Goal: Transaction & Acquisition: Purchase product/service

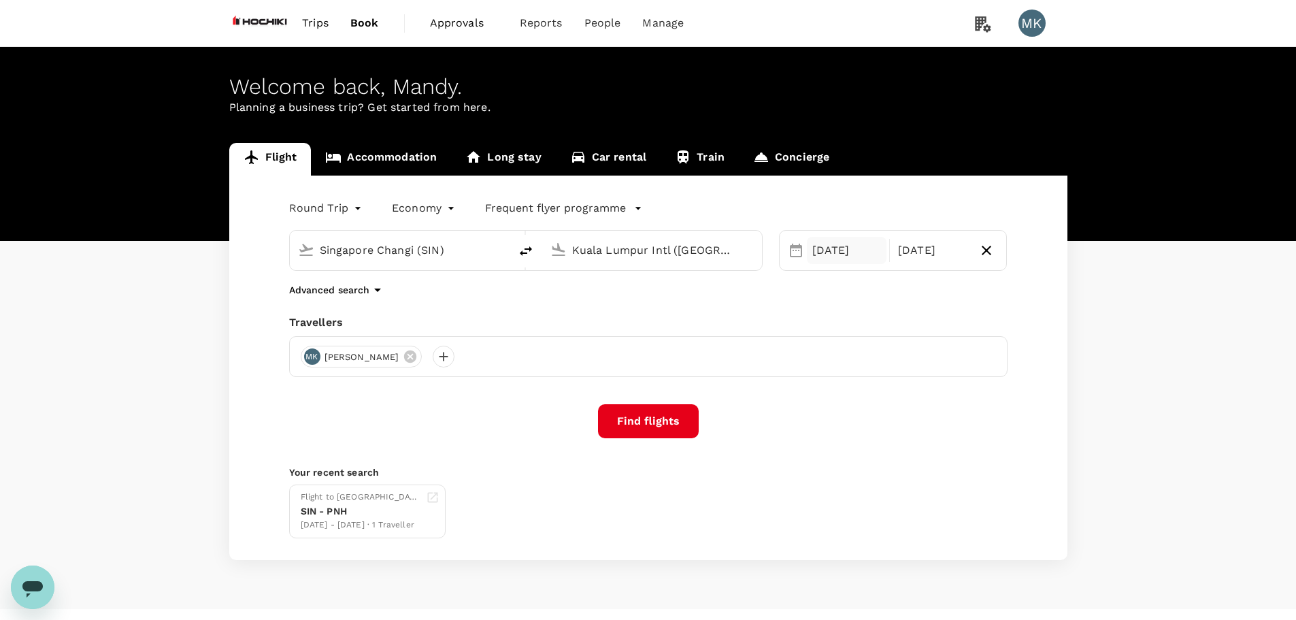
click at [827, 257] on div "[DATE]" at bounding box center [847, 250] width 80 height 27
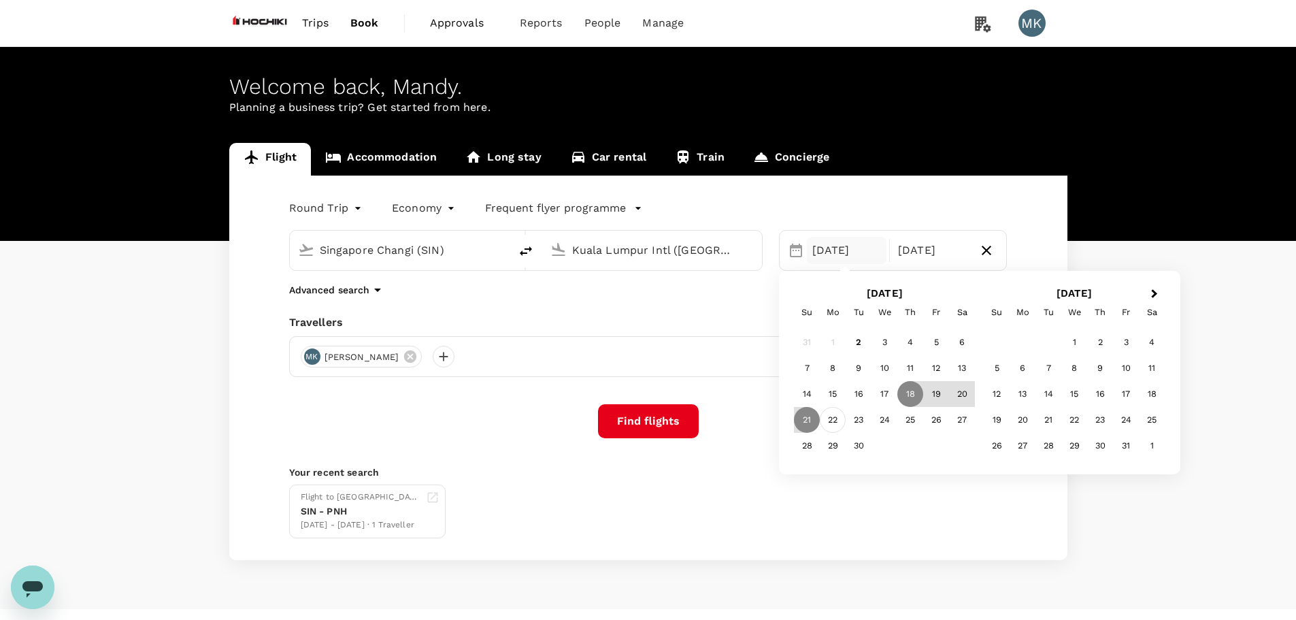
click at [829, 421] on div "22" at bounding box center [833, 420] width 26 height 26
click at [942, 423] on div "26" at bounding box center [936, 420] width 26 height 26
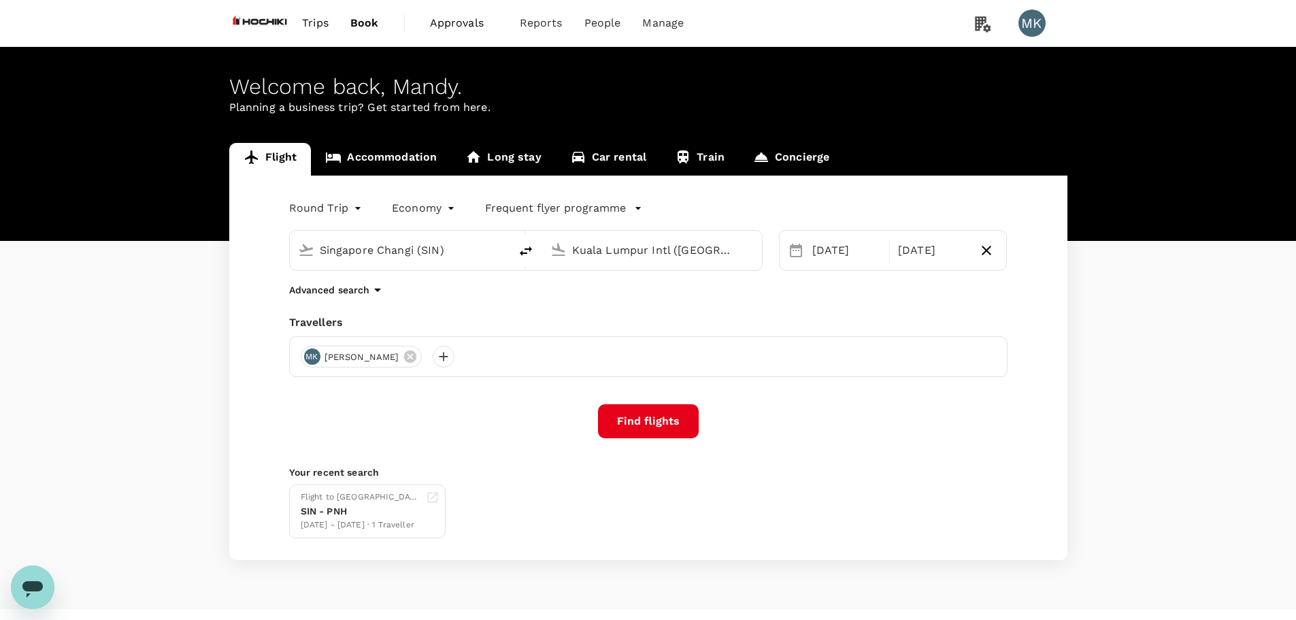
drag, startPoint x: 670, startPoint y: 417, endPoint x: 555, endPoint y: 438, distance: 117.5
click at [670, 416] on button "Find flights" at bounding box center [648, 421] width 101 height 34
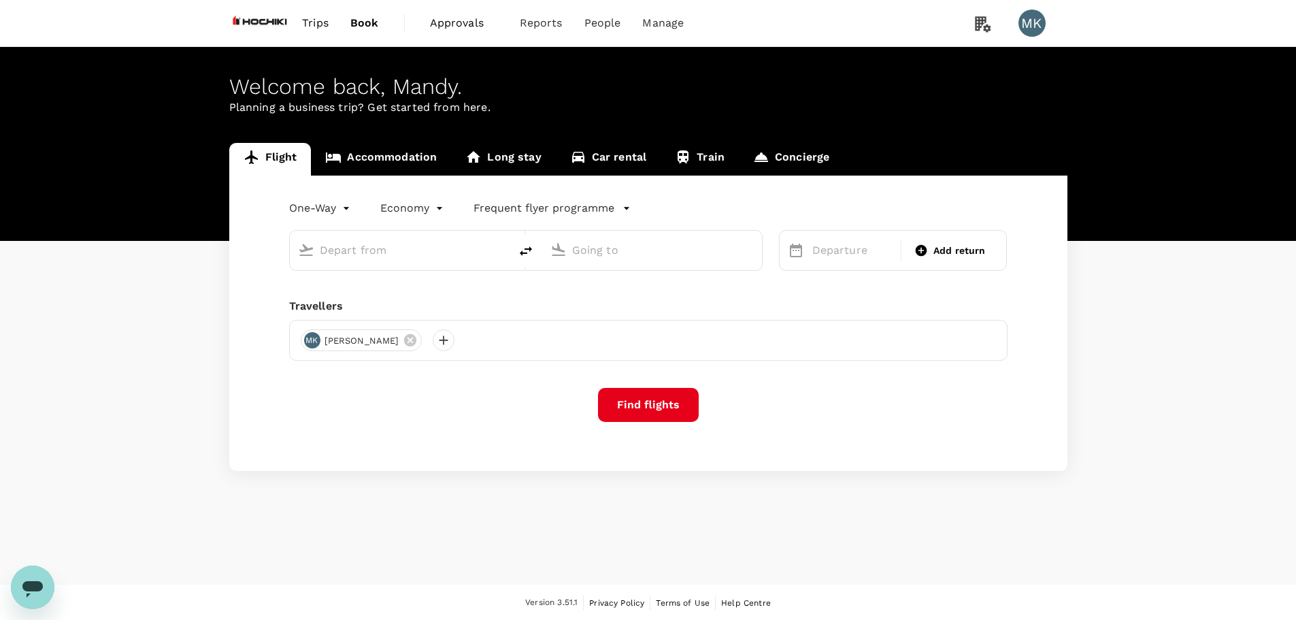
type input "roundtrip"
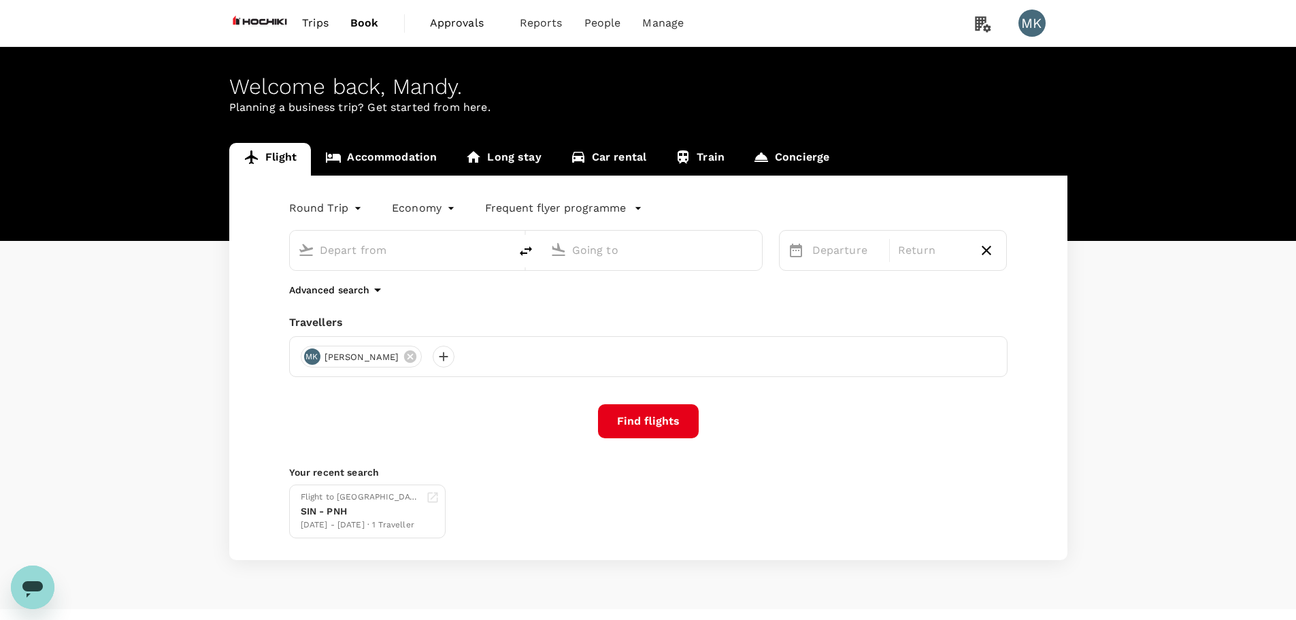
type input "Singapore Changi (SIN)"
type input "Kuala Lumpur Intl ([GEOGRAPHIC_DATA])"
click at [684, 252] on input "Kuala Lumpur Intl ([GEOGRAPHIC_DATA])" at bounding box center [652, 250] width 161 height 21
click at [851, 260] on div "[DATE]" at bounding box center [847, 250] width 80 height 27
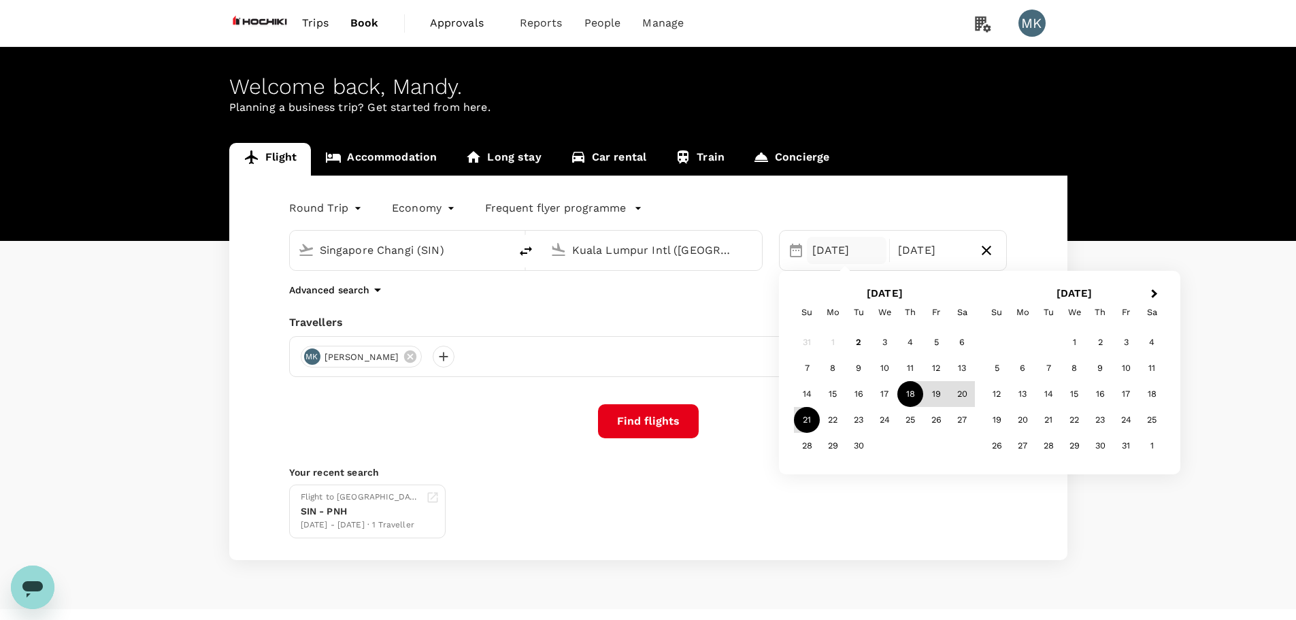
click at [868, 212] on div "Round Trip roundtrip Economy economy Frequent flyer programme" at bounding box center [635, 205] width 746 height 27
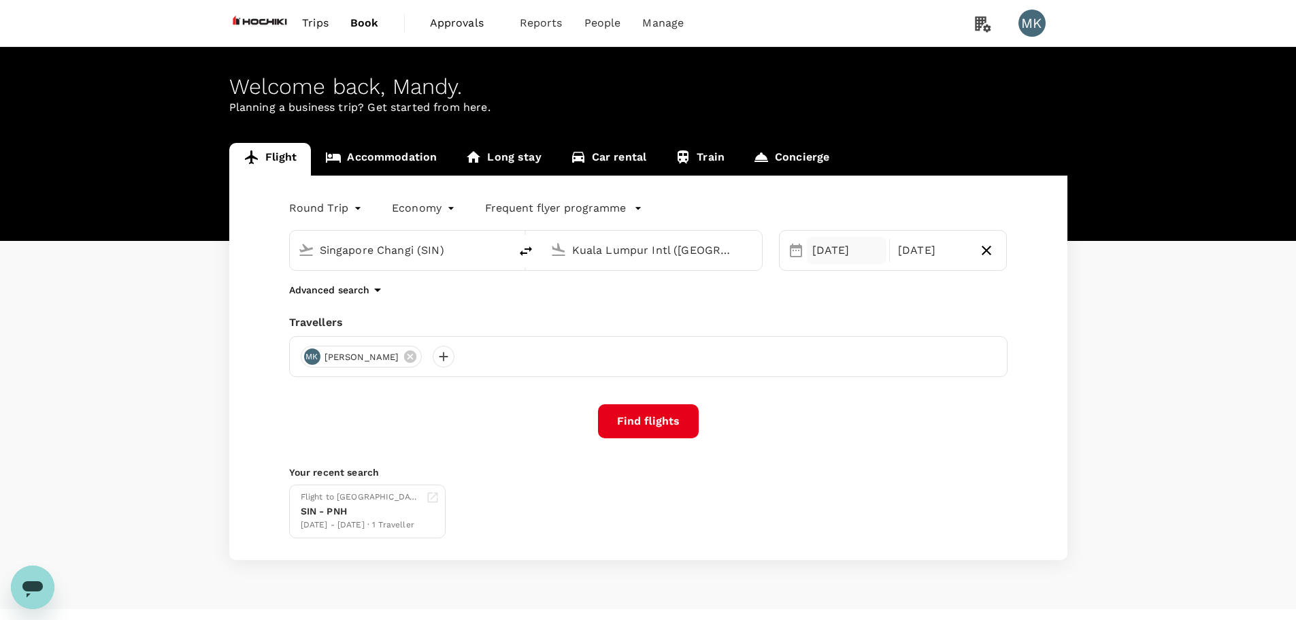
click at [872, 256] on div "[DATE]" at bounding box center [847, 250] width 80 height 27
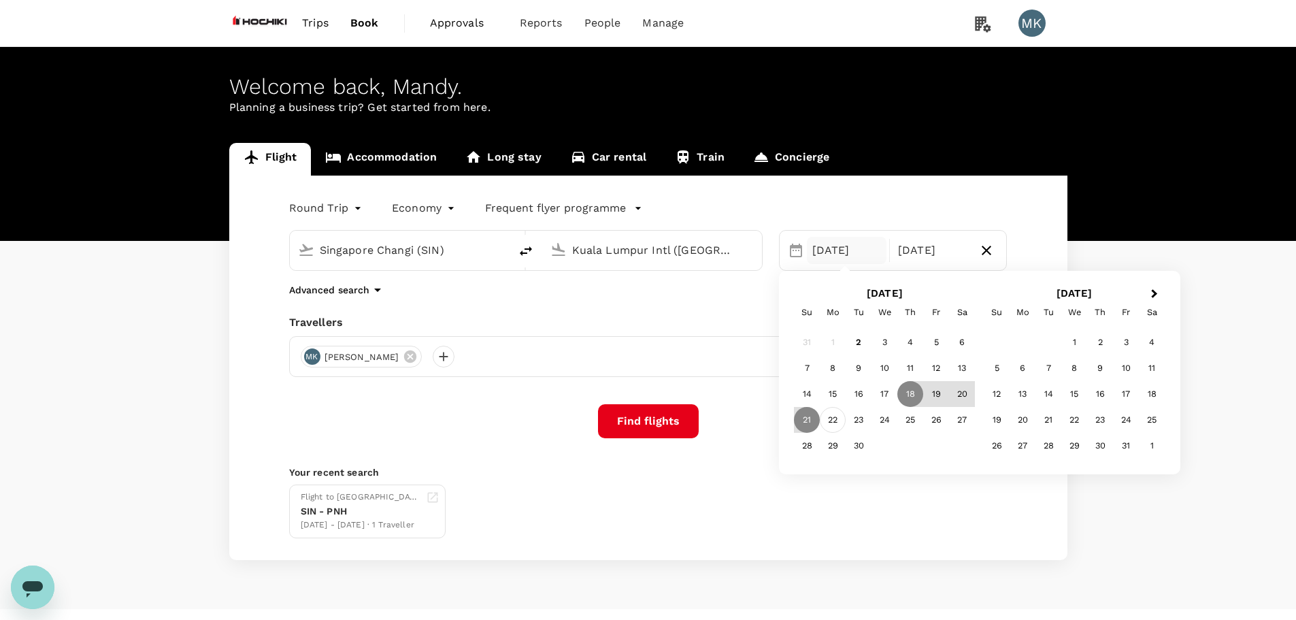
click at [834, 417] on div "22" at bounding box center [833, 420] width 26 height 26
click at [936, 423] on div "26" at bounding box center [936, 420] width 26 height 26
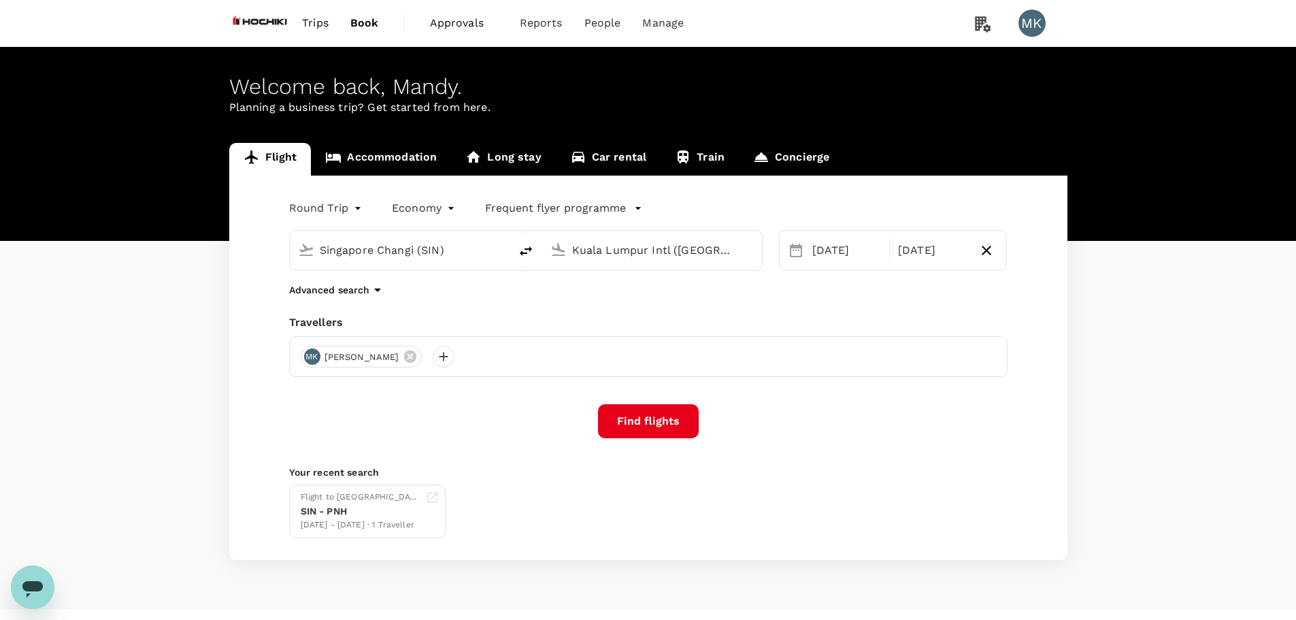
click at [670, 416] on button "Find flights" at bounding box center [648, 421] width 101 height 34
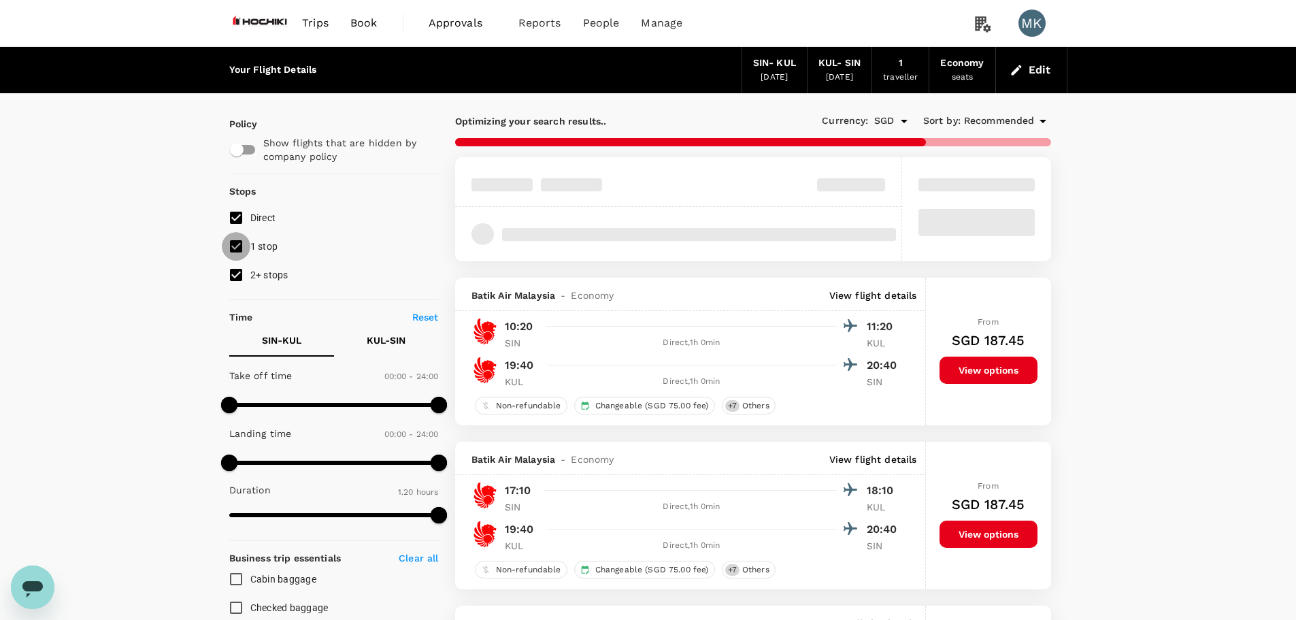
click at [238, 248] on input "1 stop" at bounding box center [236, 246] width 29 height 29
checkbox input "false"
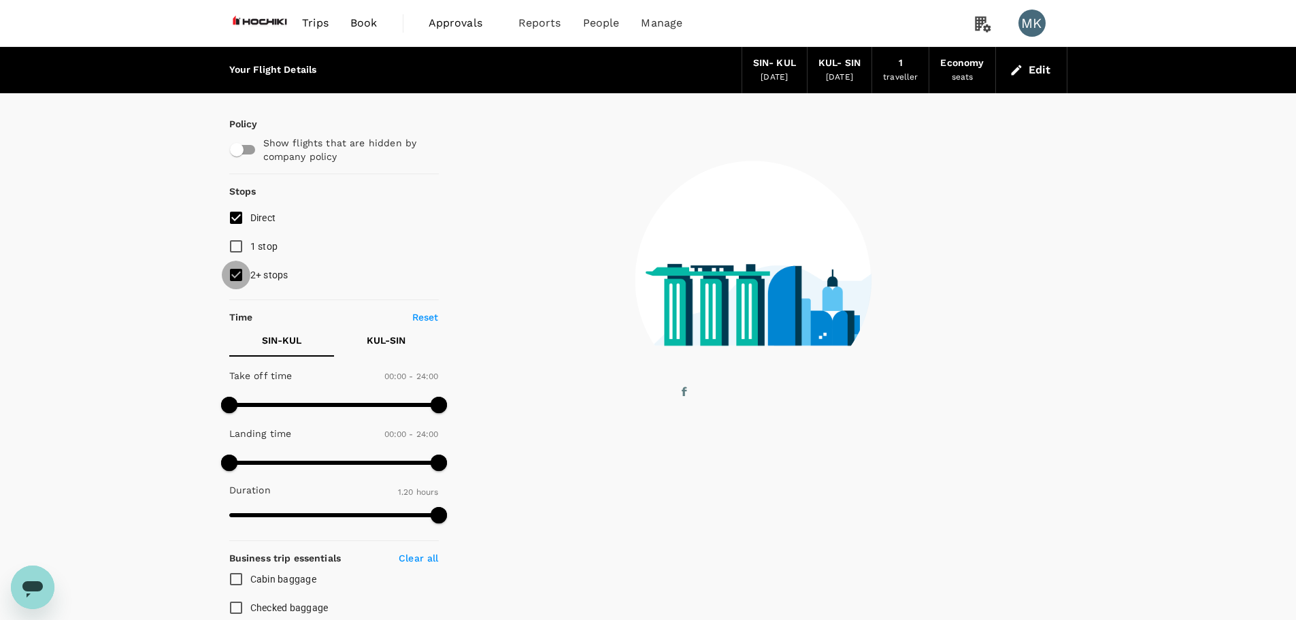
click at [235, 269] on input "2+ stops" at bounding box center [236, 275] width 29 height 29
checkbox input "false"
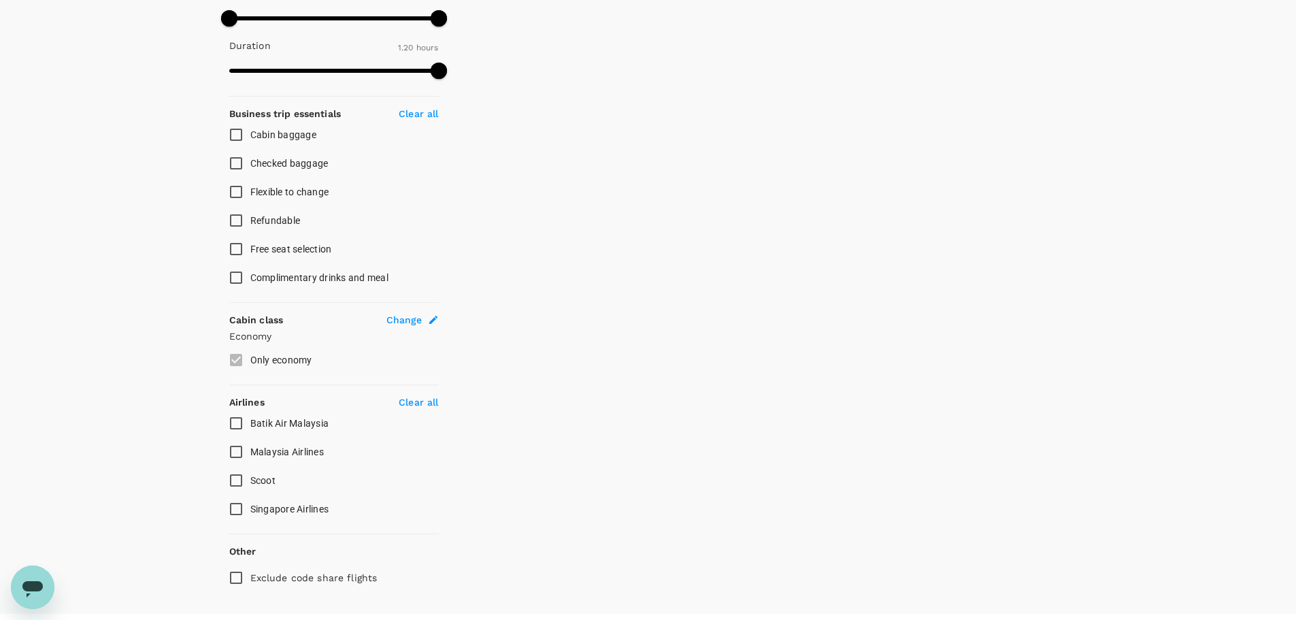
scroll to position [475, 0]
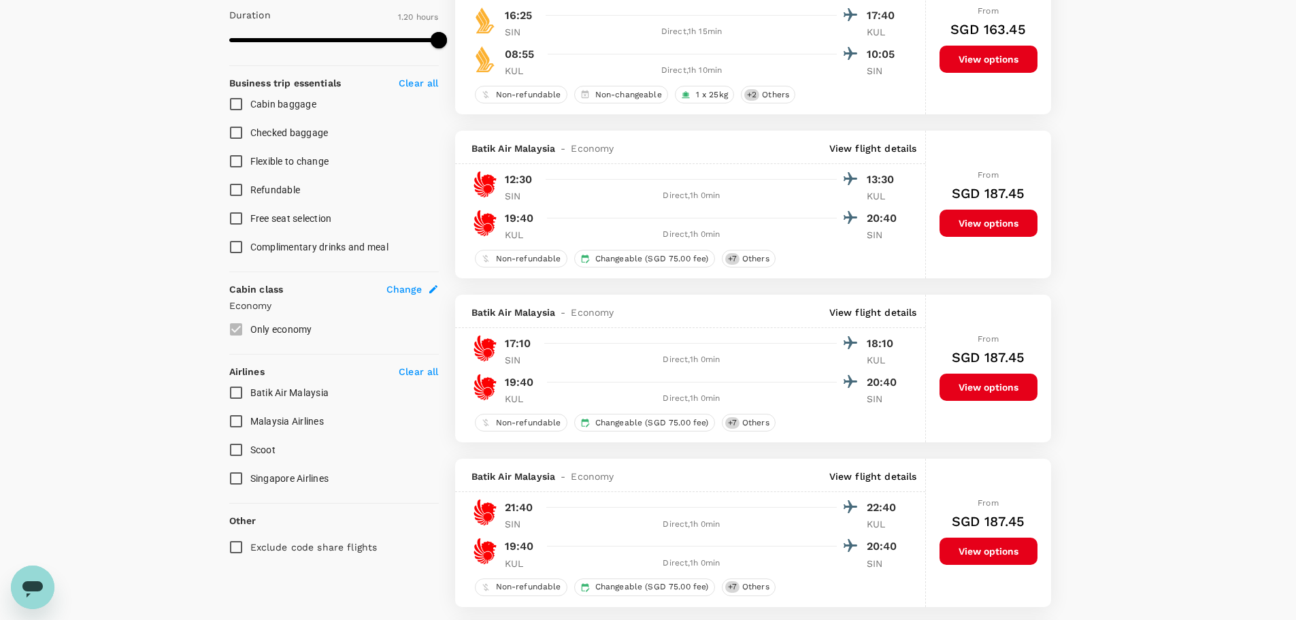
type input "SGD"
click at [267, 480] on span "Singapore Airlines" at bounding box center [289, 478] width 79 height 11
click at [250, 480] on input "Singapore Airlines" at bounding box center [236, 478] width 29 height 29
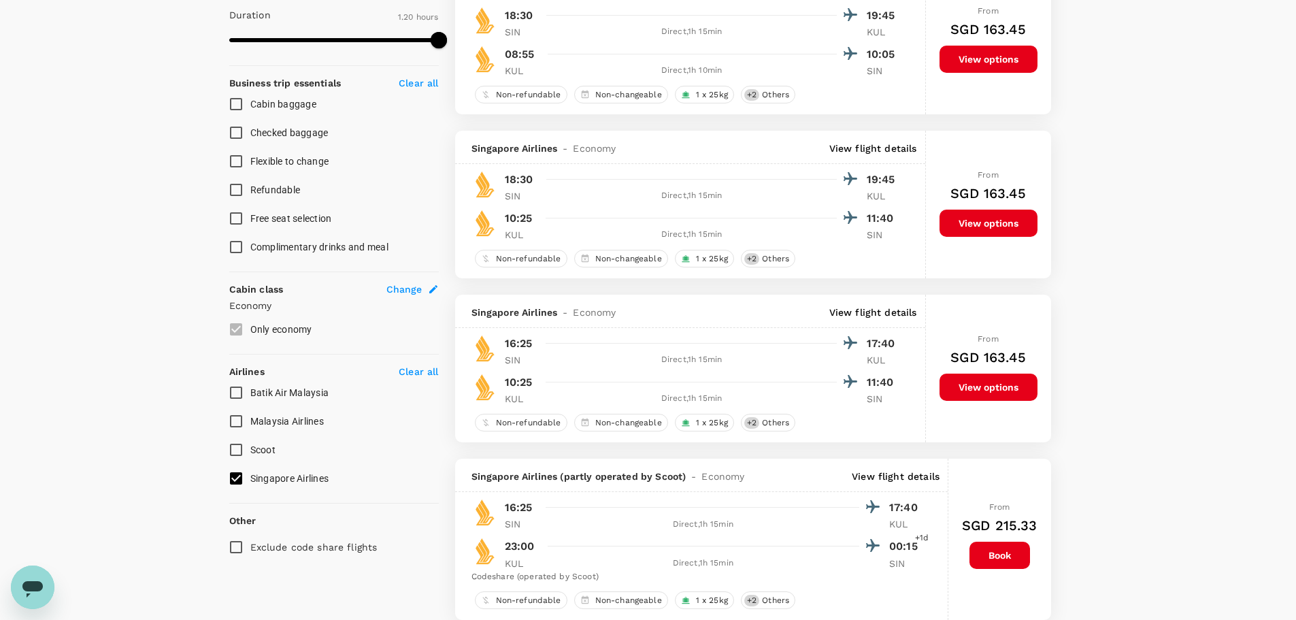
scroll to position [0, 0]
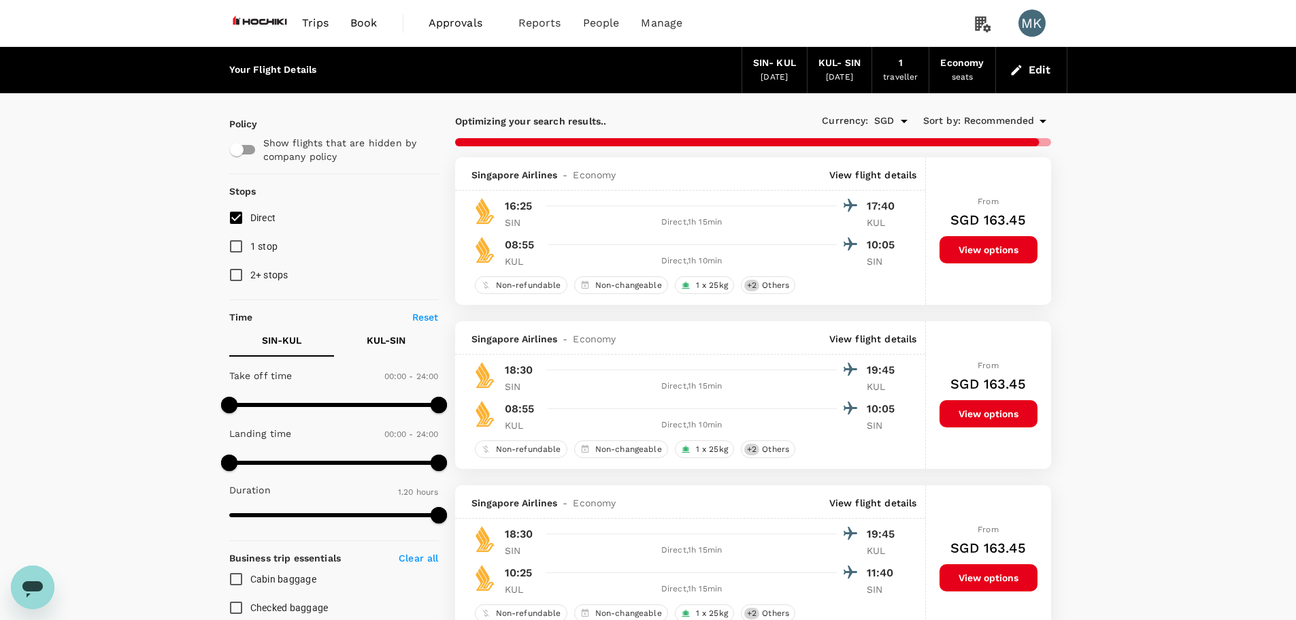
checkbox input "false"
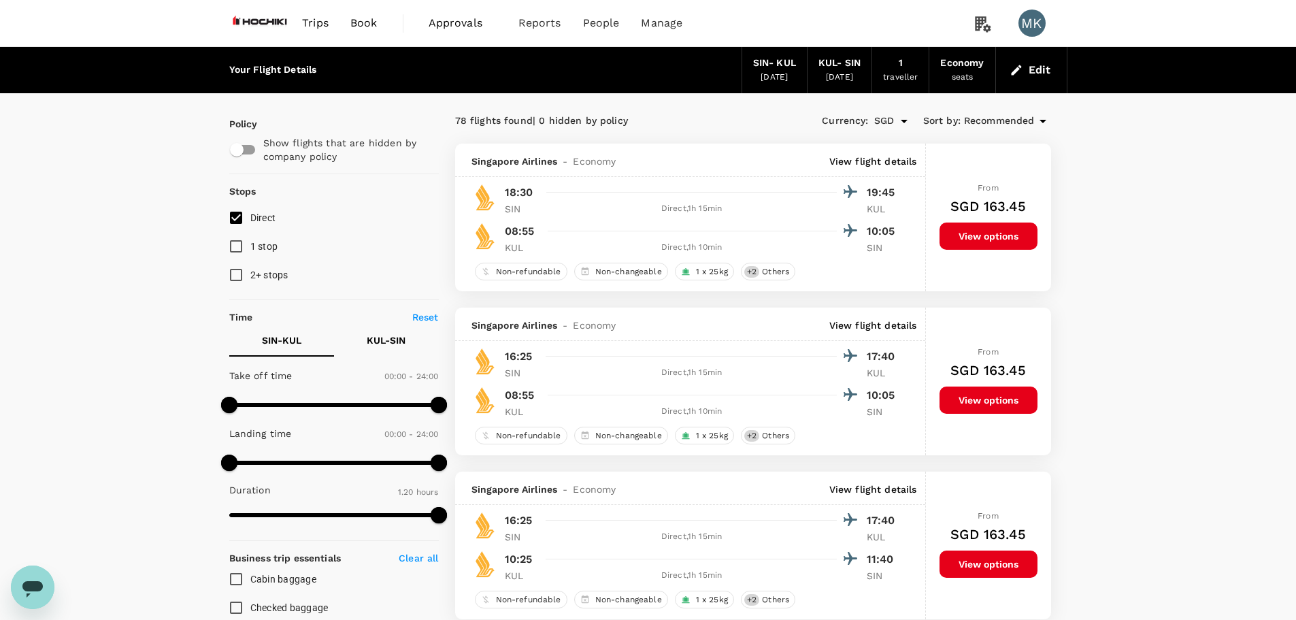
click at [1010, 110] on div "Currency : SGD Sort by : Recommended" at bounding box center [902, 121] width 298 height 23
click at [1014, 123] on span "Recommended" at bounding box center [999, 121] width 71 height 15
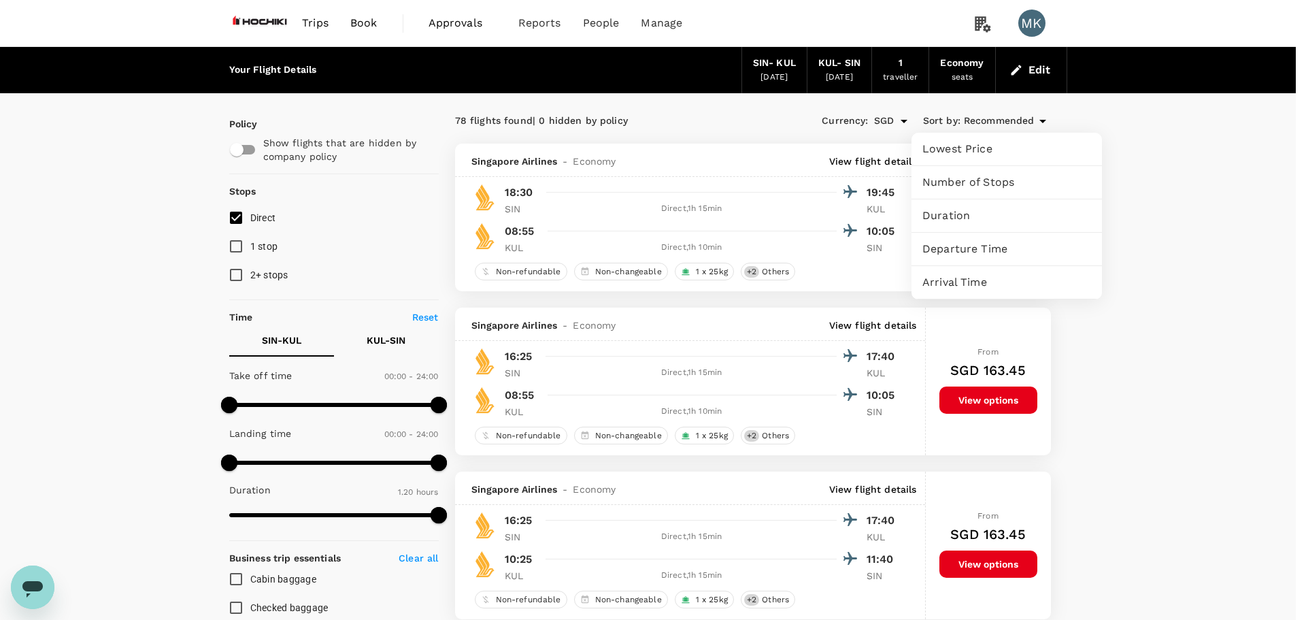
click at [1028, 248] on span "Departure Time" at bounding box center [1007, 249] width 169 height 16
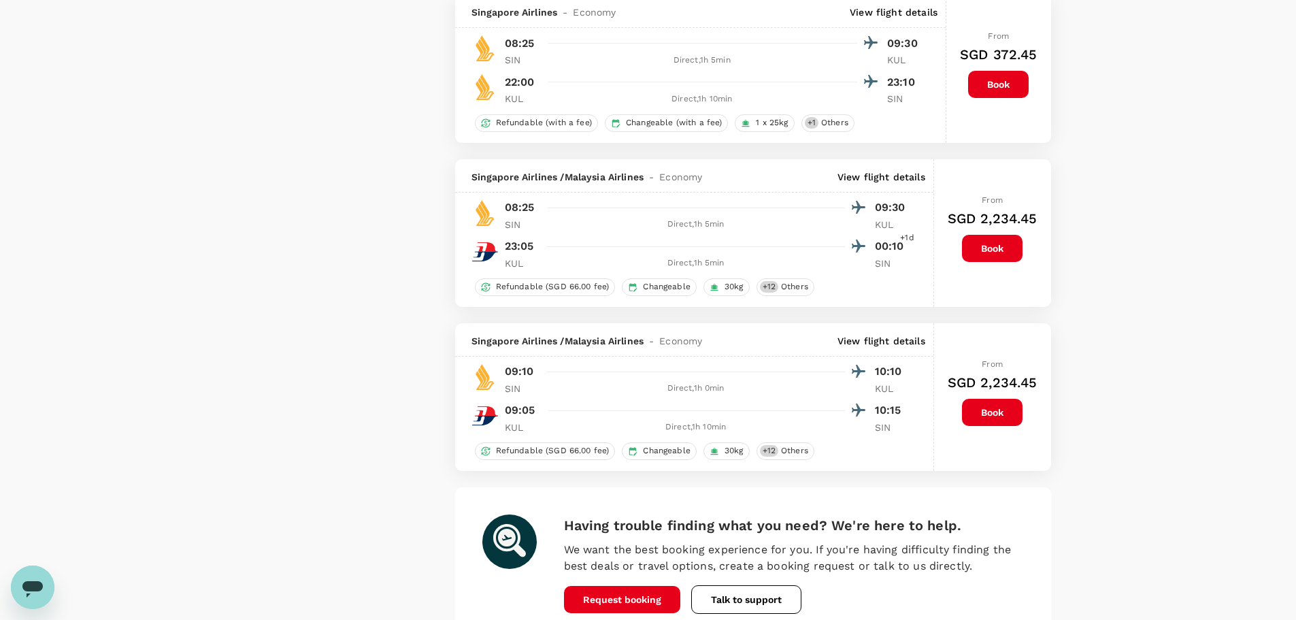
scroll to position [3215, 0]
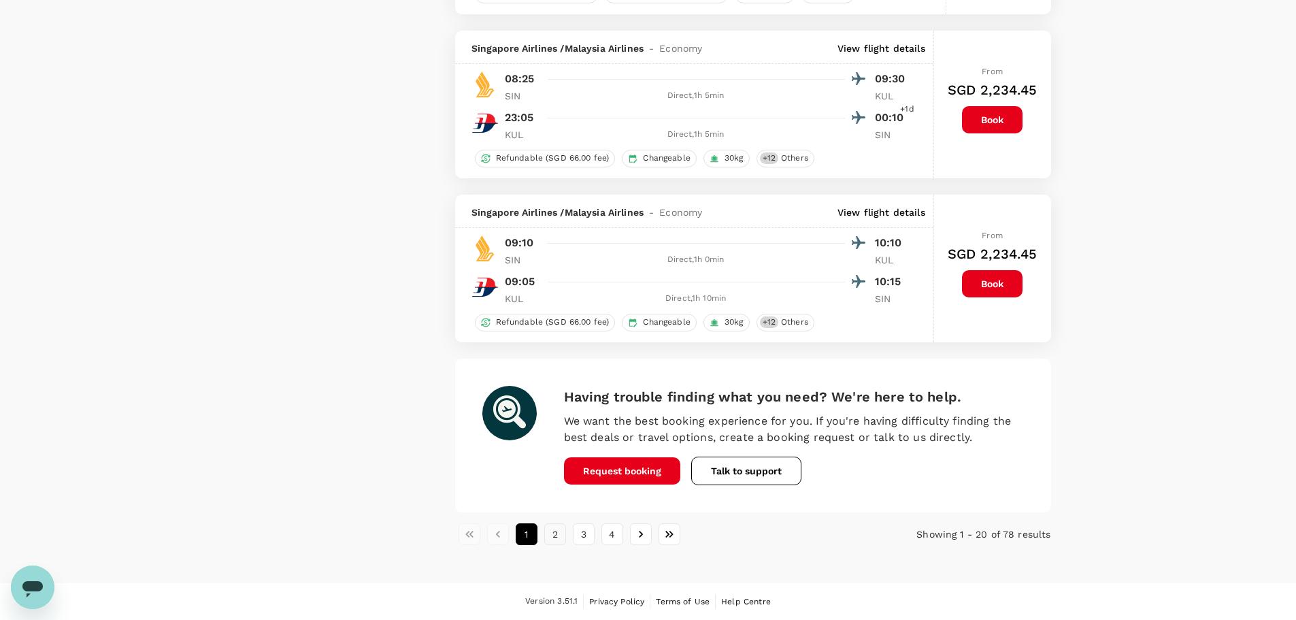
click at [558, 533] on button "2" at bounding box center [555, 534] width 22 height 22
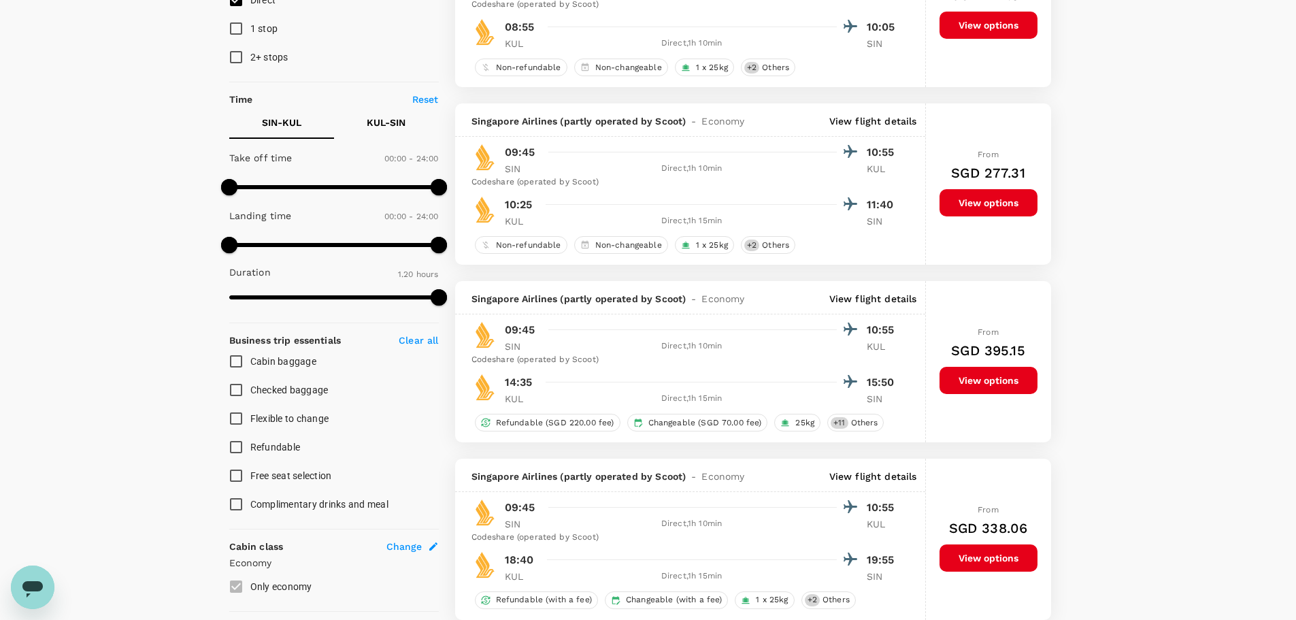
scroll to position [227, 0]
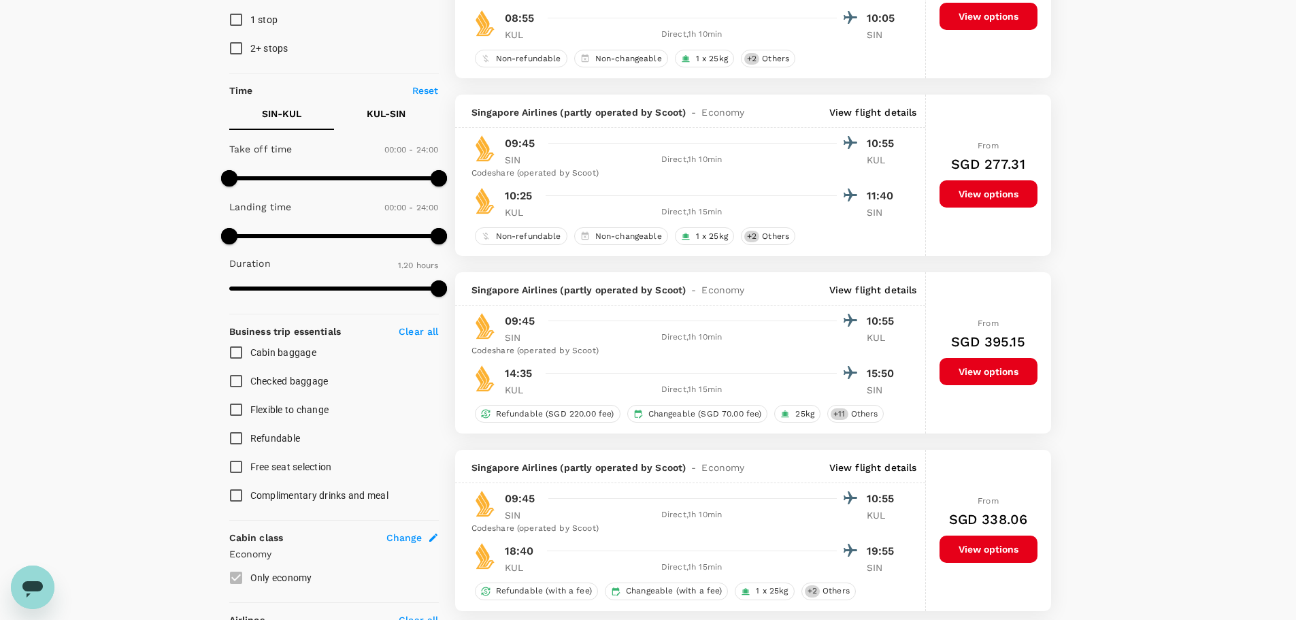
click at [379, 110] on p "KUL - SIN" at bounding box center [386, 114] width 39 height 14
click at [290, 117] on p "SIN - KUL" at bounding box center [281, 114] width 39 height 14
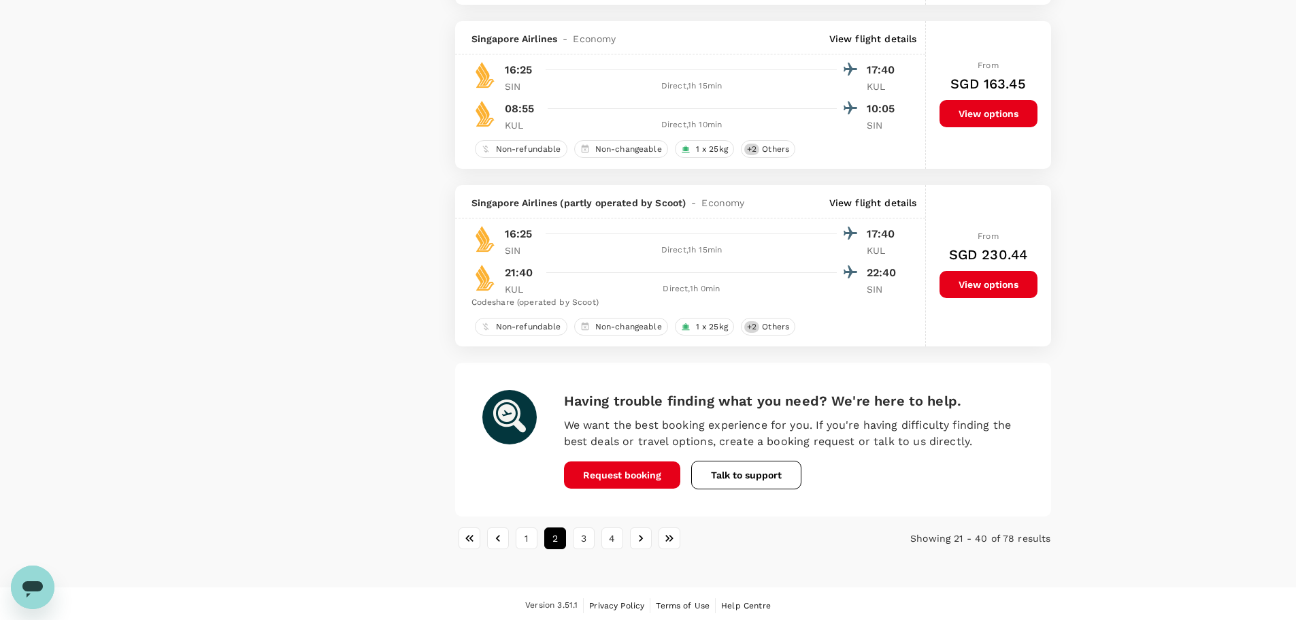
scroll to position [3194, 0]
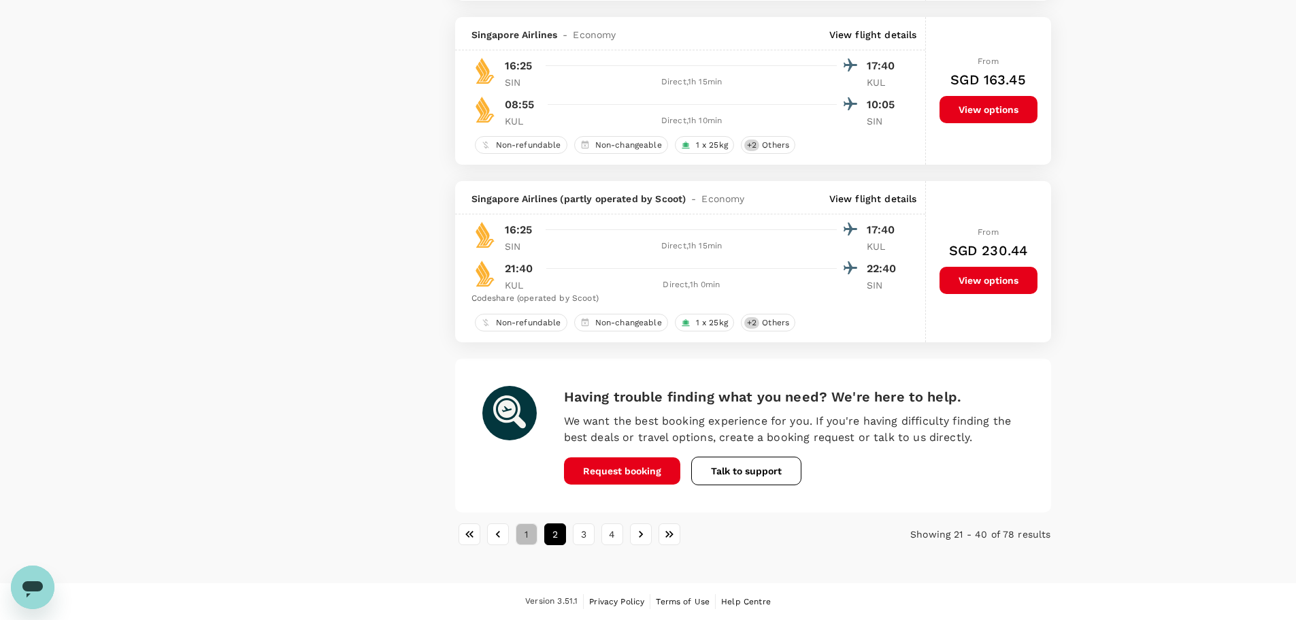
click at [525, 540] on button "1" at bounding box center [527, 534] width 22 height 22
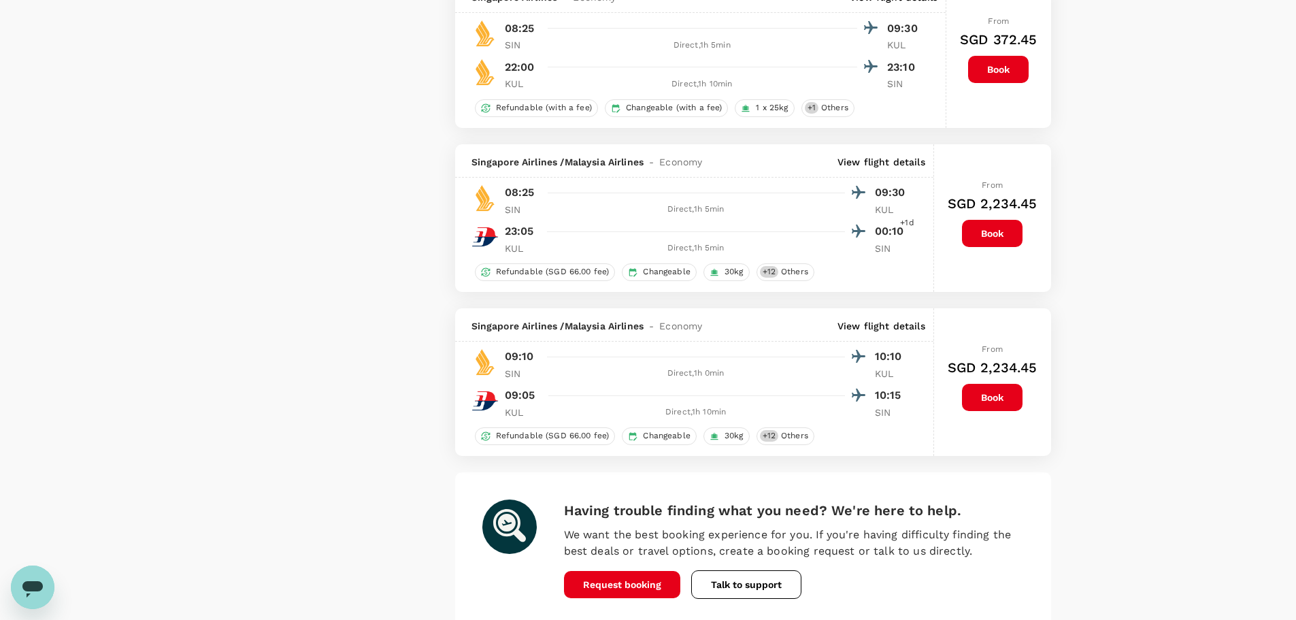
scroll to position [3175, 0]
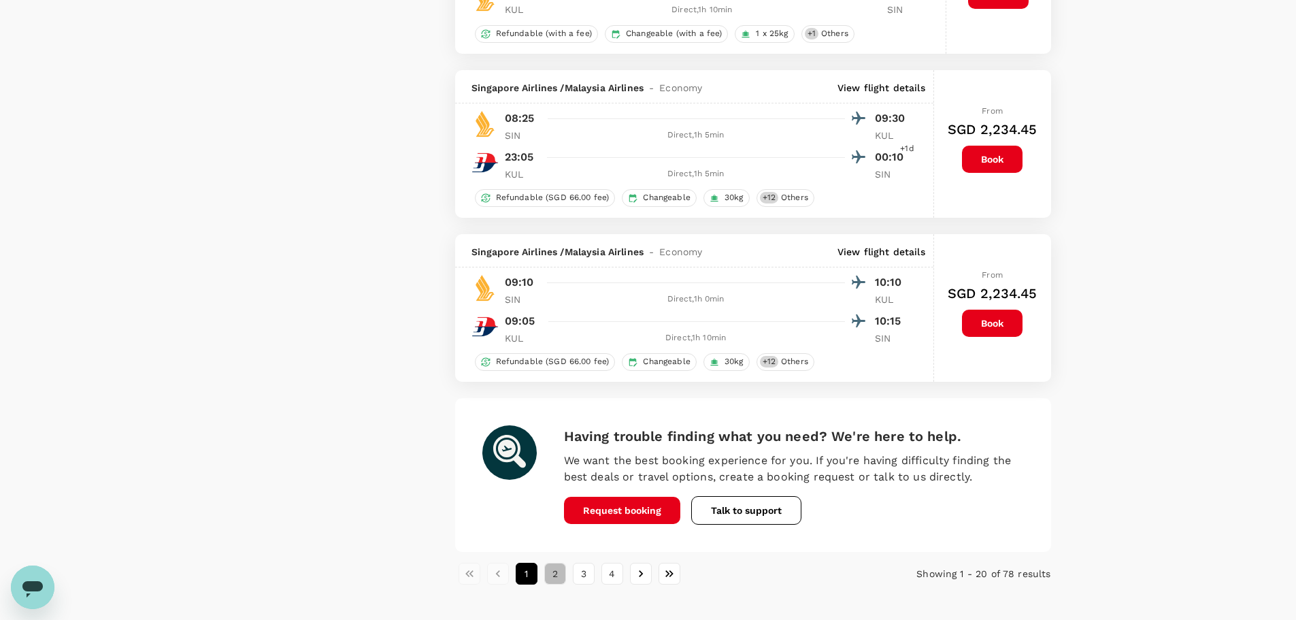
click at [554, 576] on button "2" at bounding box center [555, 574] width 22 height 22
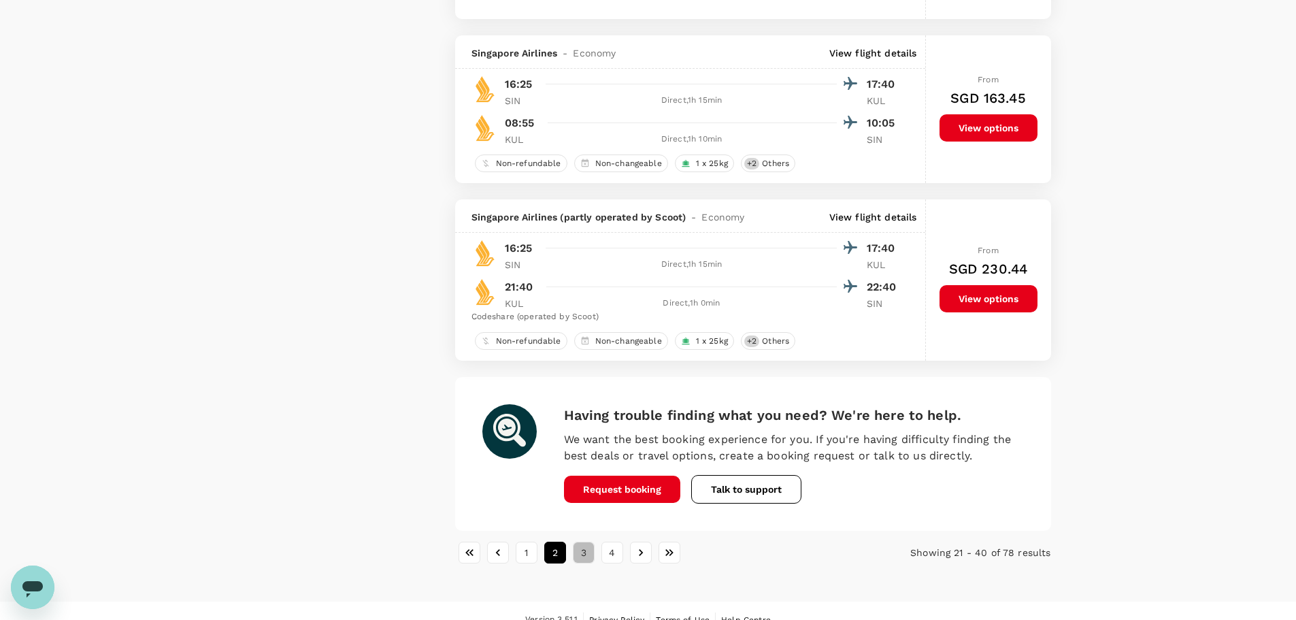
click at [580, 551] on button "3" at bounding box center [584, 553] width 22 height 22
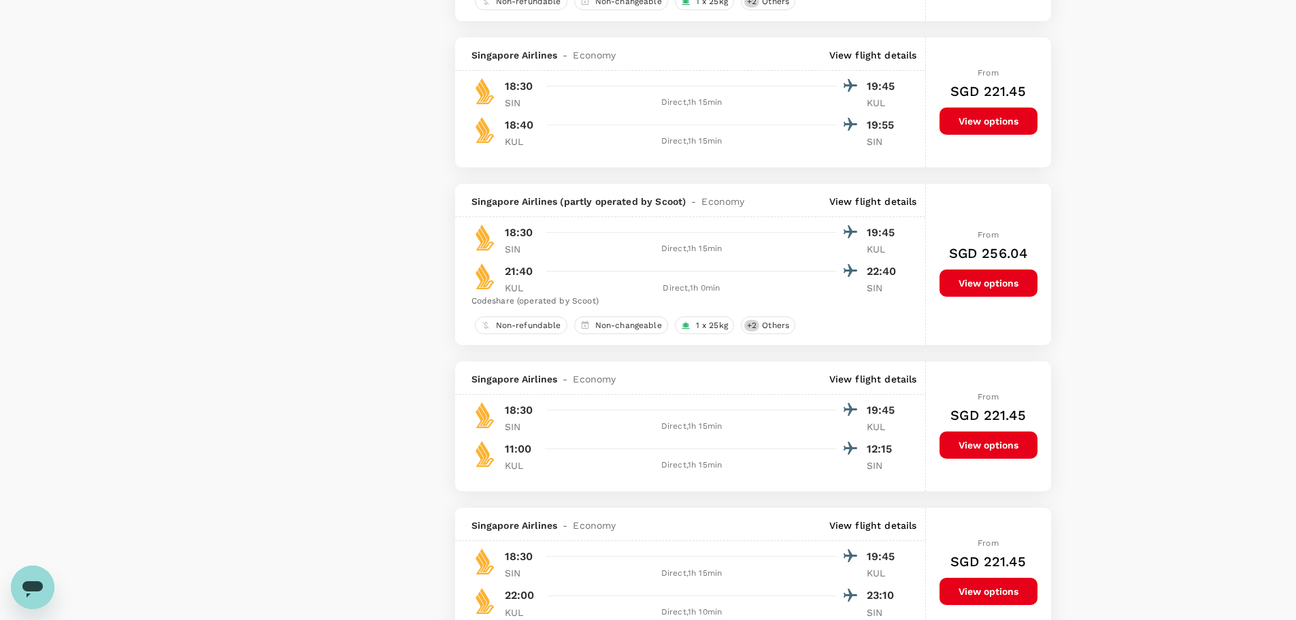
scroll to position [2954, 0]
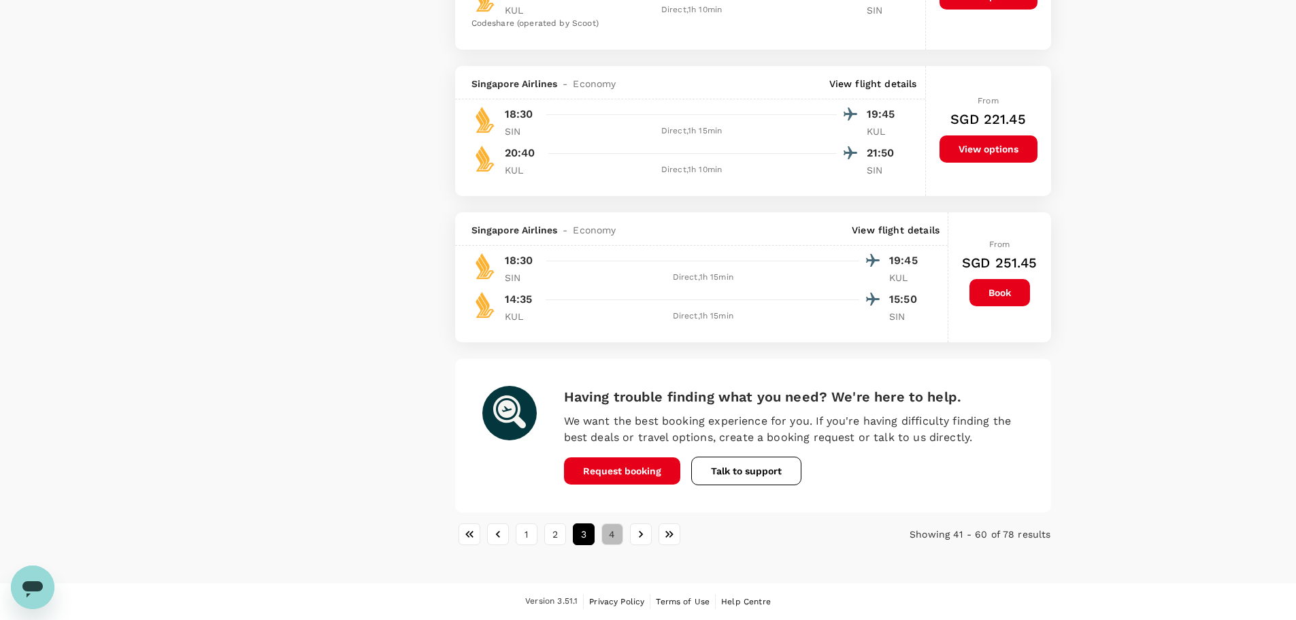
click at [612, 537] on button "4" at bounding box center [612, 534] width 22 height 22
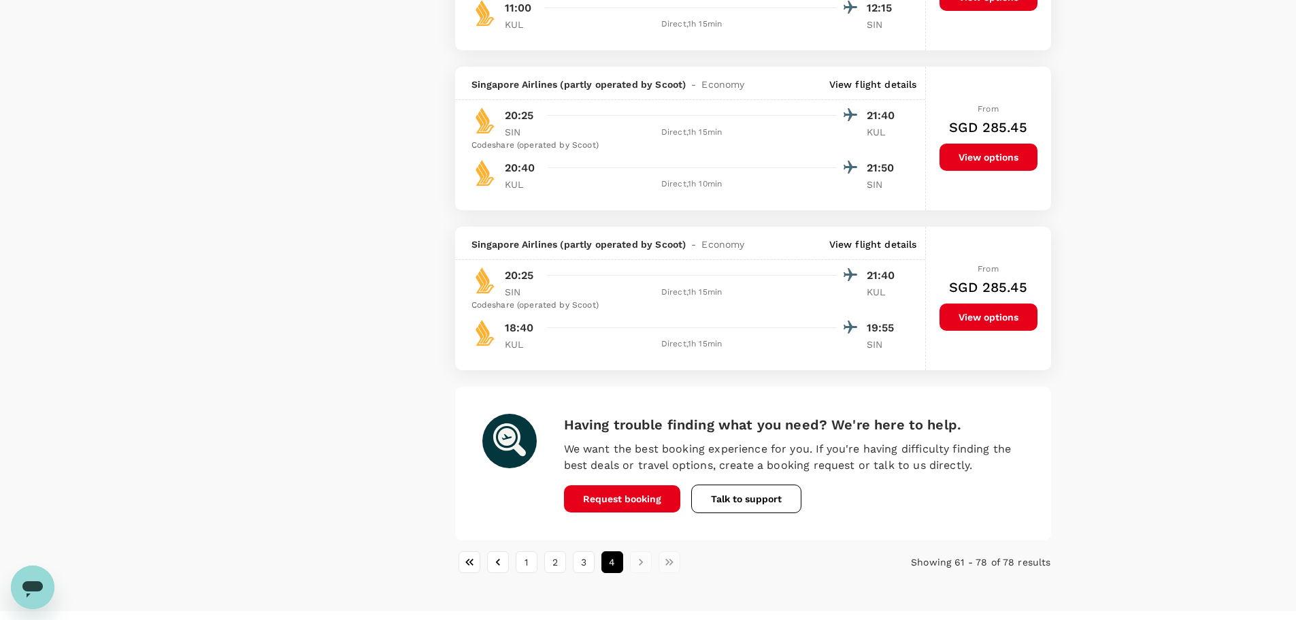
scroll to position [2635, 0]
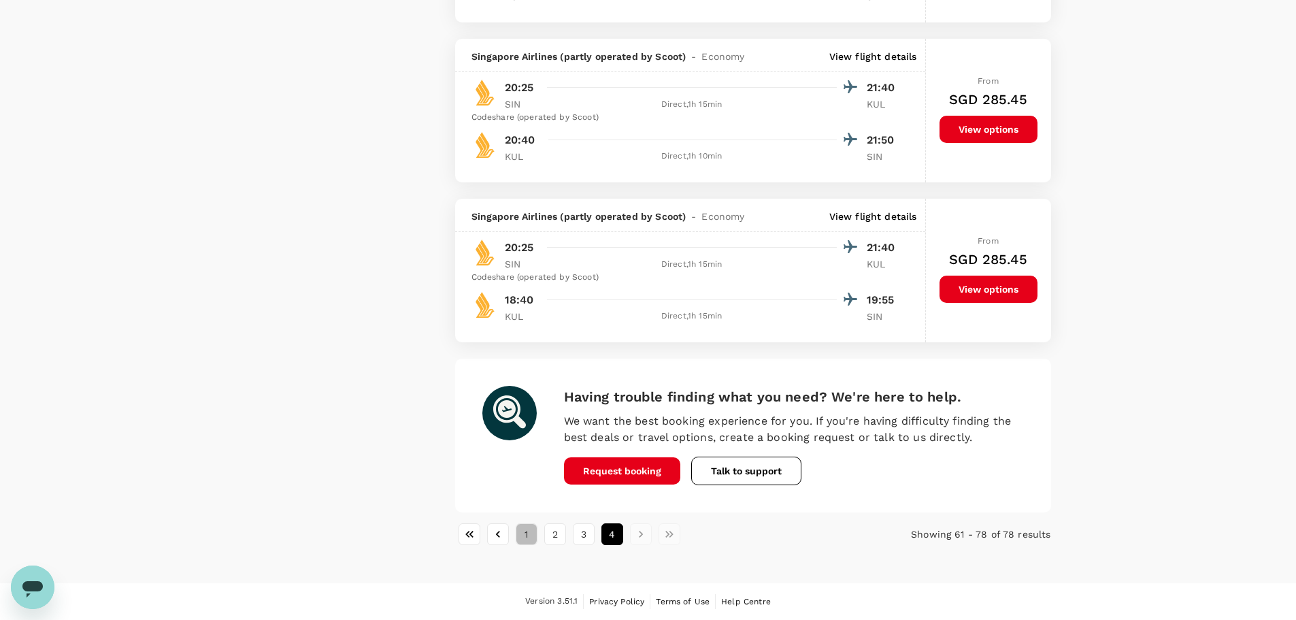
click at [527, 535] on button "1" at bounding box center [527, 534] width 22 height 22
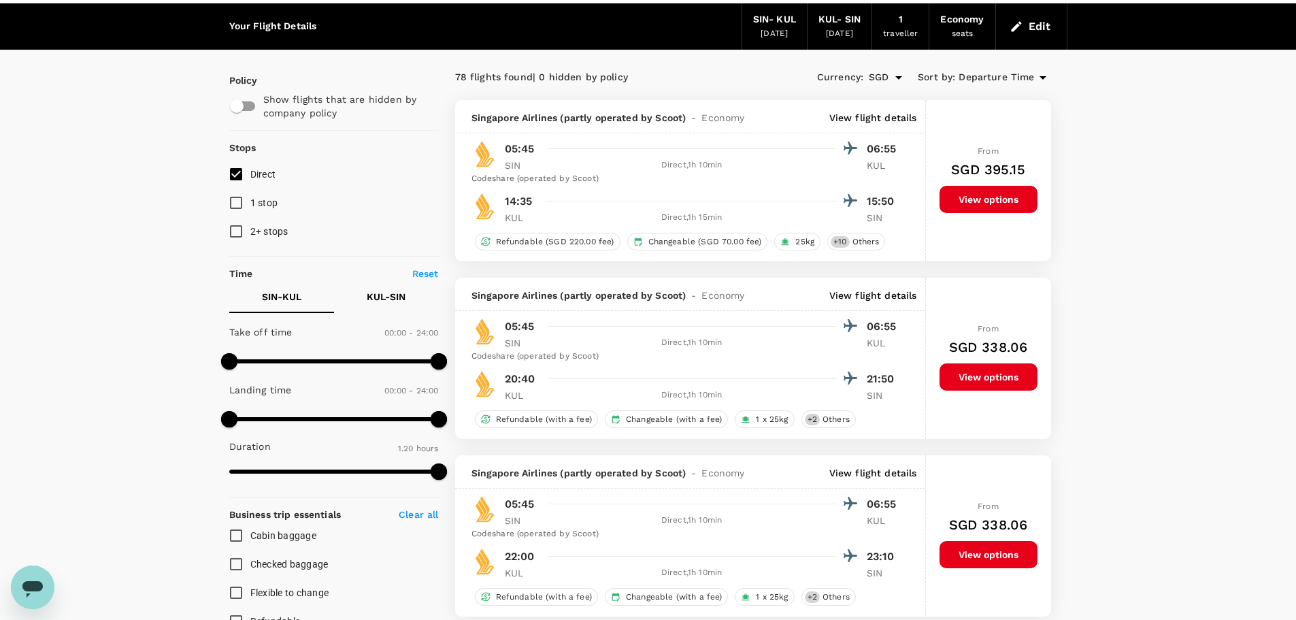
scroll to position [0, 0]
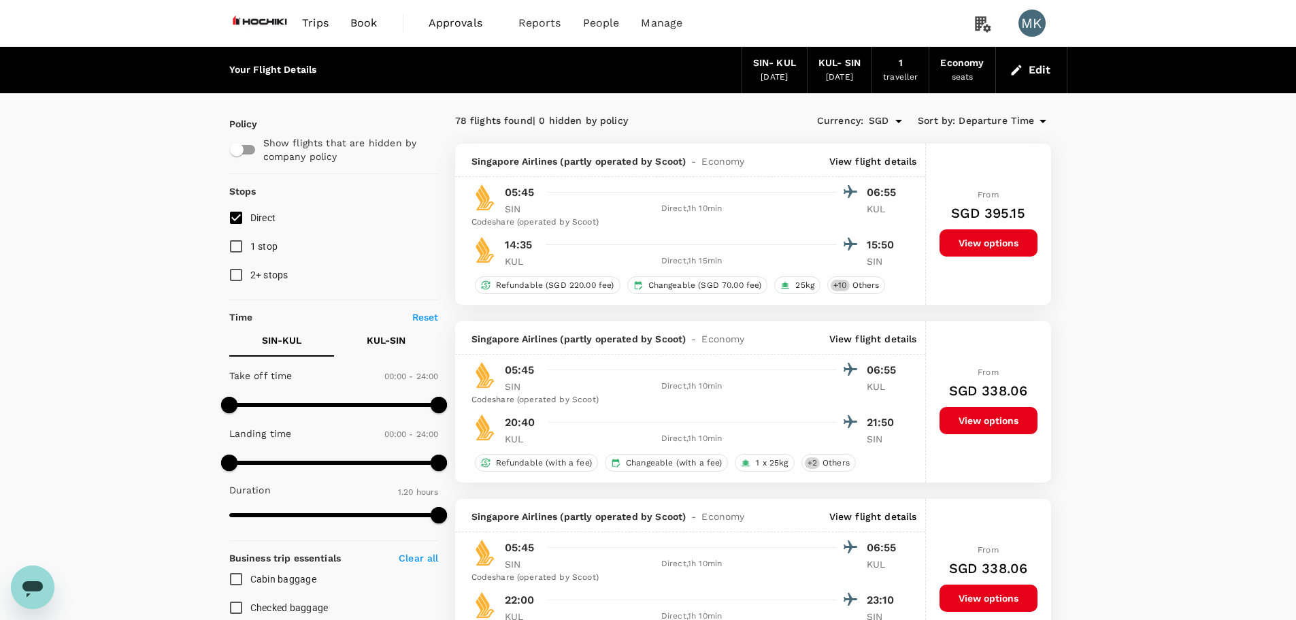
click at [1035, 120] on icon at bounding box center [1043, 121] width 16 height 16
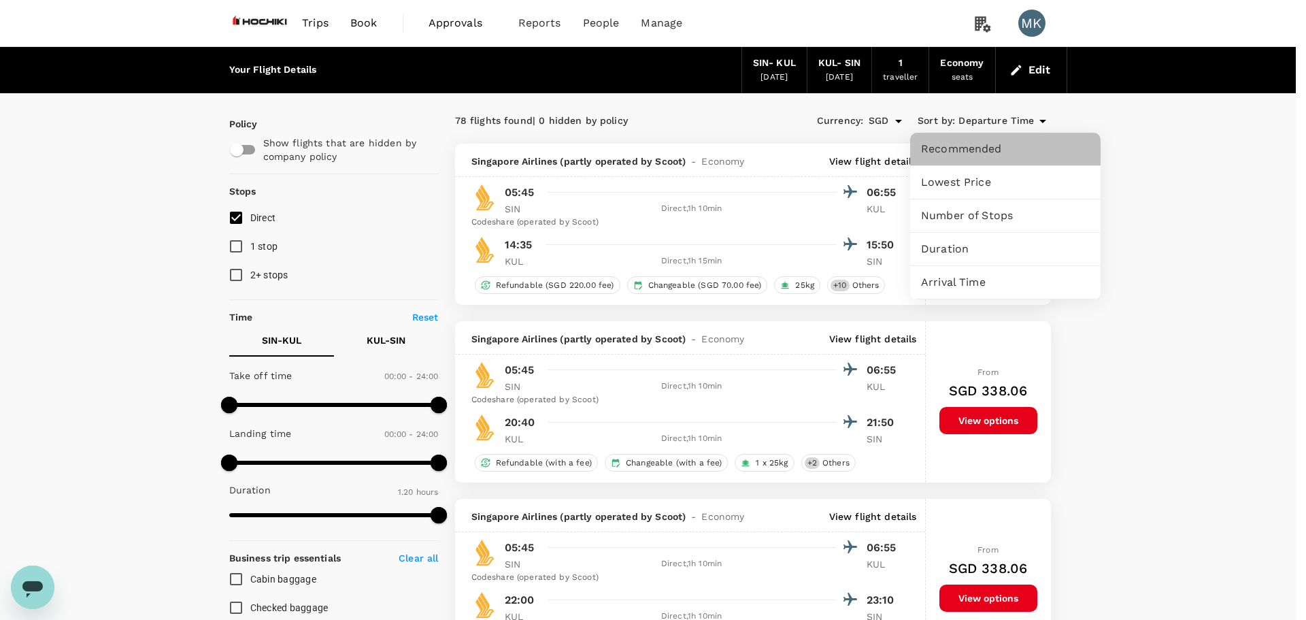
click at [1025, 151] on span "Recommended" at bounding box center [1005, 149] width 169 height 16
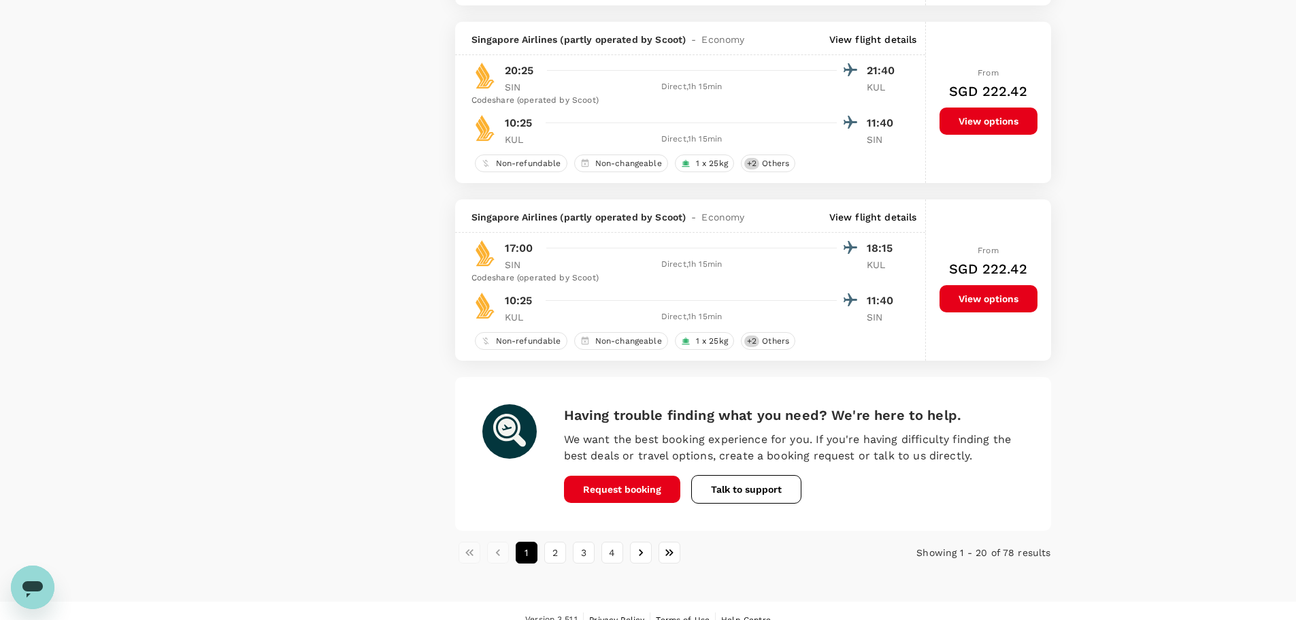
scroll to position [2970, 0]
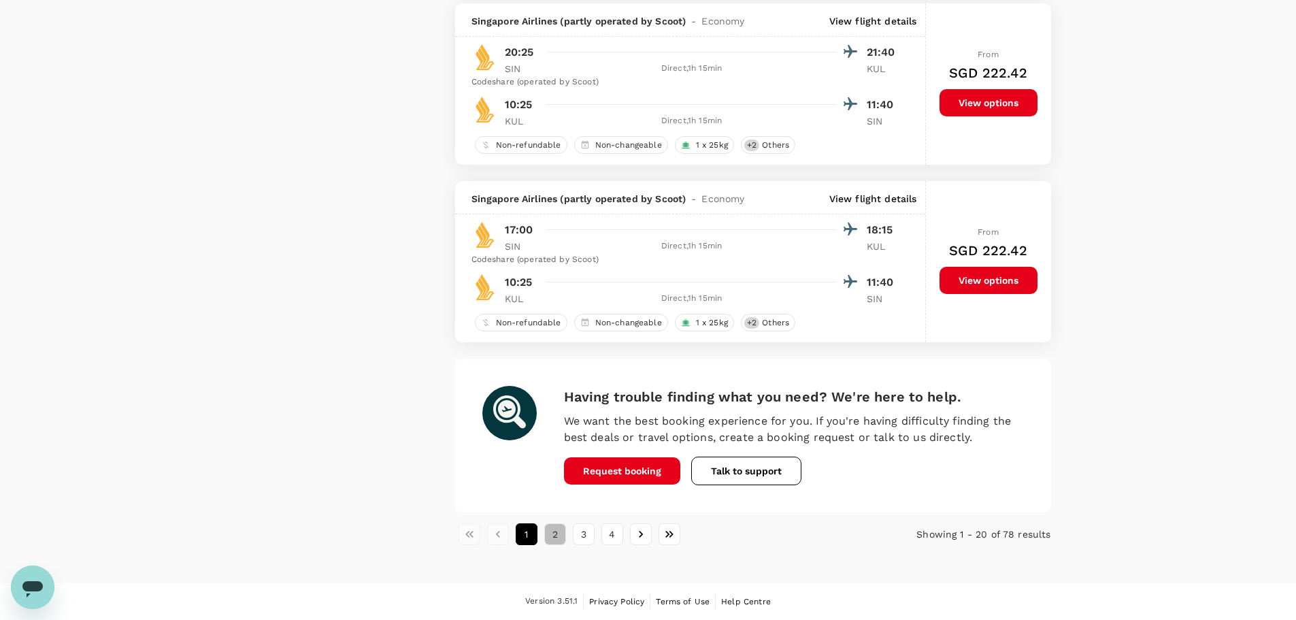
click at [550, 535] on button "2" at bounding box center [555, 534] width 22 height 22
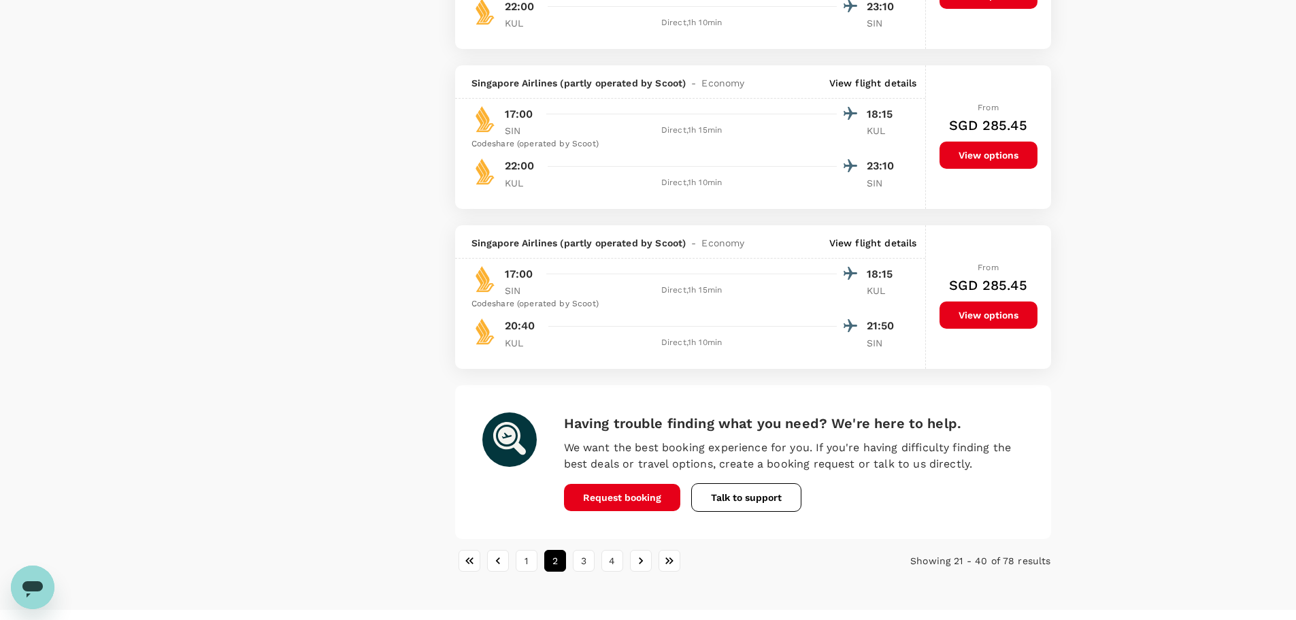
scroll to position [3062, 0]
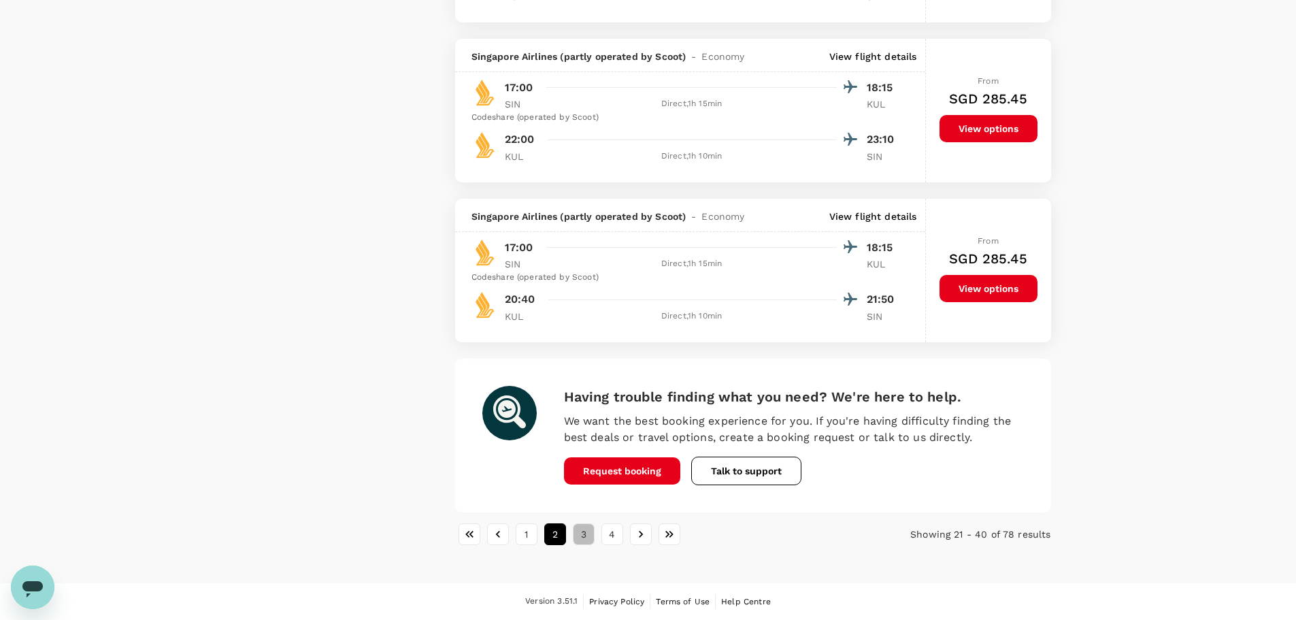
click at [587, 530] on button "3" at bounding box center [584, 534] width 22 height 22
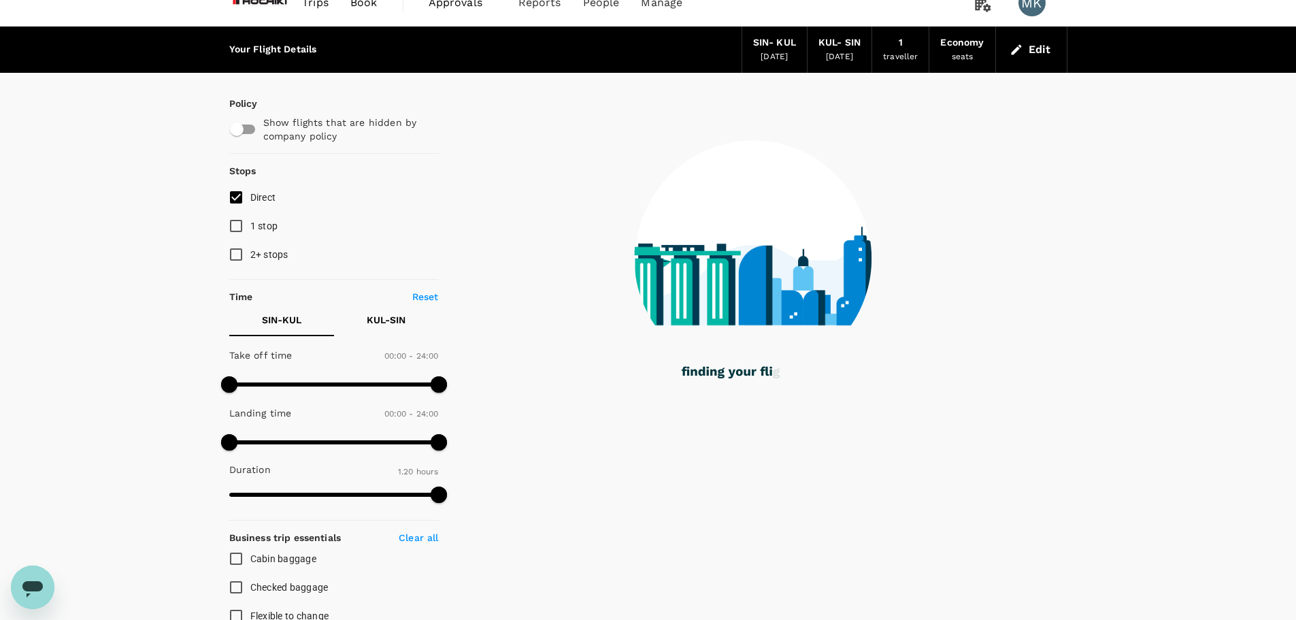
scroll to position [0, 0]
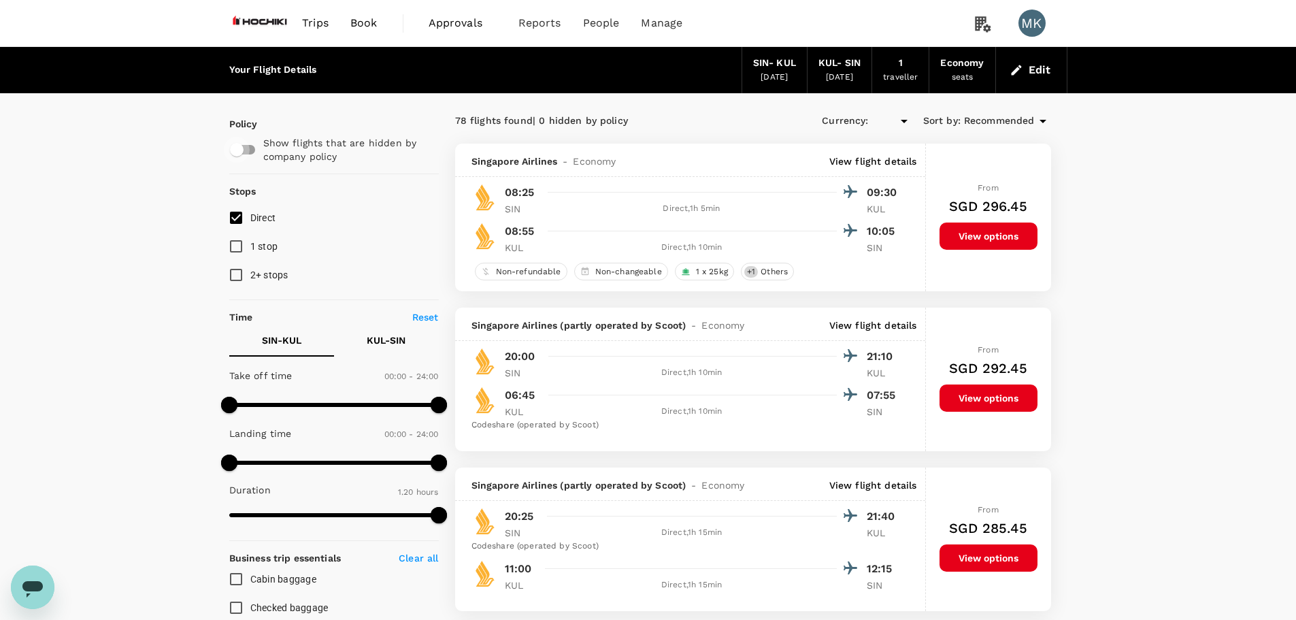
click at [246, 152] on input "checkbox" at bounding box center [237, 150] width 78 height 26
checkbox input "true"
type input "SGD"
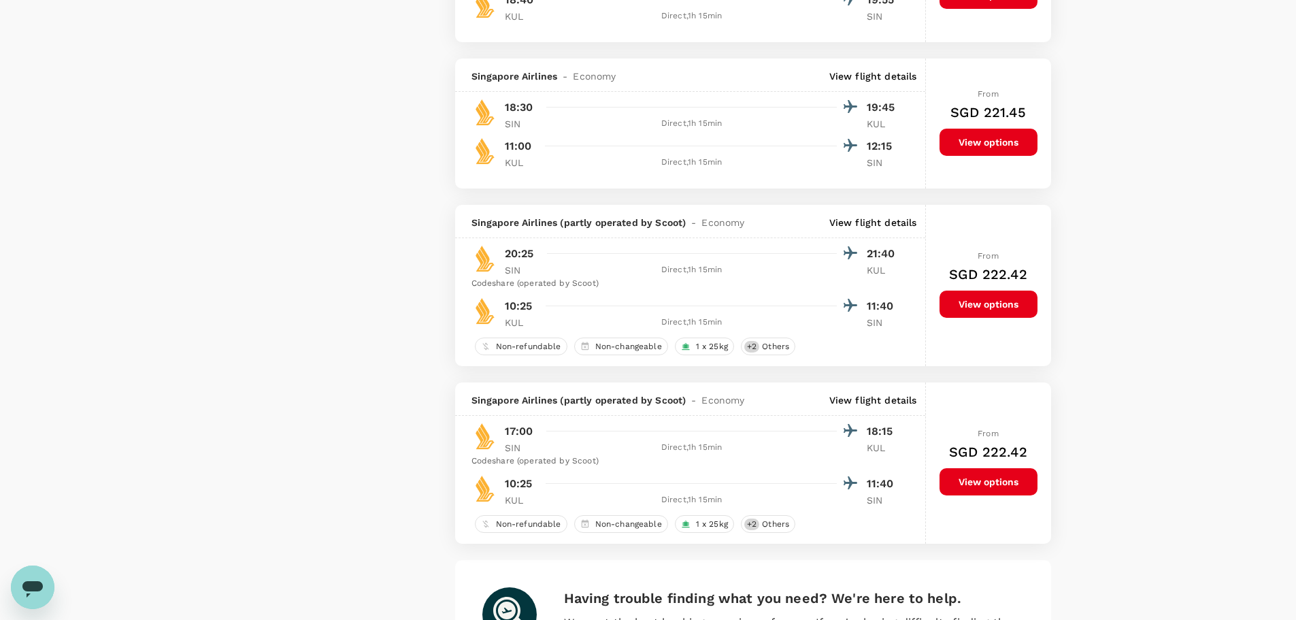
scroll to position [2970, 0]
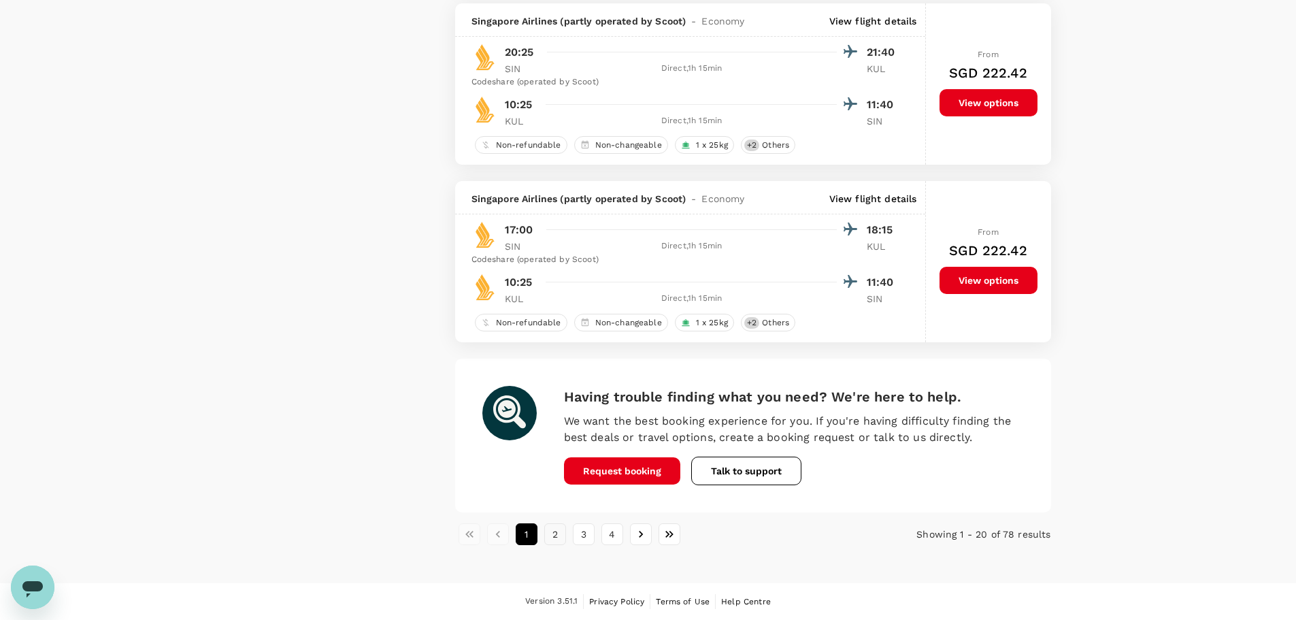
click at [550, 533] on button "2" at bounding box center [555, 534] width 22 height 22
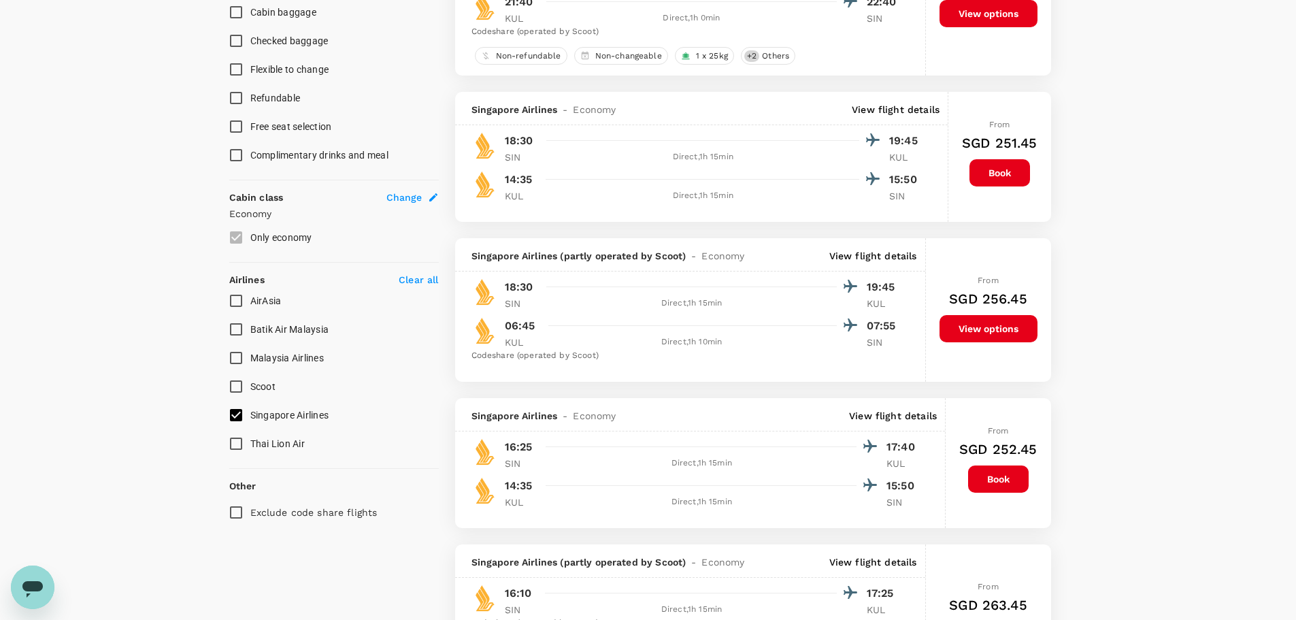
scroll to position [0, 0]
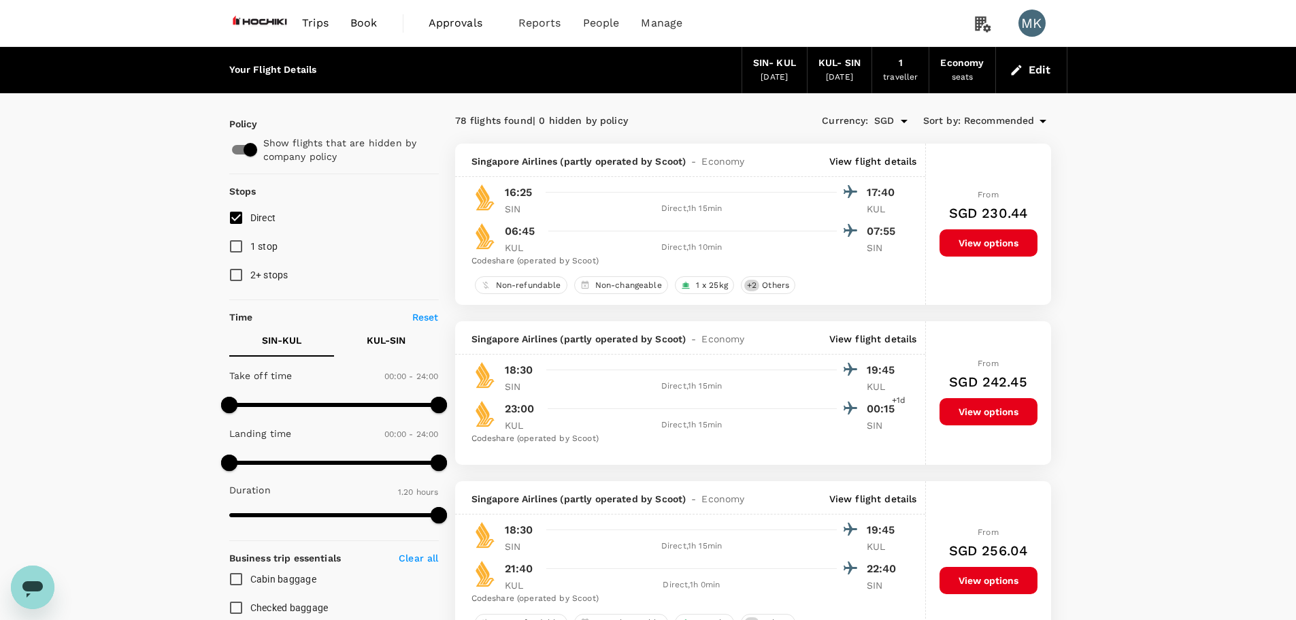
click at [983, 117] on span "Recommended" at bounding box center [999, 121] width 71 height 15
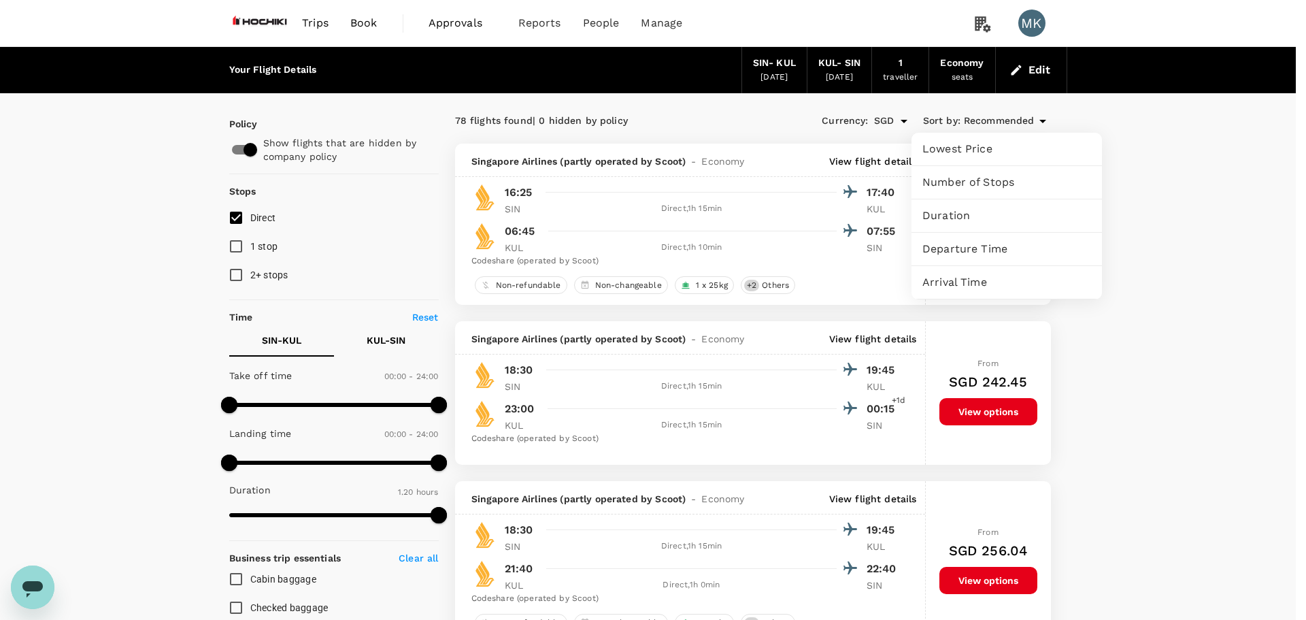
drag, startPoint x: 981, startPoint y: 148, endPoint x: 979, endPoint y: 248, distance: 100.0
click at [979, 248] on ul "Lowest Price Number of Stops Duration Departure Time Arrival Time" at bounding box center [1007, 216] width 191 height 167
click at [979, 248] on span "Departure Time" at bounding box center [1007, 249] width 169 height 16
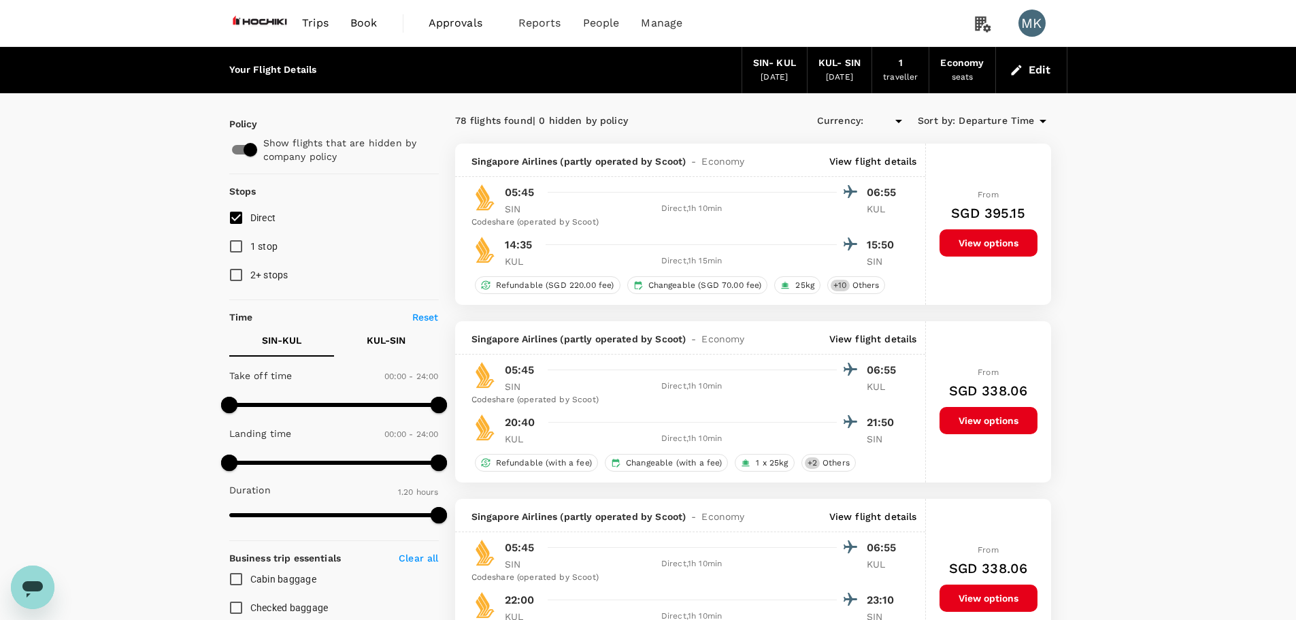
type input "SGD"
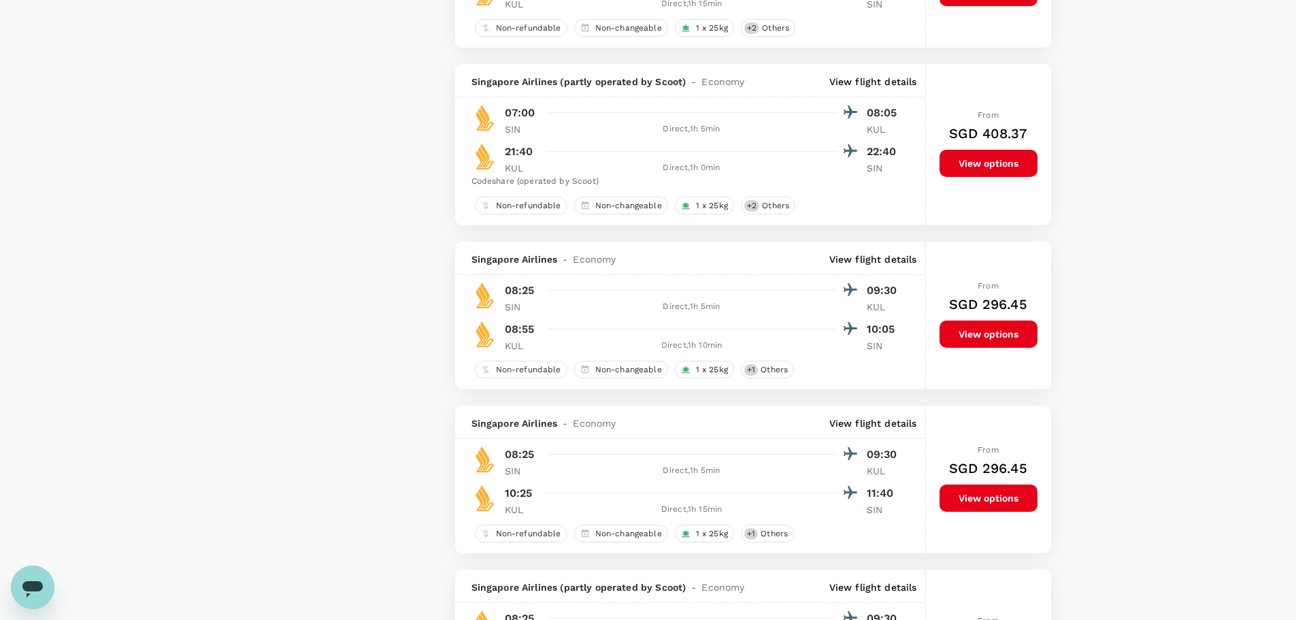
scroll to position [3175, 0]
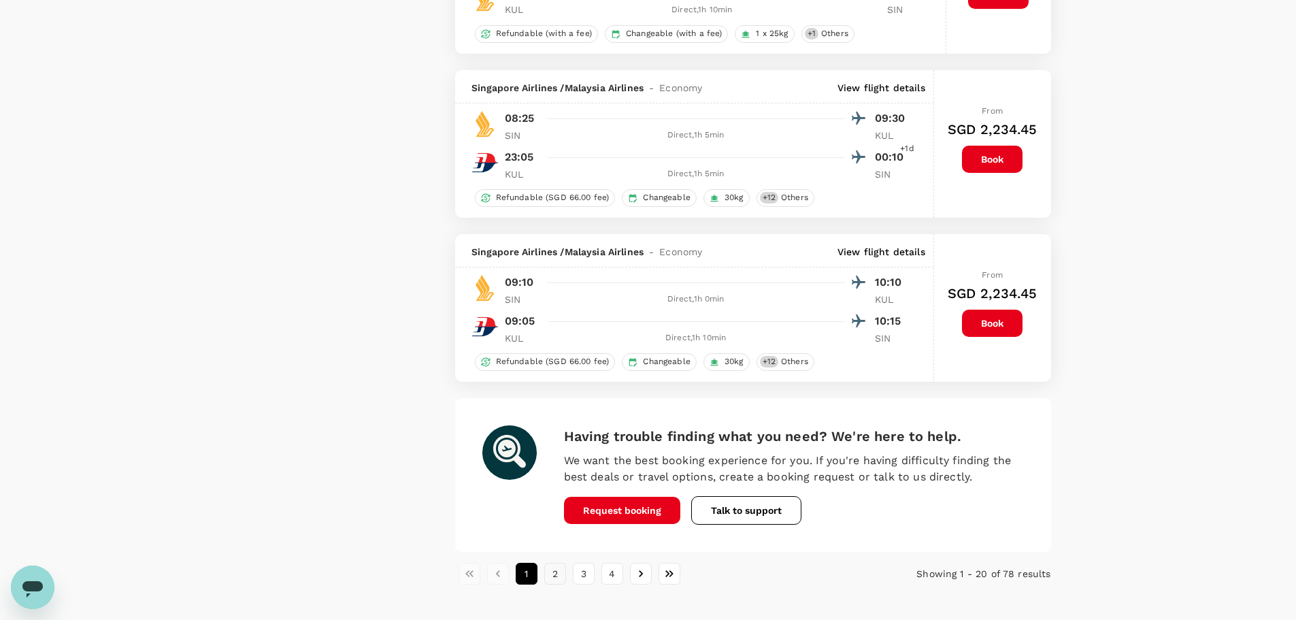
click at [555, 569] on button "2" at bounding box center [555, 574] width 22 height 22
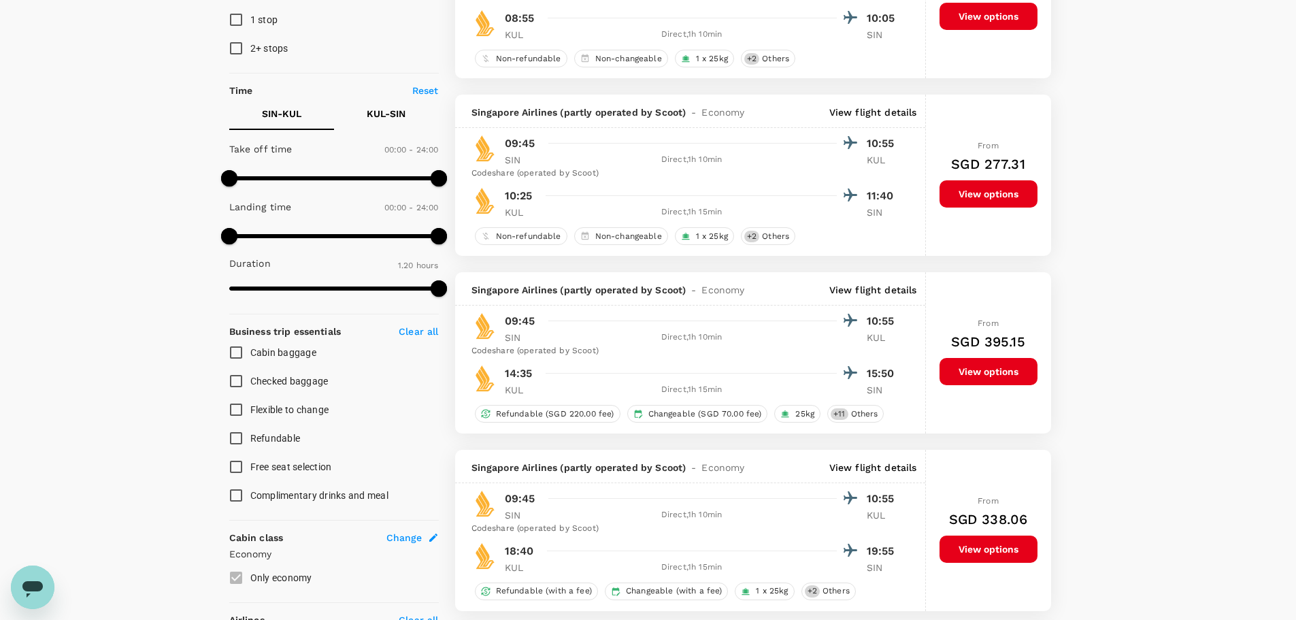
scroll to position [0, 0]
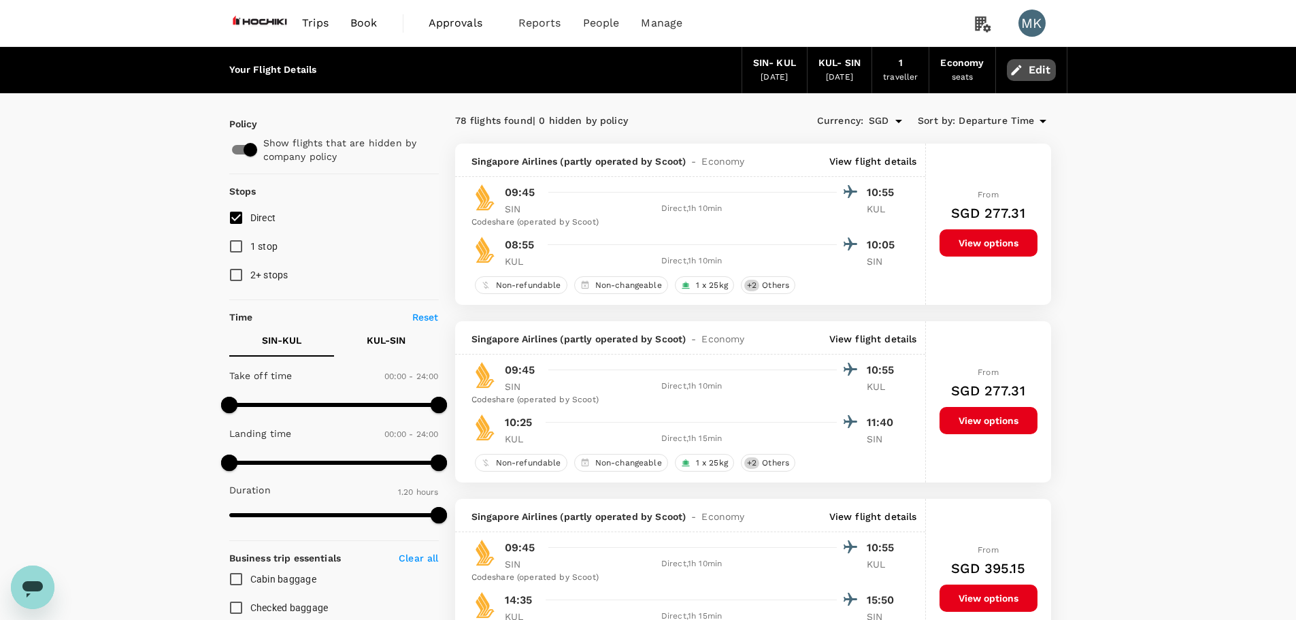
click at [1040, 74] on button "Edit" at bounding box center [1031, 70] width 49 height 22
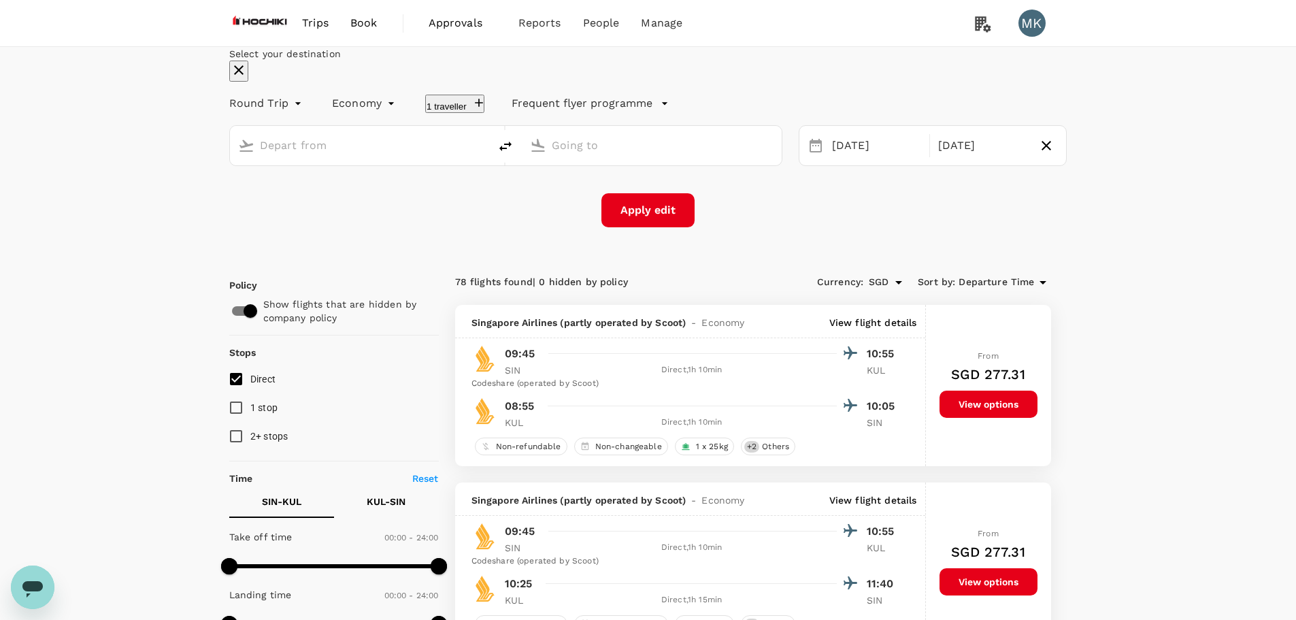
type input "Singapore Changi (SIN)"
type input "Kuala Lumpur Intl ([GEOGRAPHIC_DATA])"
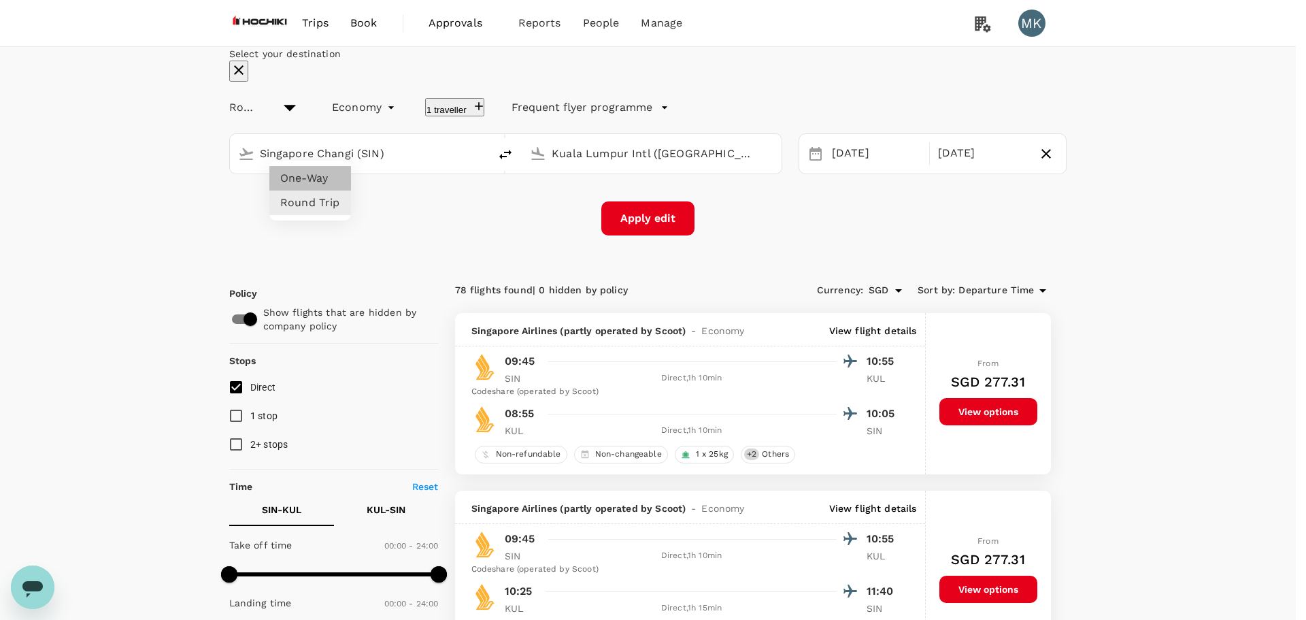
click at [325, 173] on li "One-Way" at bounding box center [310, 178] width 82 height 24
type input "oneway"
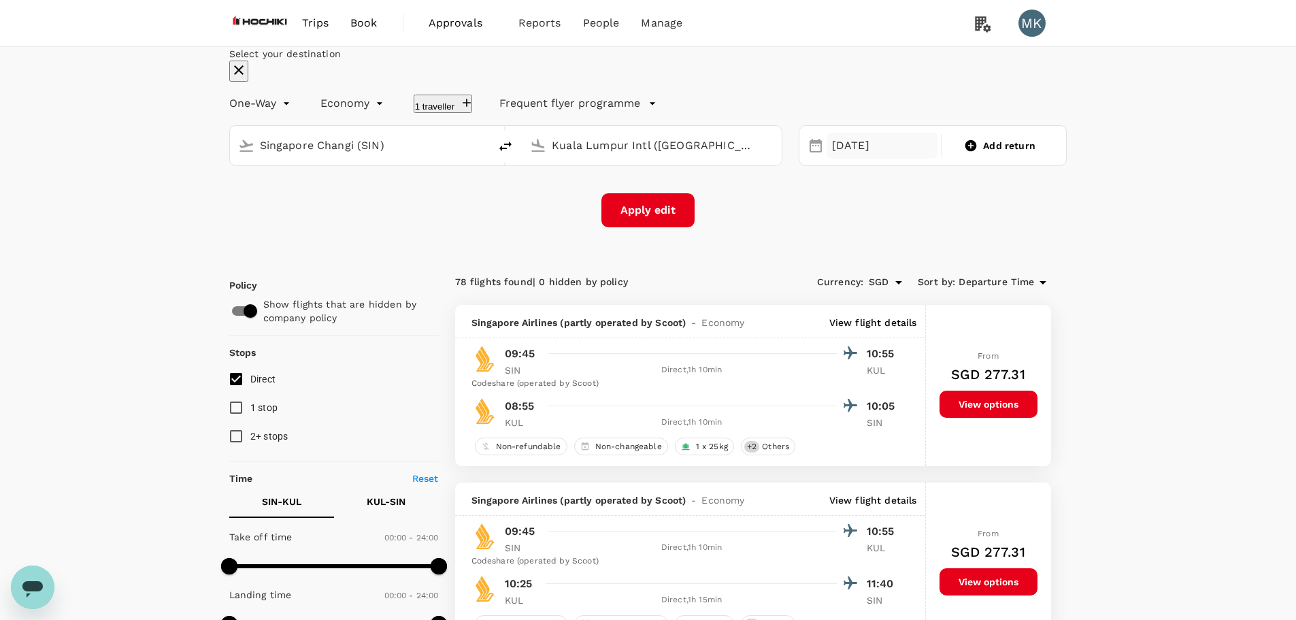
click at [857, 159] on div "[DATE]" at bounding box center [883, 146] width 112 height 27
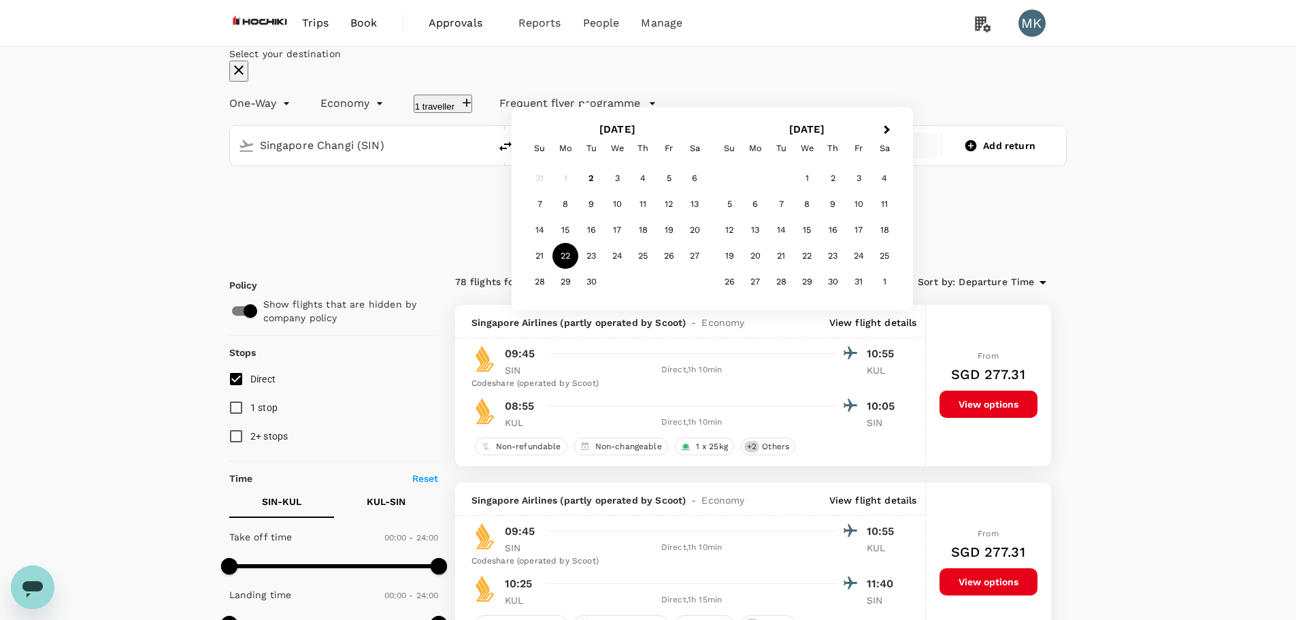
click at [578, 269] on div "22" at bounding box center [565, 256] width 26 height 26
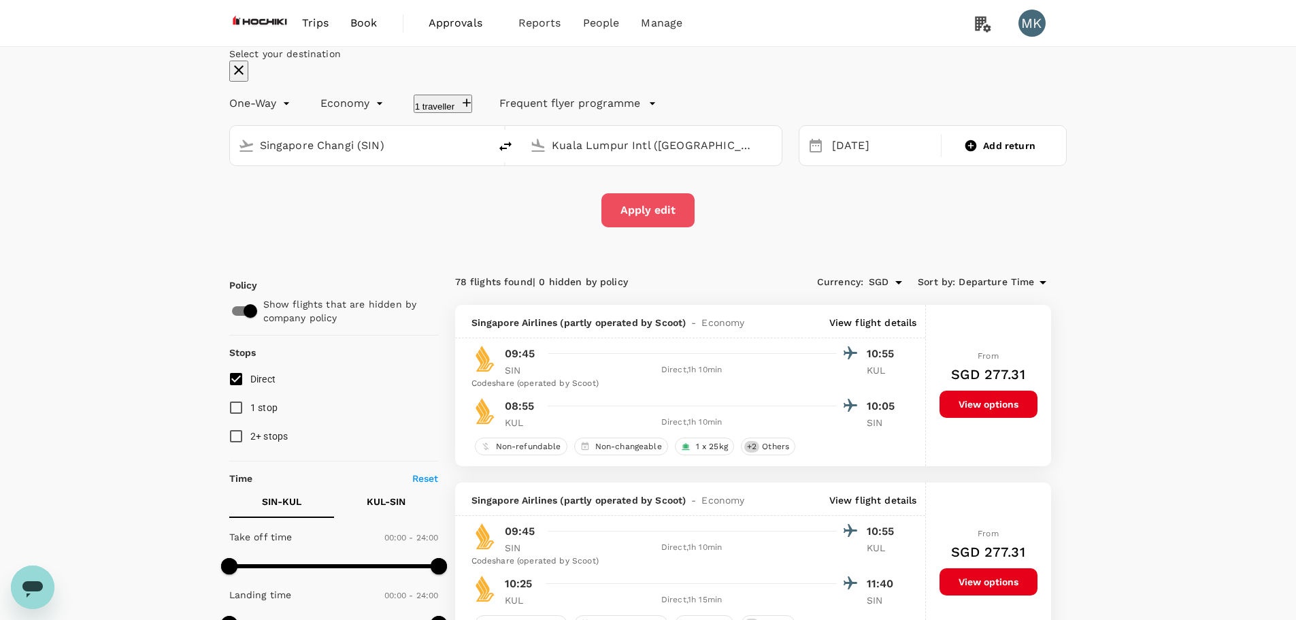
click at [669, 227] on button "Apply edit" at bounding box center [647, 210] width 93 height 34
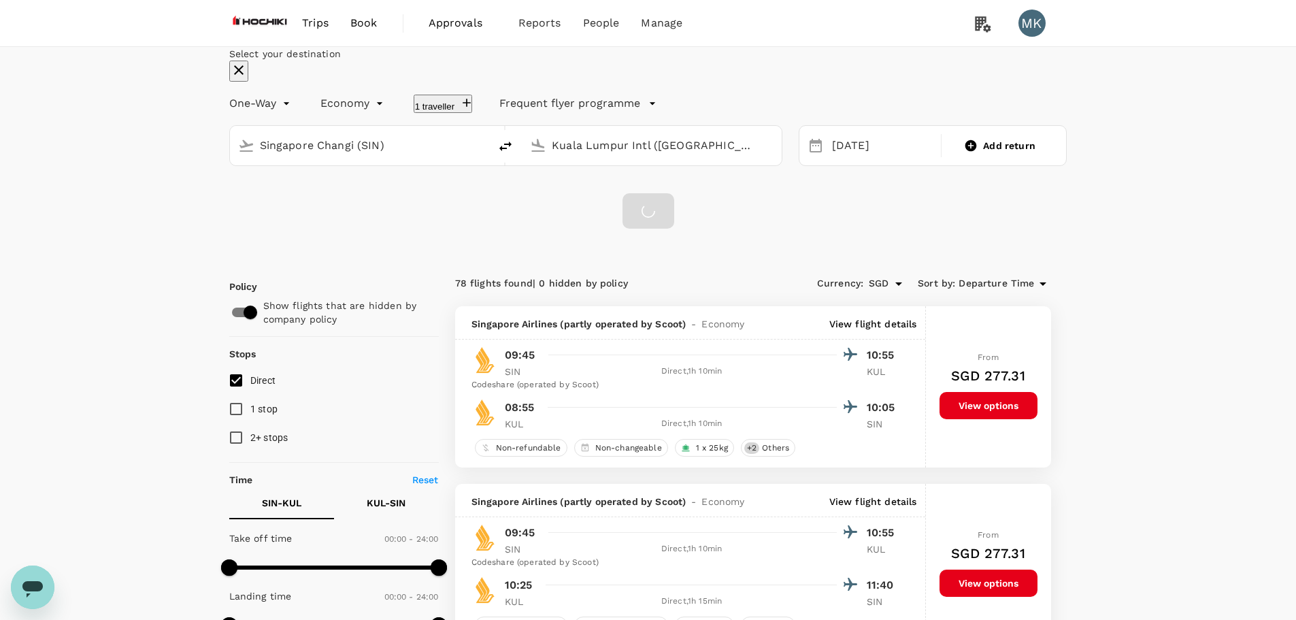
checkbox input "false"
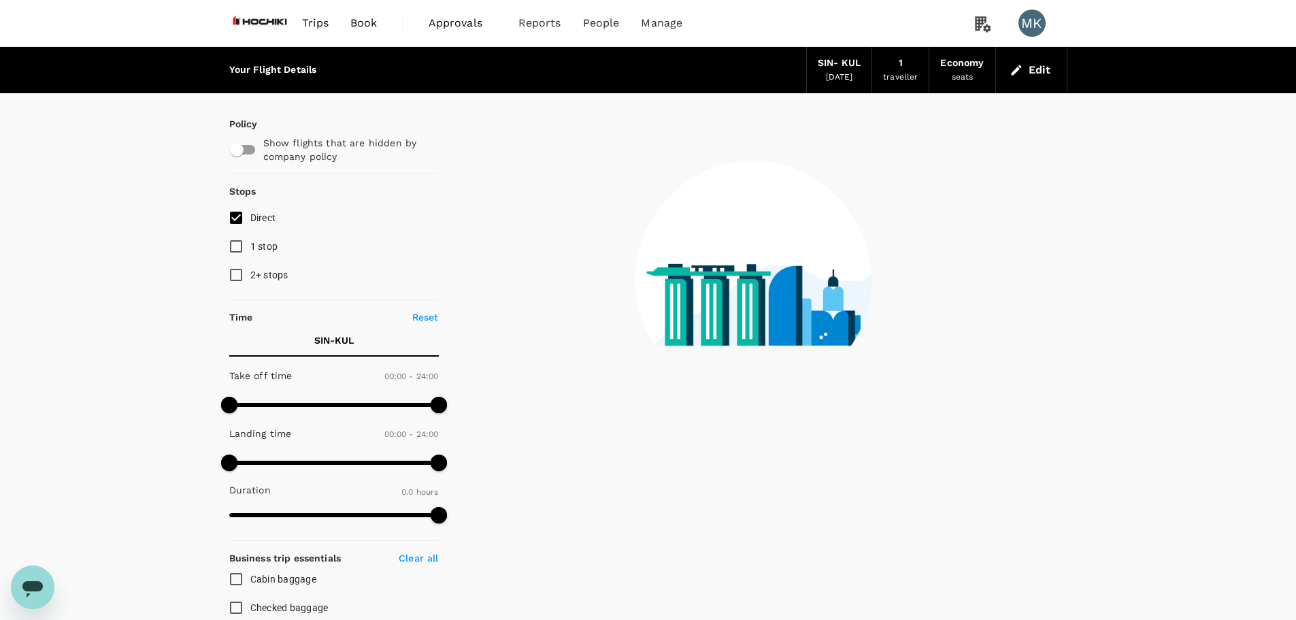
checkbox input "true"
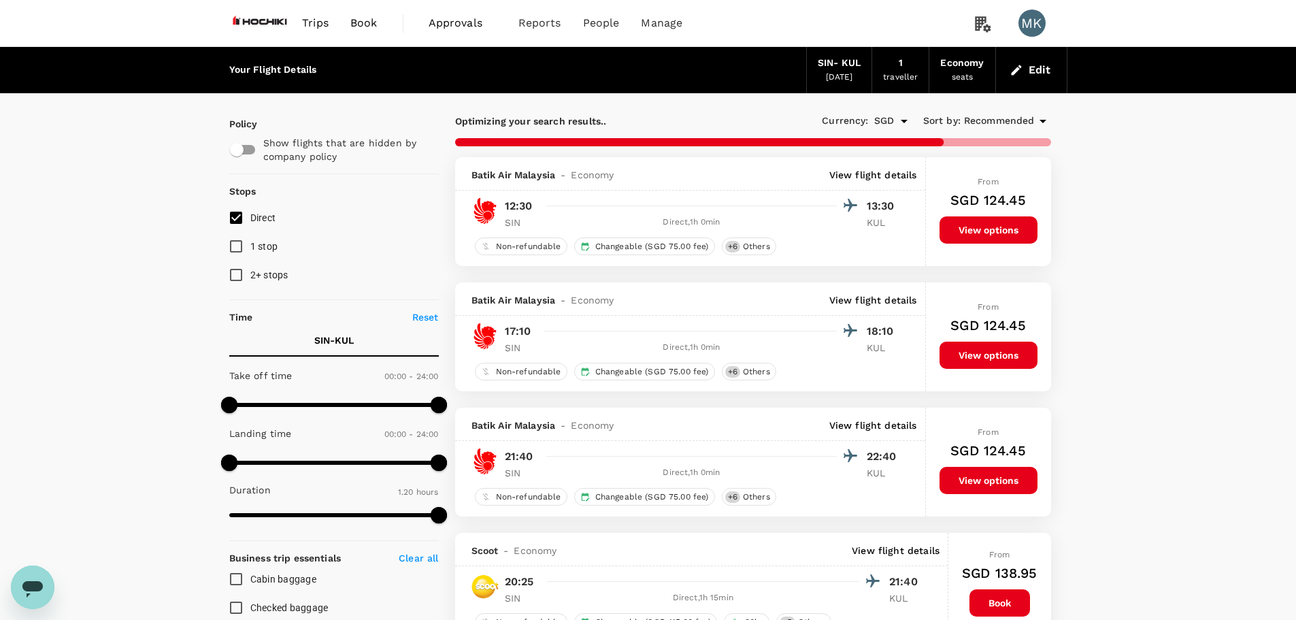
type input "920"
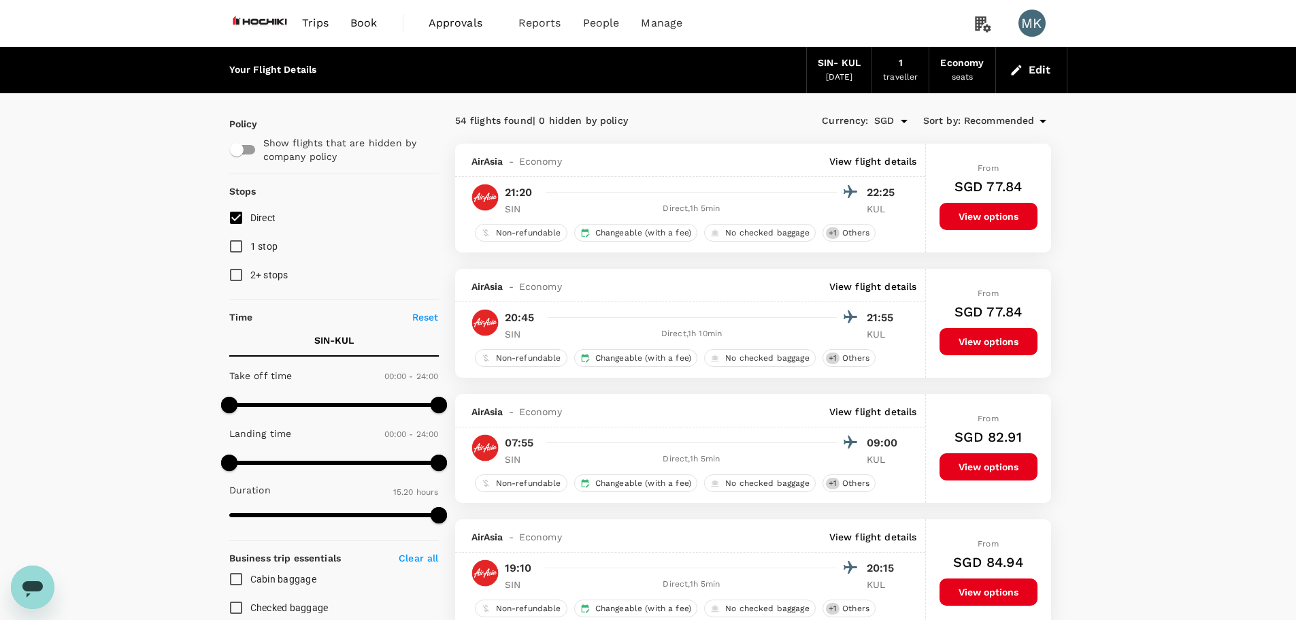
checkbox input "false"
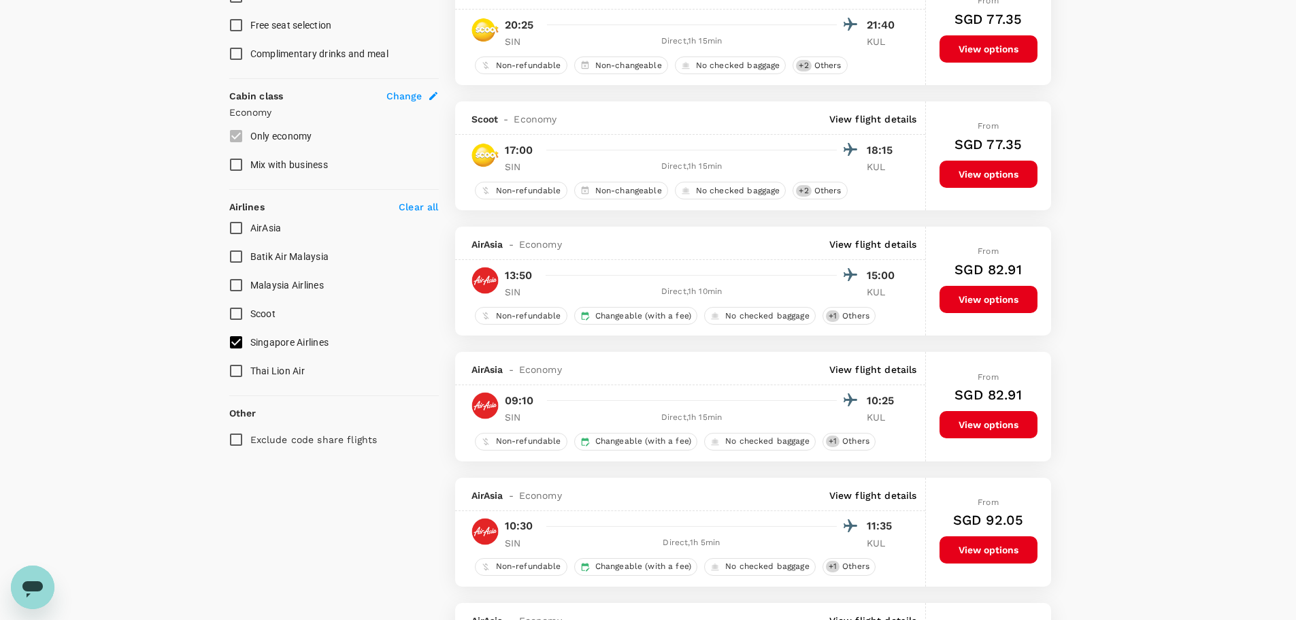
scroll to position [680, 0]
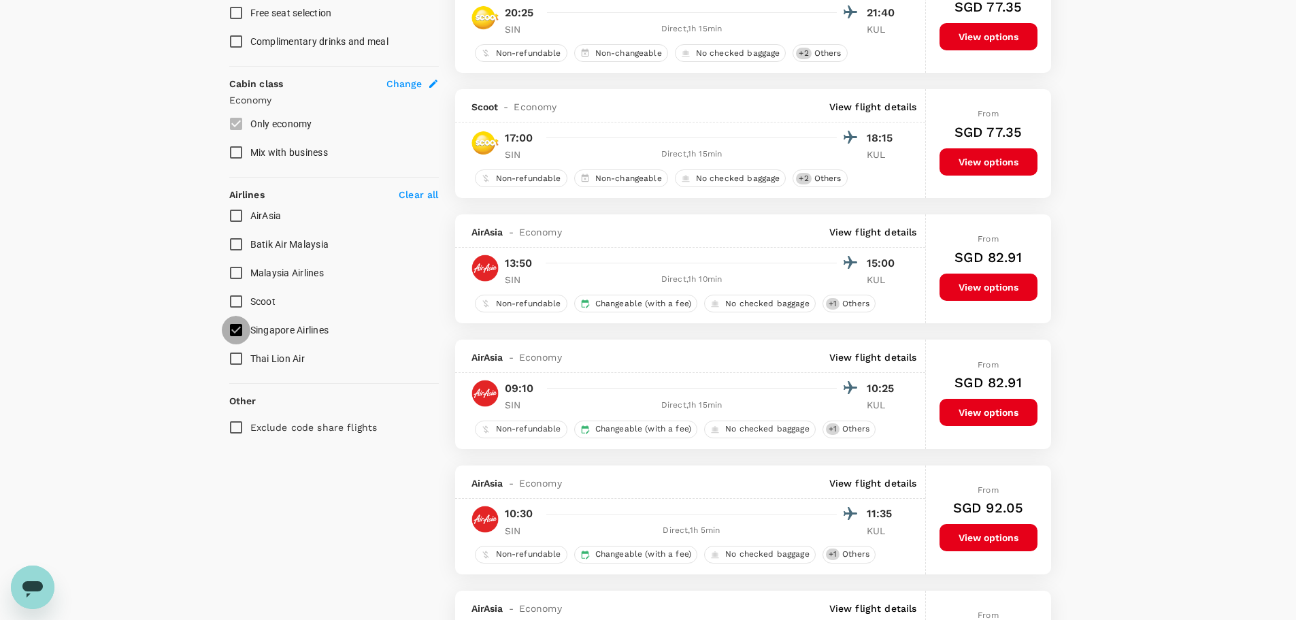
click at [238, 335] on input "Singapore Airlines" at bounding box center [236, 330] width 29 height 29
click at [238, 334] on input "Singapore Airlines" at bounding box center [236, 330] width 29 height 29
checkbox input "true"
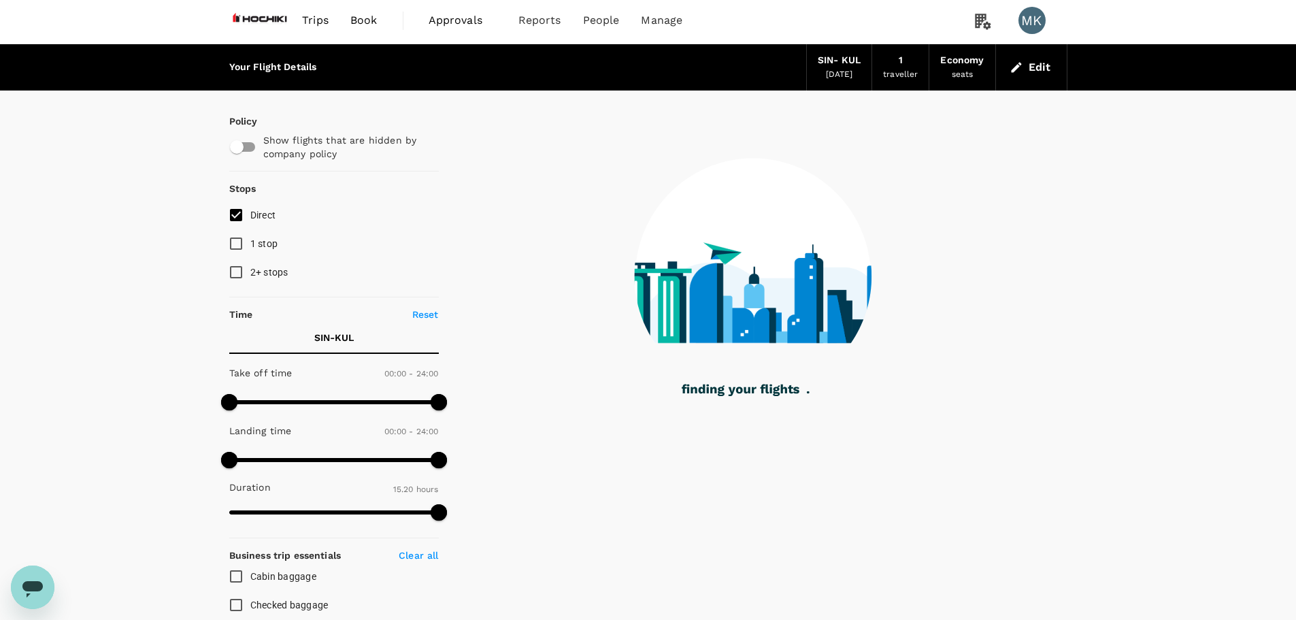
scroll to position [0, 0]
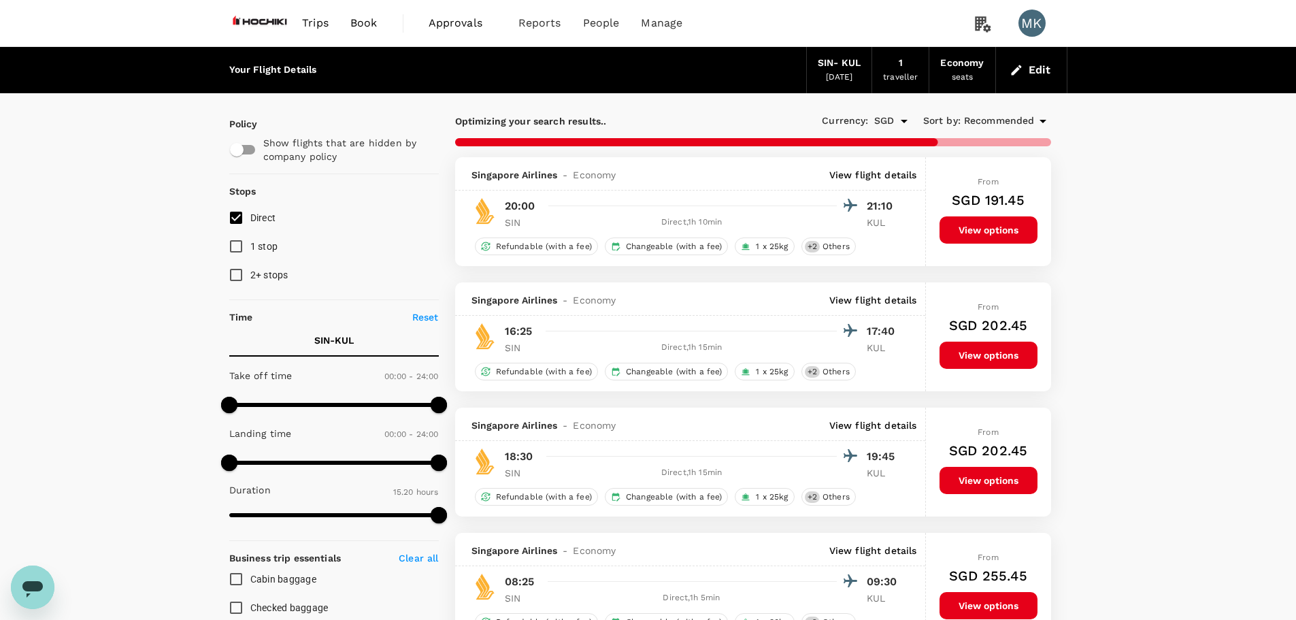
click at [988, 131] on div "Currency : SGD Sort by : Recommended" at bounding box center [902, 121] width 298 height 23
click at [988, 120] on span "Recommended" at bounding box center [999, 121] width 71 height 15
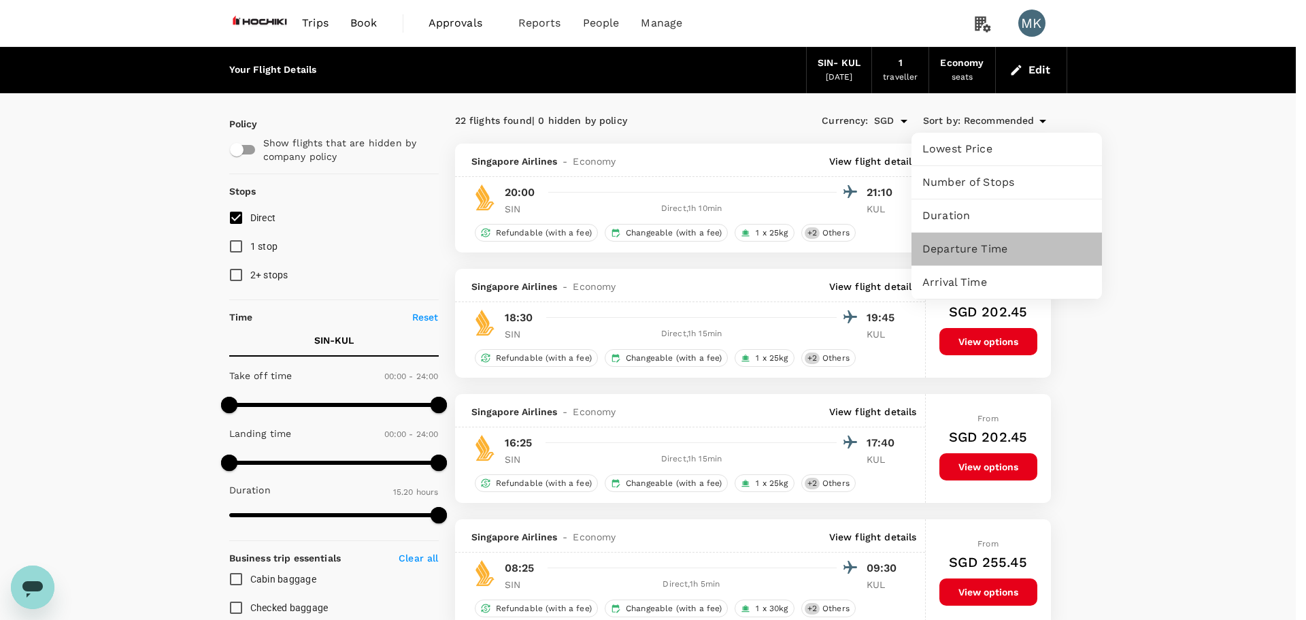
click at [979, 253] on span "Departure Time" at bounding box center [1007, 249] width 169 height 16
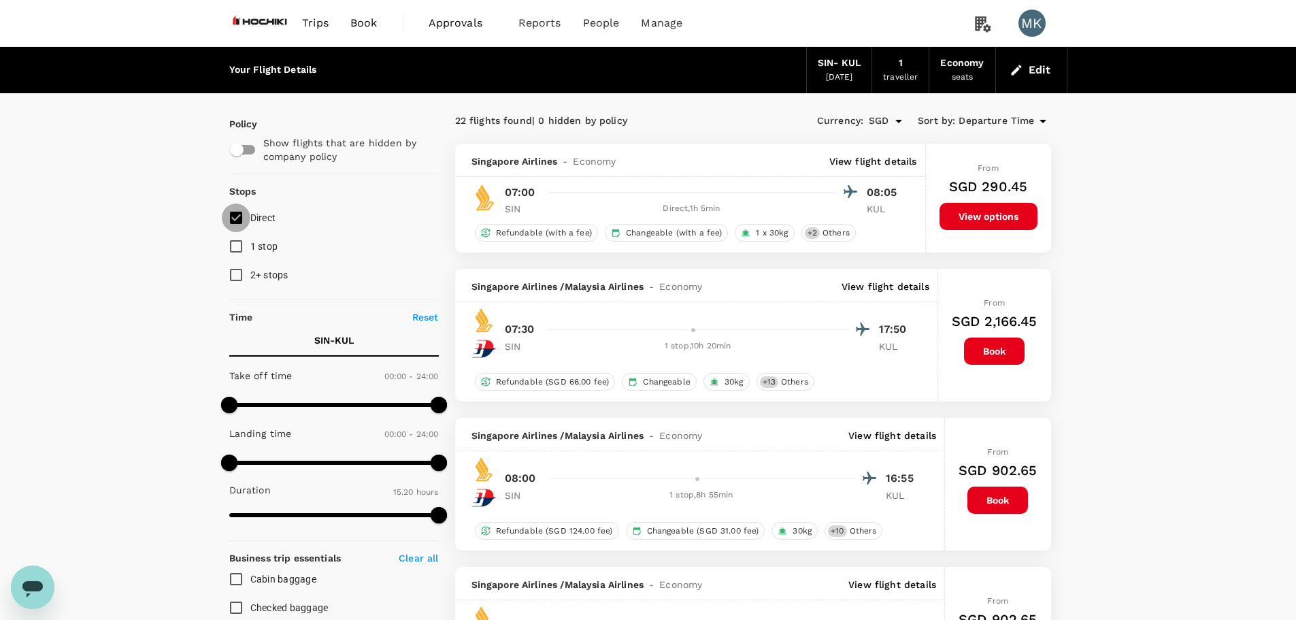
click at [231, 217] on input "Direct" at bounding box center [236, 217] width 29 height 29
checkbox input "true"
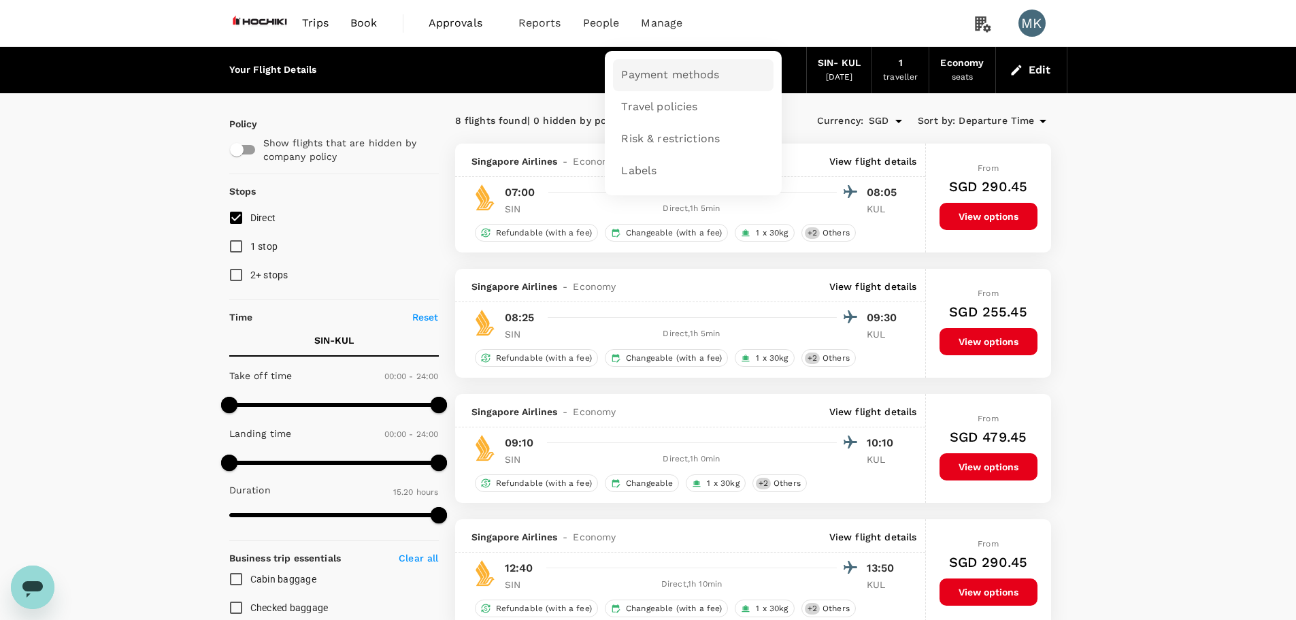
click at [674, 76] on span "Payment methods" at bounding box center [670, 75] width 98 height 16
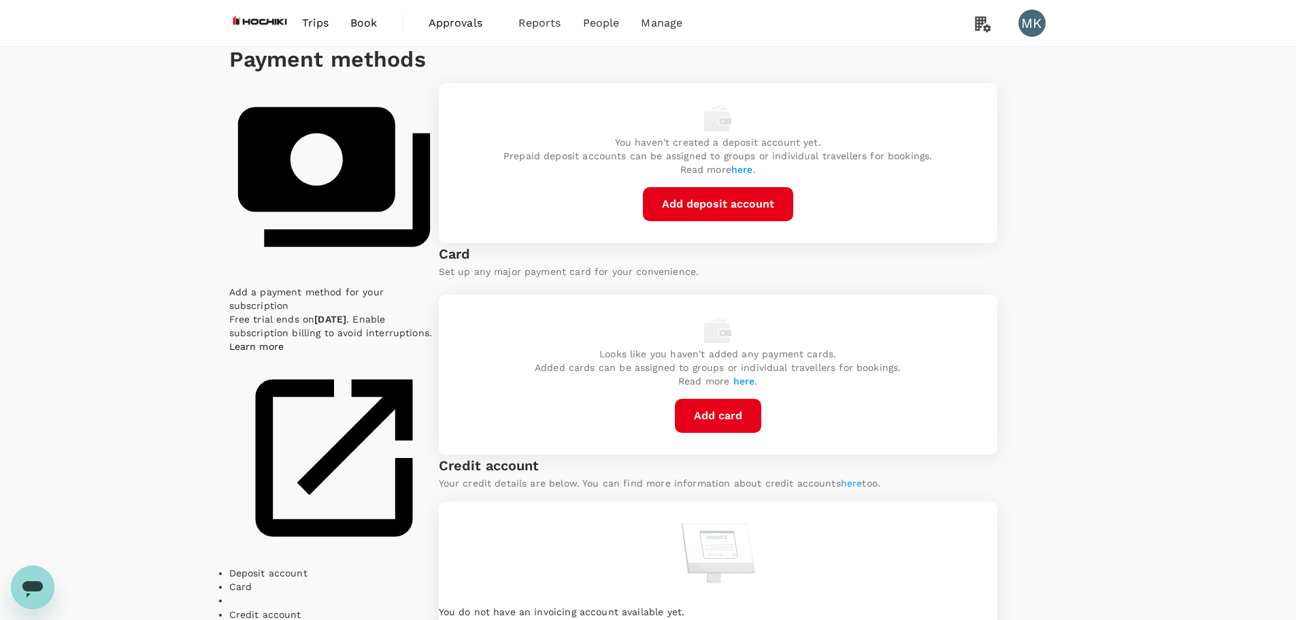
click at [723, 433] on button "Add card" at bounding box center [718, 416] width 86 height 34
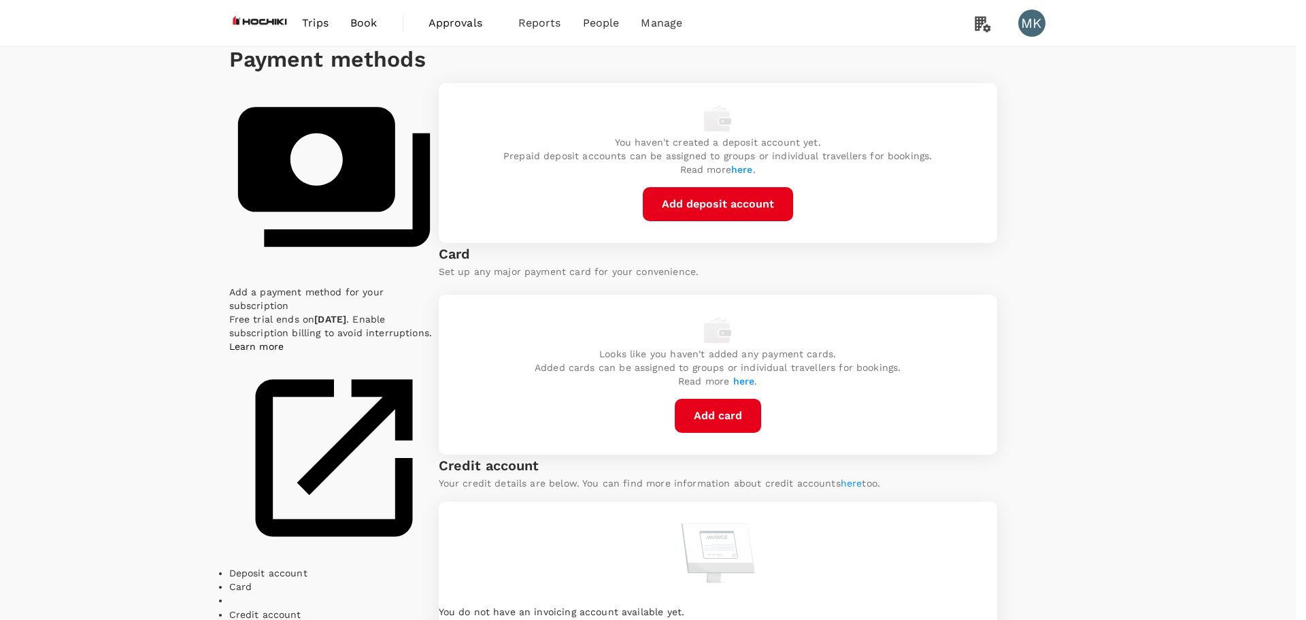
type input "HOCHIKI ASIA PACIFIC PTE LTD"
type input "01"
type input "2027"
drag, startPoint x: 42, startPoint y: 887, endPoint x: 1, endPoint y: 883, distance: 41.6
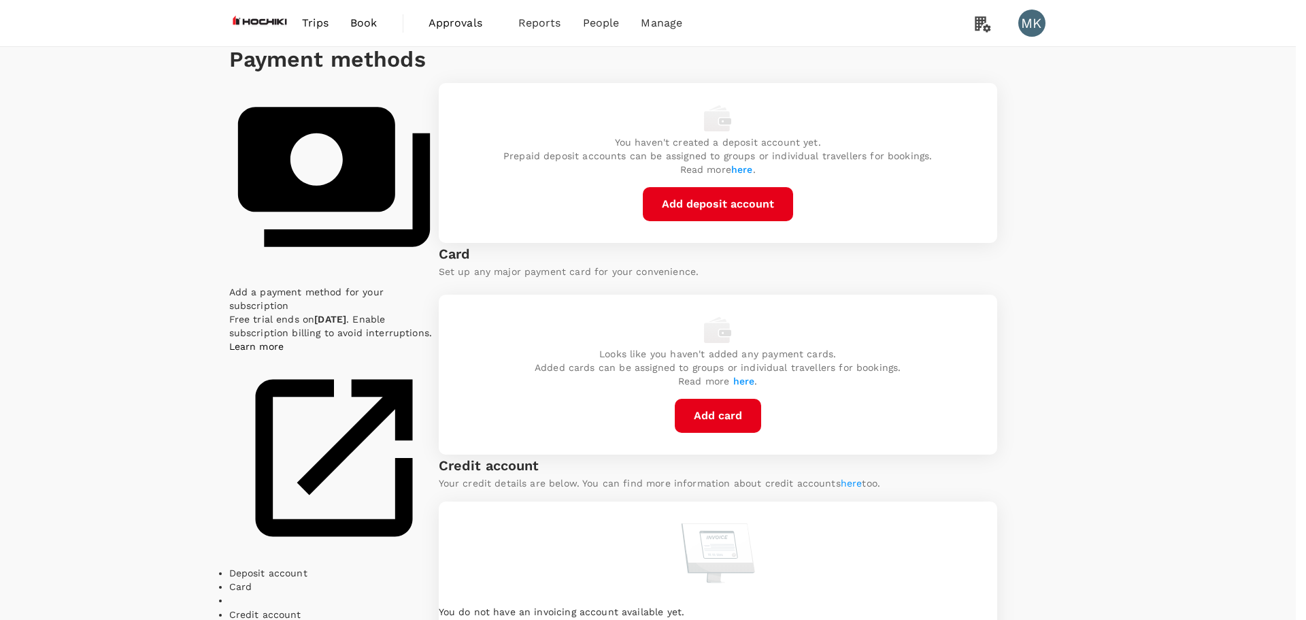
type input "11"
drag, startPoint x: 155, startPoint y: 891, endPoint x: 112, endPoint y: 885, distance: 43.3
type input "2027"
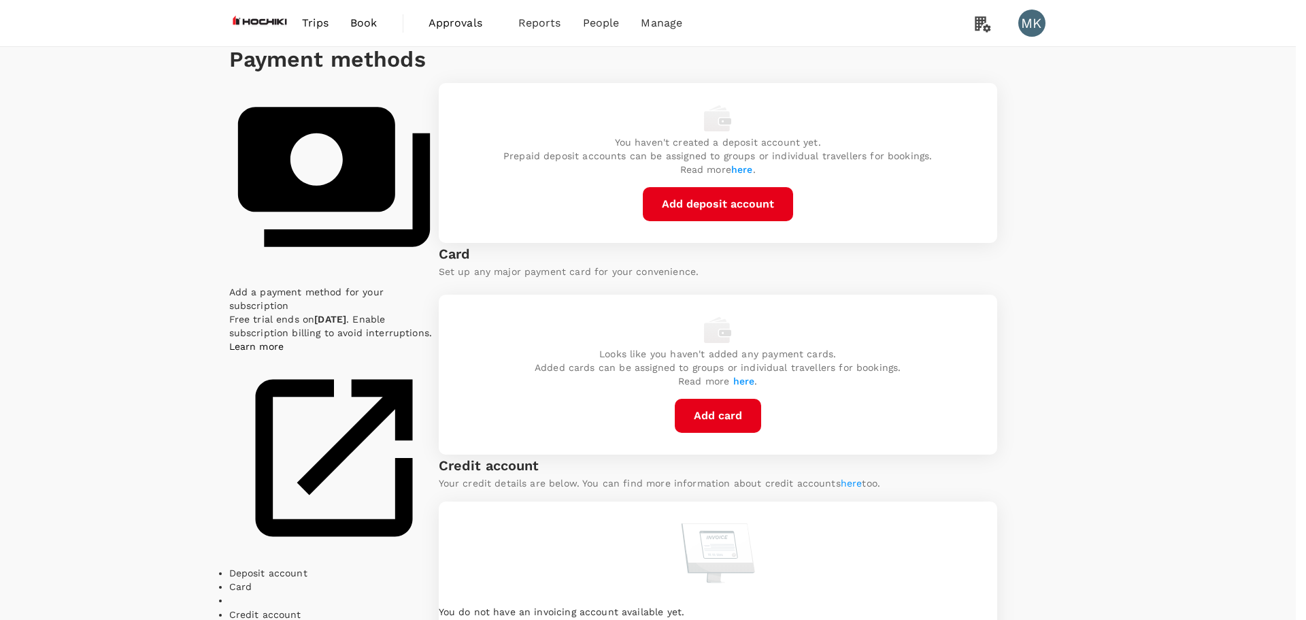
checkbox input "false"
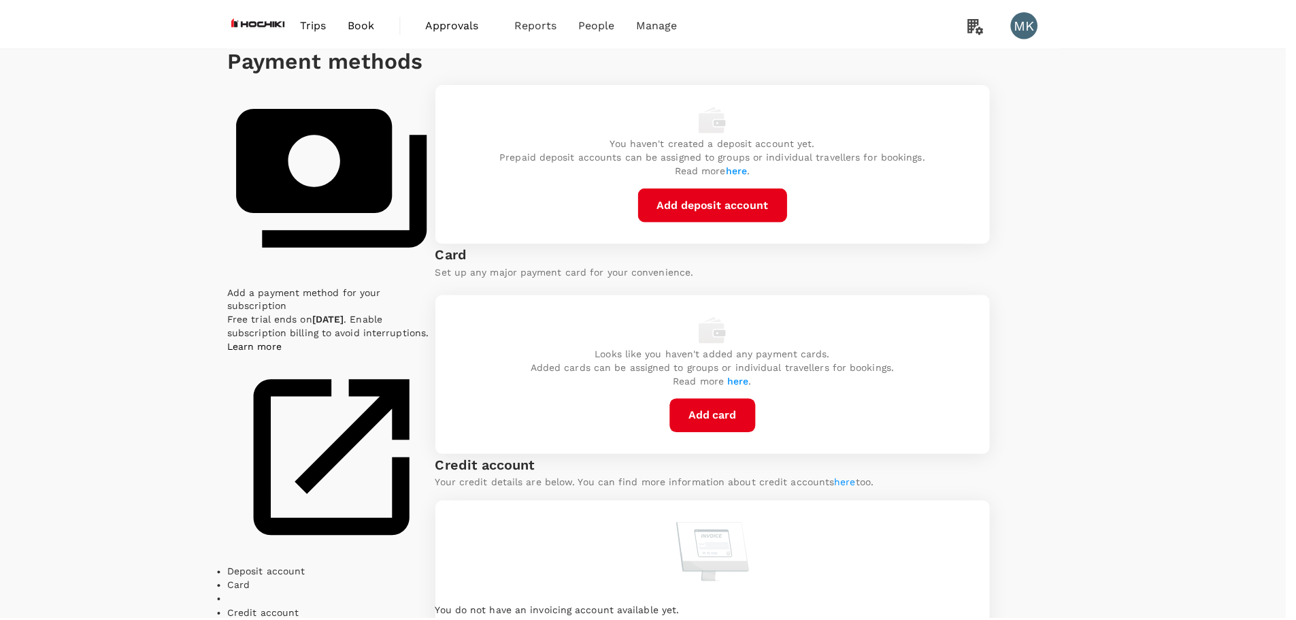
scroll to position [0, 0]
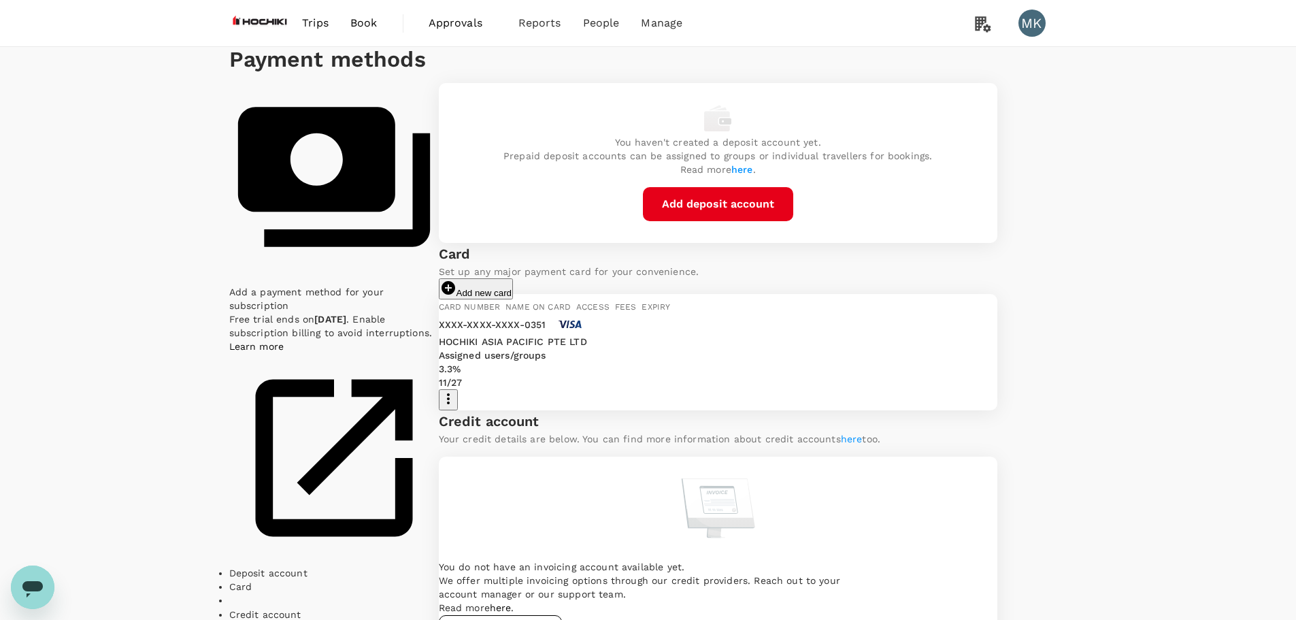
click at [372, 29] on span "Book" at bounding box center [363, 23] width 27 height 16
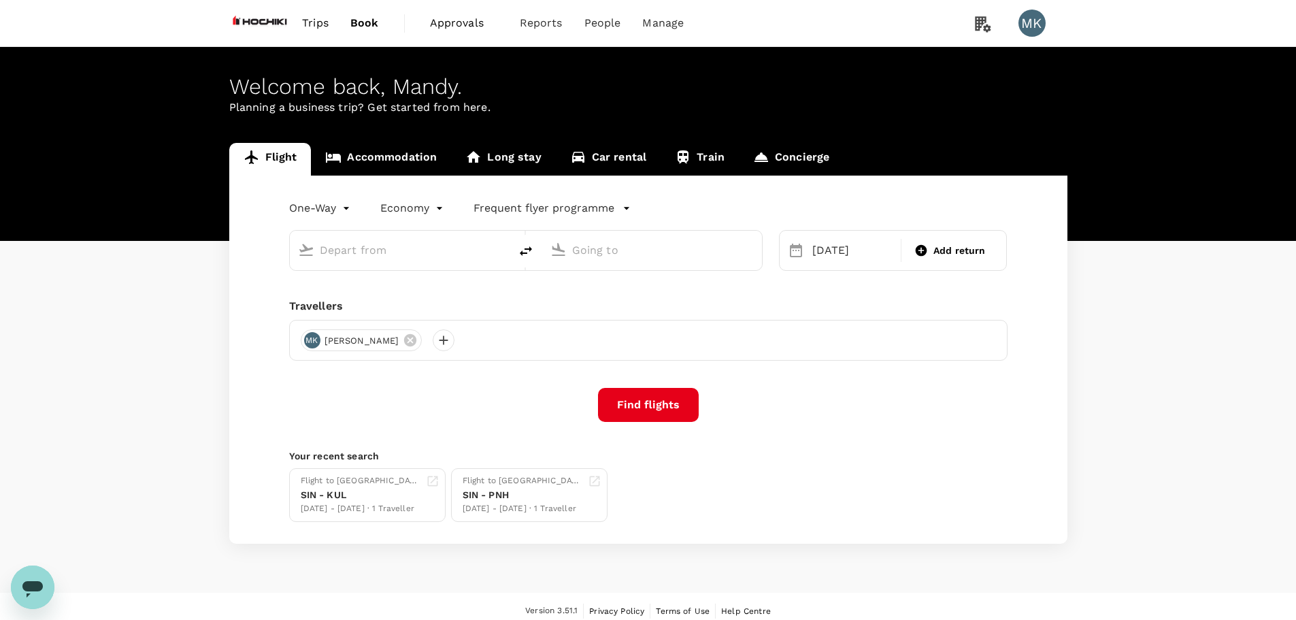
type input "Singapore Changi (SIN)"
type input "Kuala Lumpur Intl ([GEOGRAPHIC_DATA])"
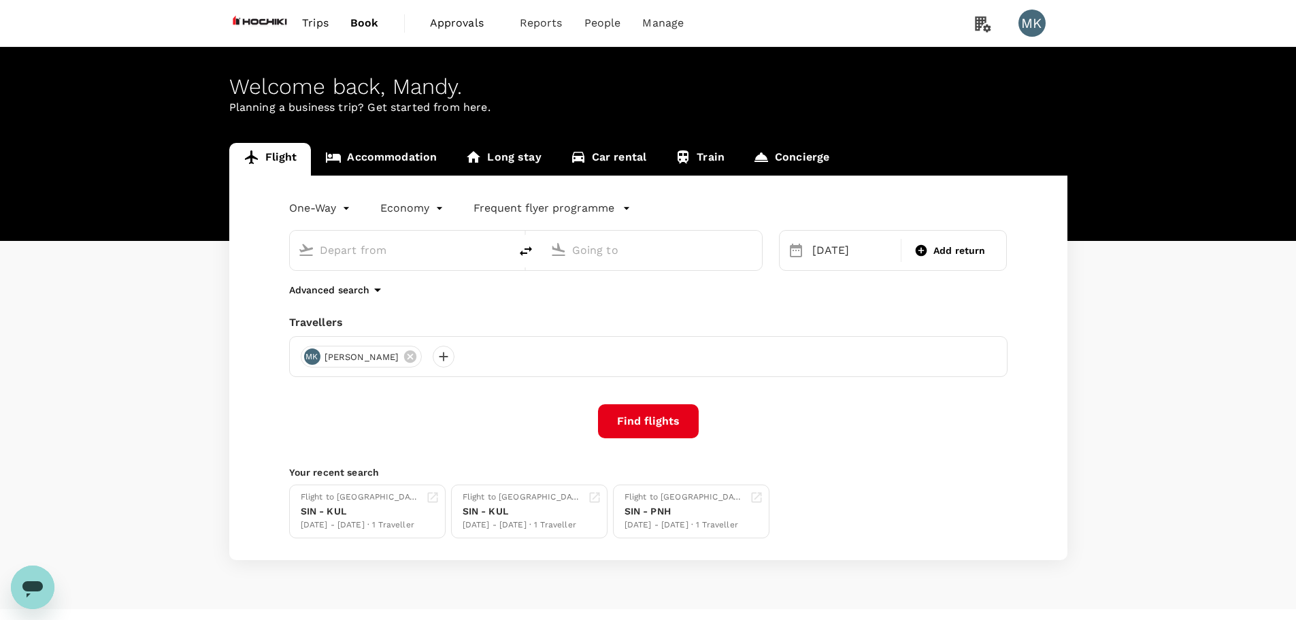
type input "Singapore Changi (SIN)"
type input "Kuala Lumpur Intl ([GEOGRAPHIC_DATA])"
click at [921, 265] on div "[DATE] Add return" at bounding box center [893, 250] width 229 height 41
click at [936, 261] on div "Add return" at bounding box center [949, 250] width 91 height 25
type input "roundtrip"
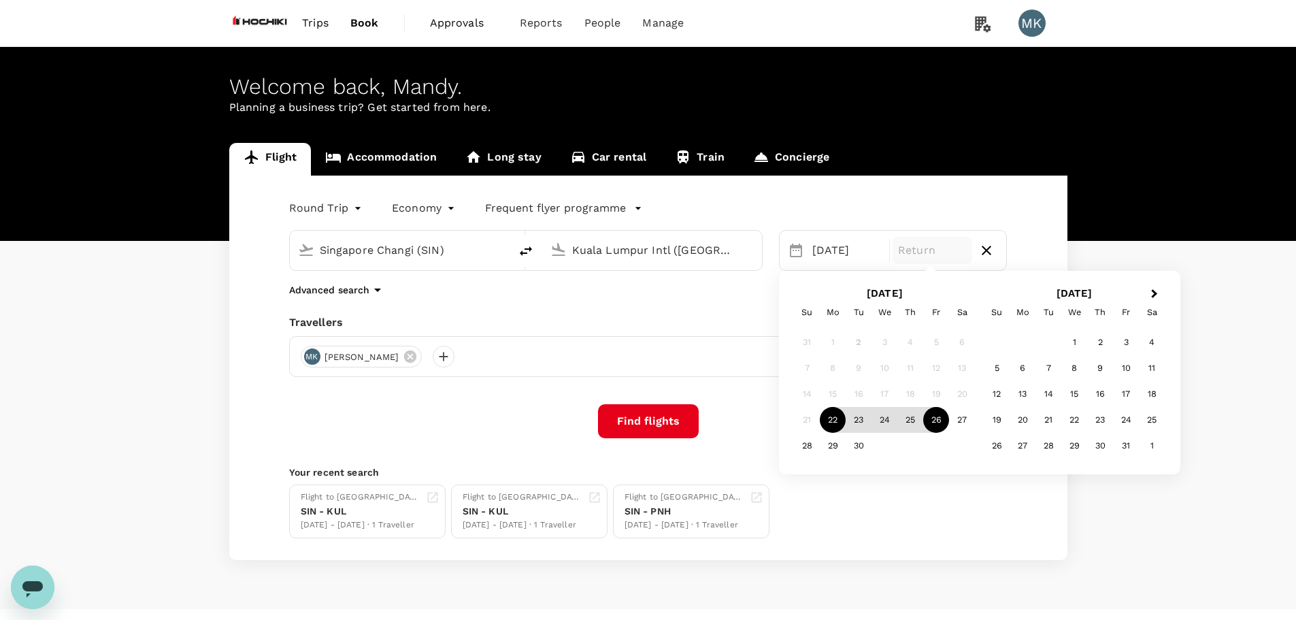
click at [937, 421] on div "26" at bounding box center [936, 420] width 26 height 26
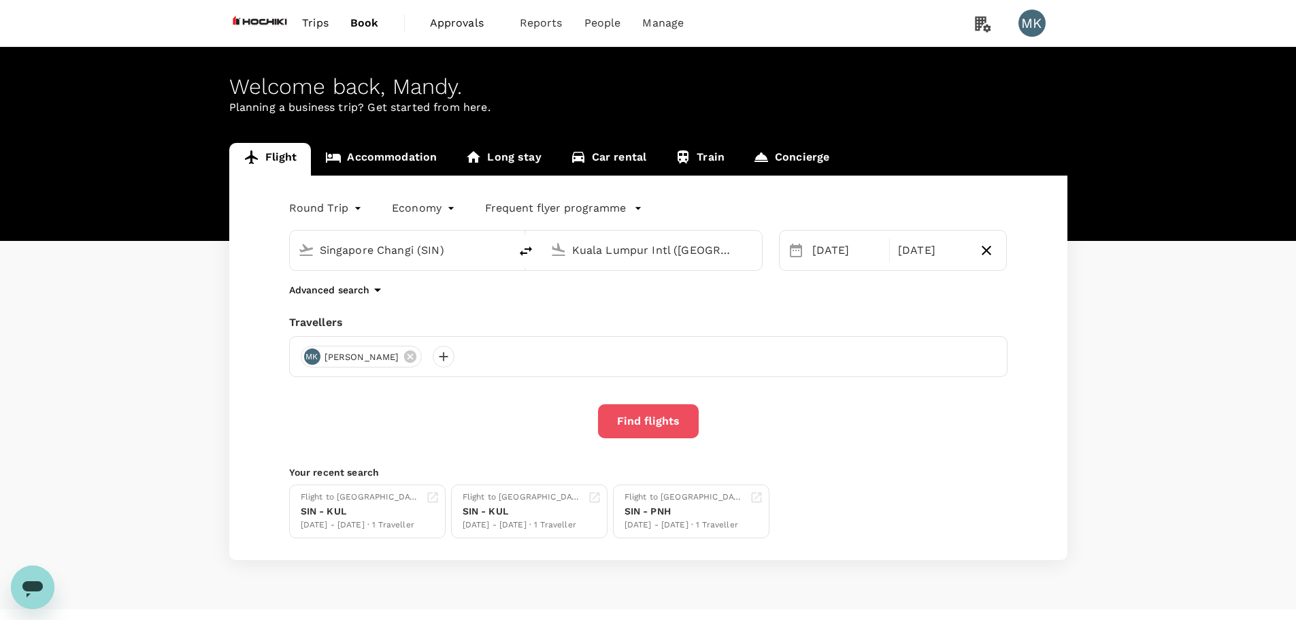
click at [679, 429] on button "Find flights" at bounding box center [648, 421] width 101 height 34
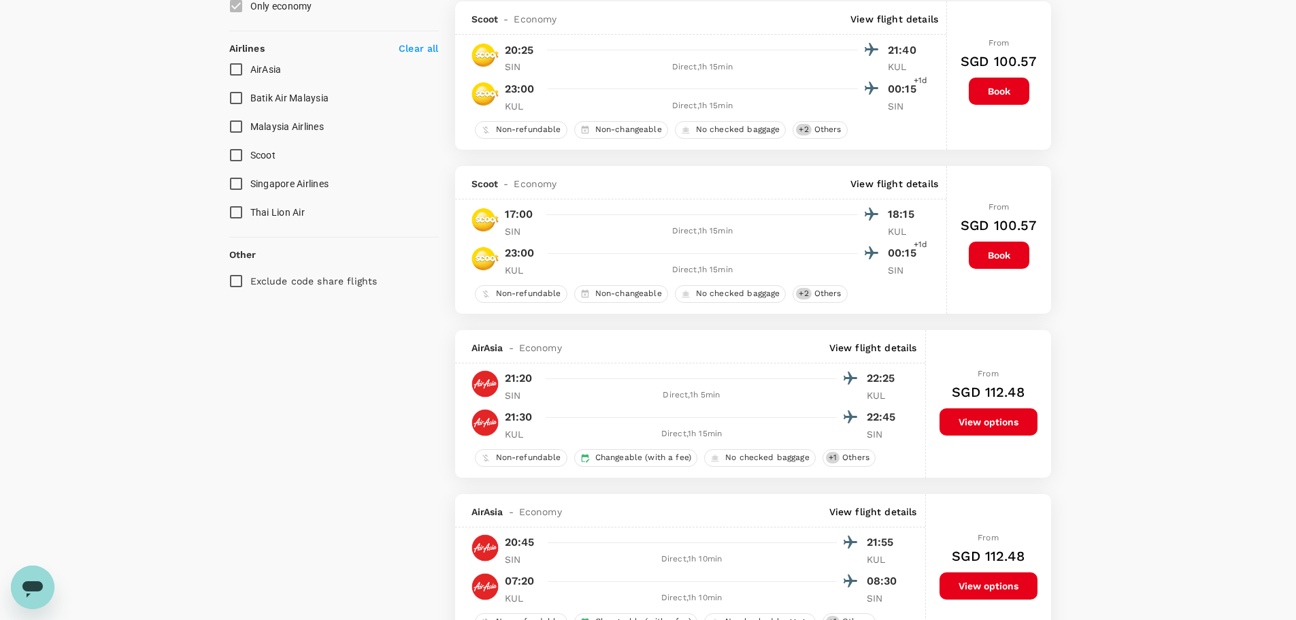
scroll to position [571, 0]
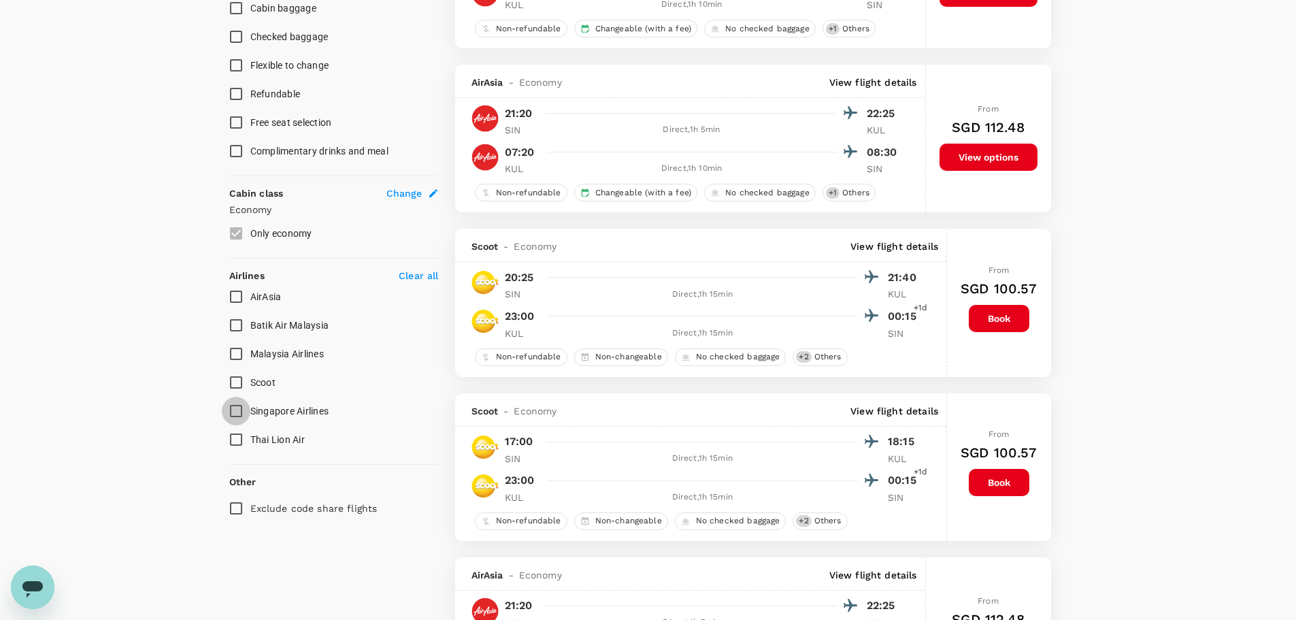
click at [235, 408] on input "Singapore Airlines" at bounding box center [236, 411] width 29 height 29
checkbox input "true"
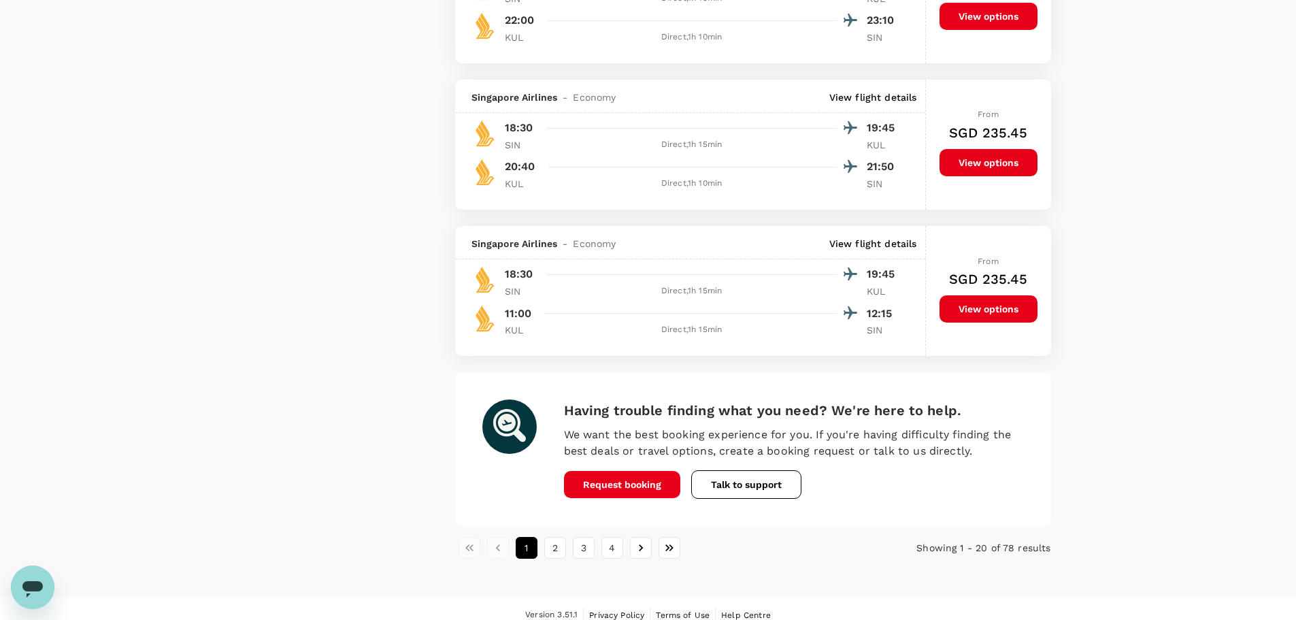
scroll to position [3072, 0]
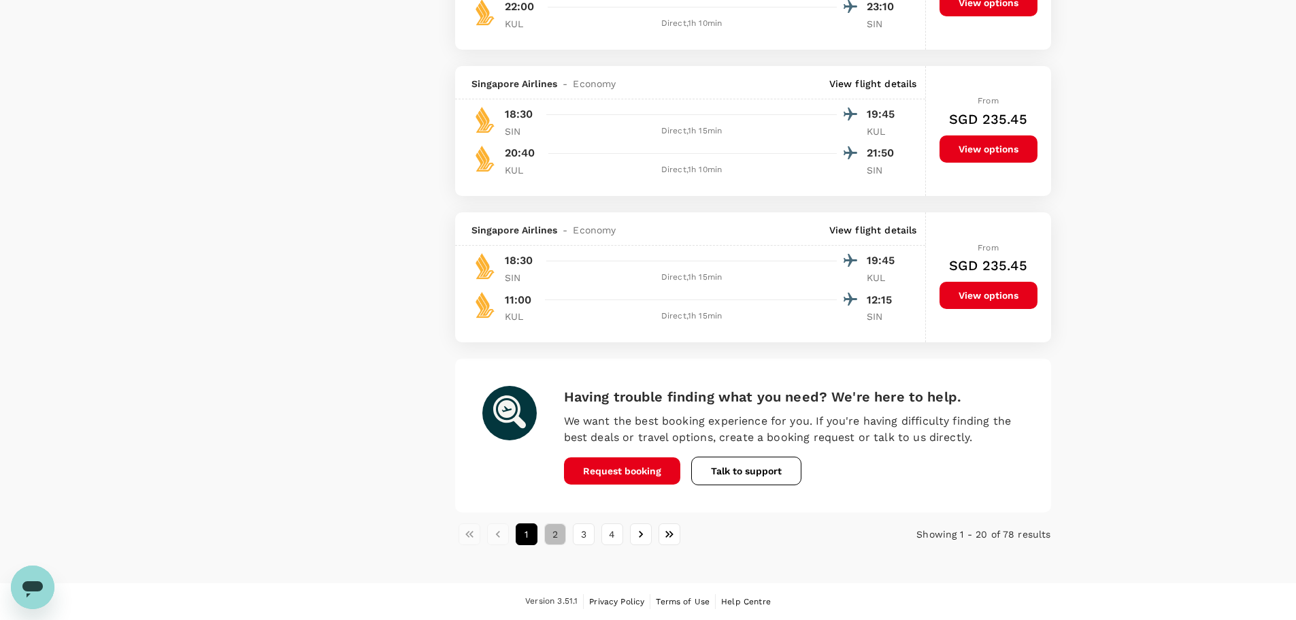
click at [551, 538] on button "2" at bounding box center [555, 534] width 22 height 22
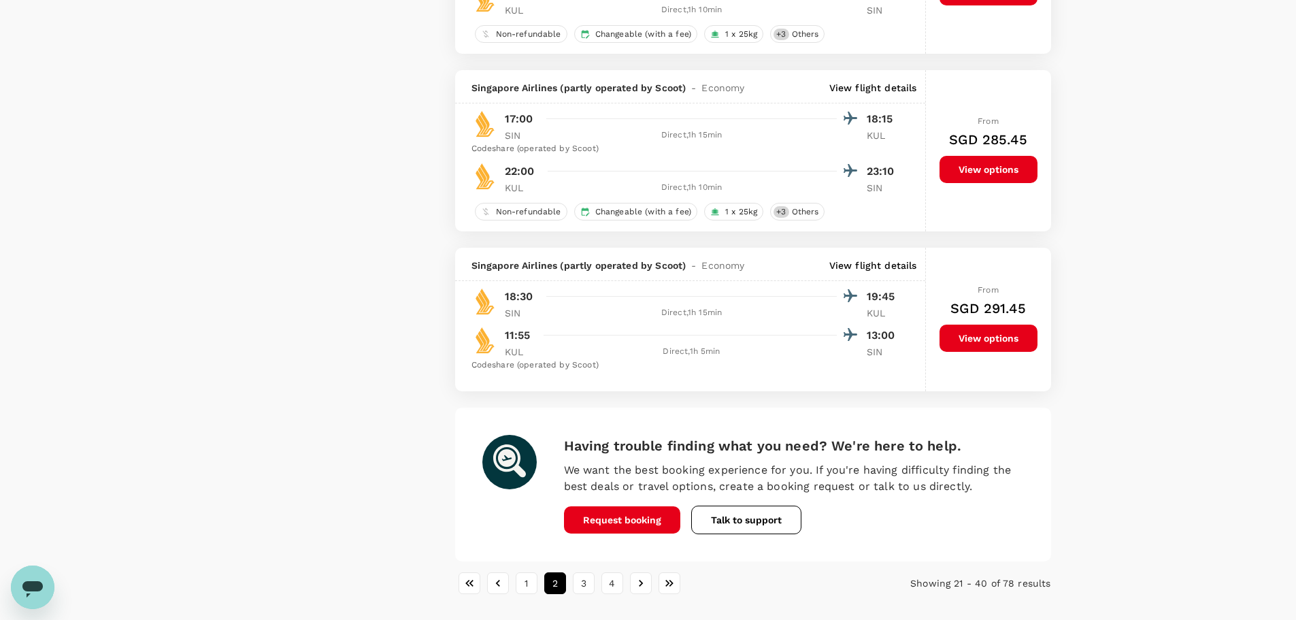
scroll to position [3190, 0]
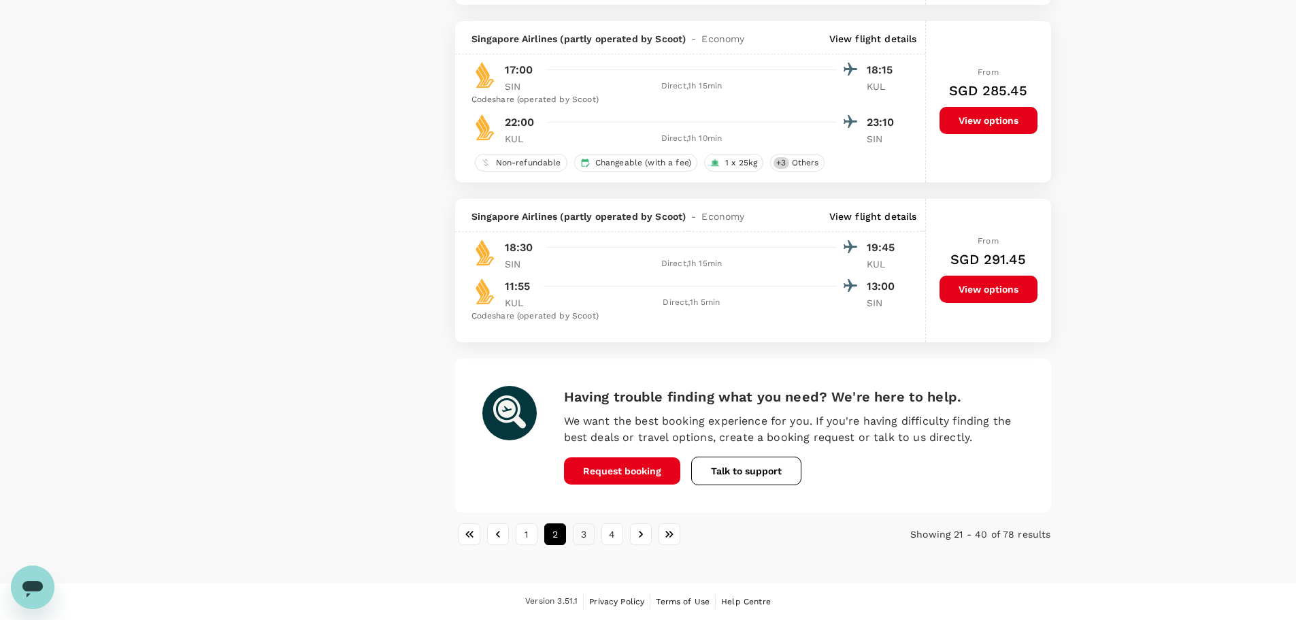
click at [580, 537] on button "3" at bounding box center [584, 534] width 22 height 22
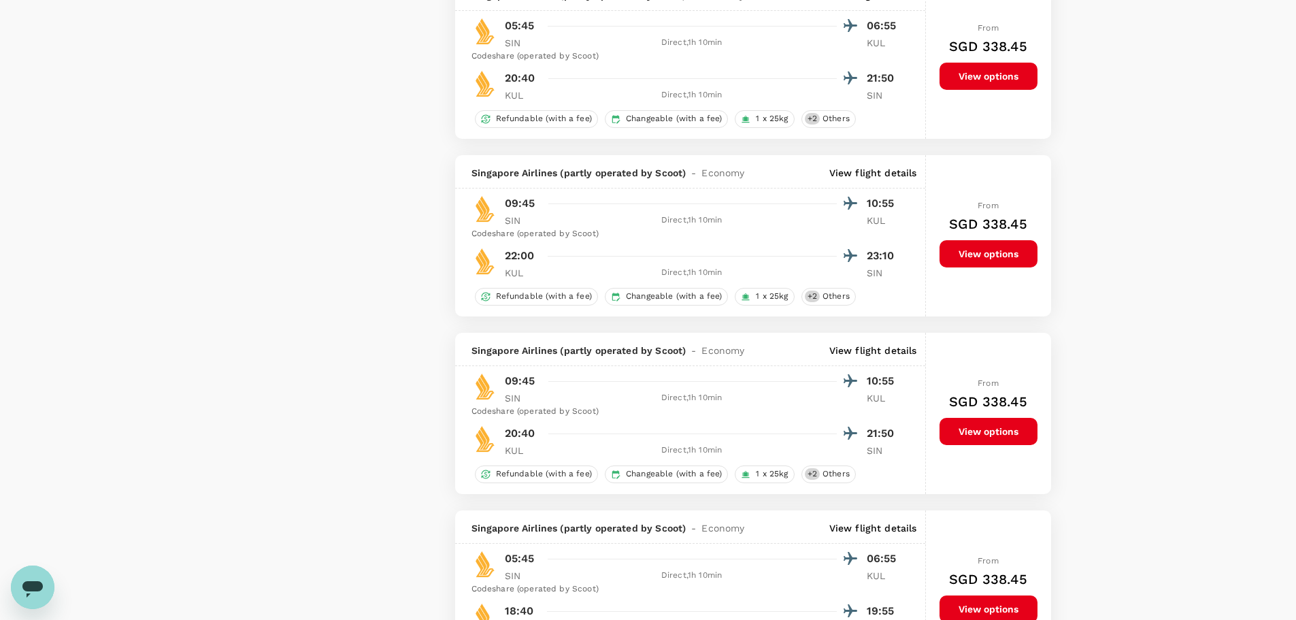
scroll to position [3175, 0]
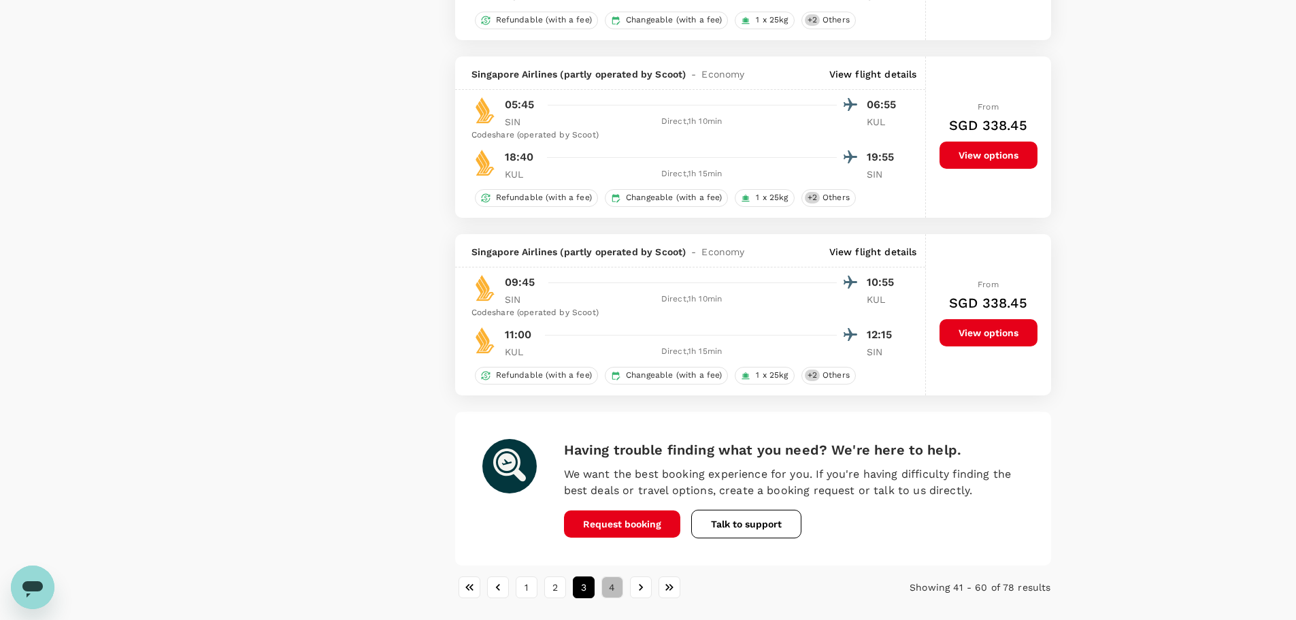
click at [609, 586] on button "4" at bounding box center [612, 587] width 22 height 22
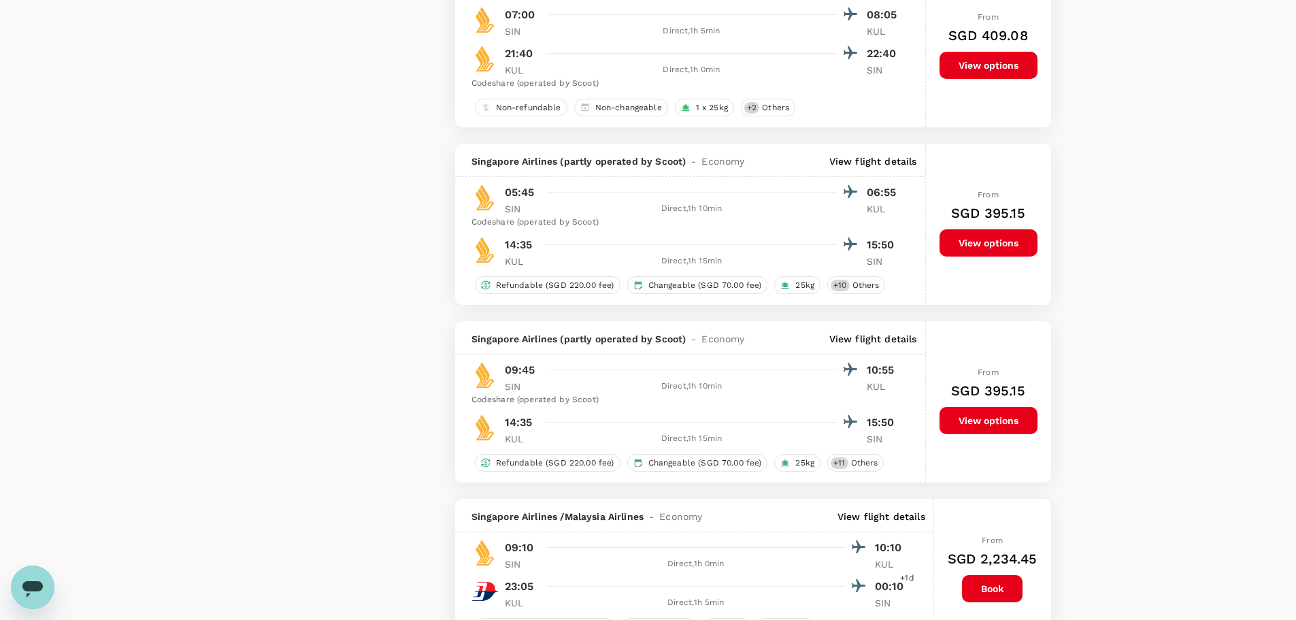
scroll to position [2900, 0]
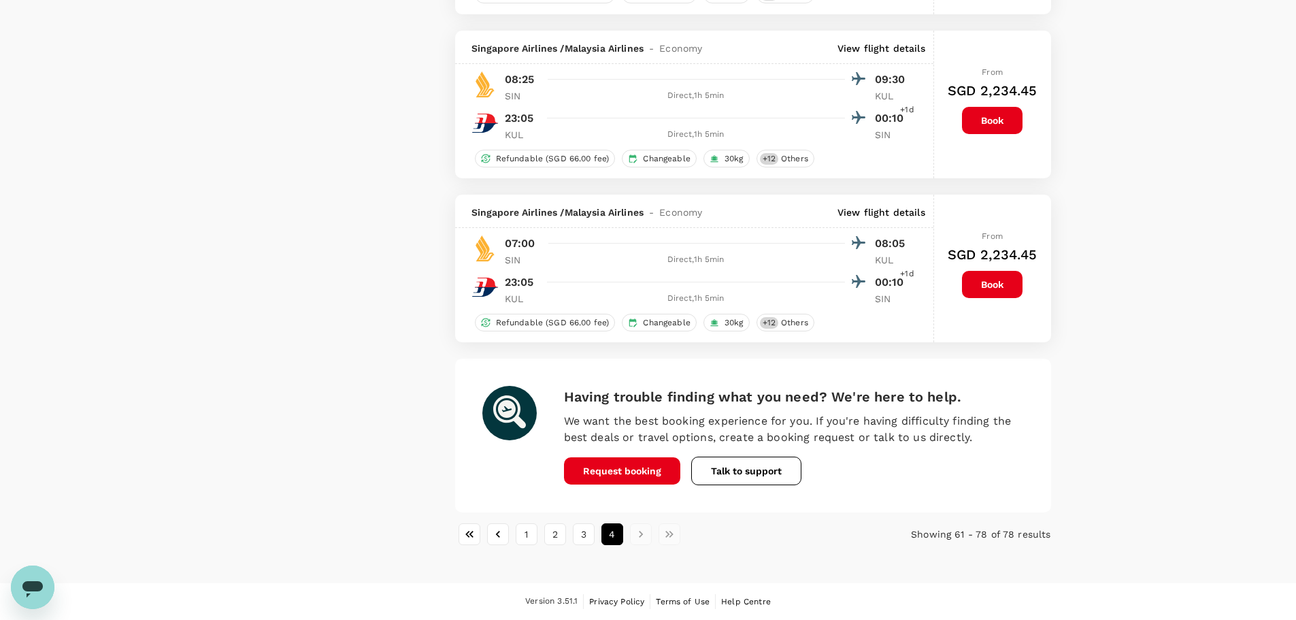
click at [538, 536] on li "1" at bounding box center [526, 534] width 29 height 22
click at [527, 536] on button "1" at bounding box center [527, 534] width 22 height 22
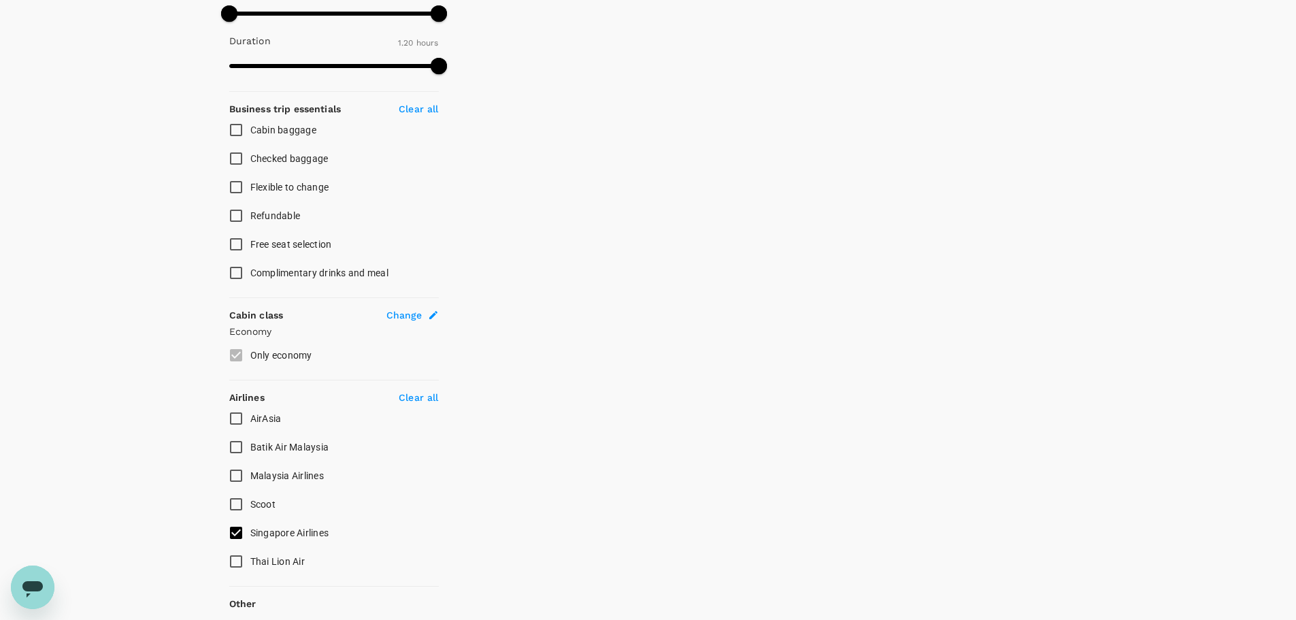
scroll to position [532, 0]
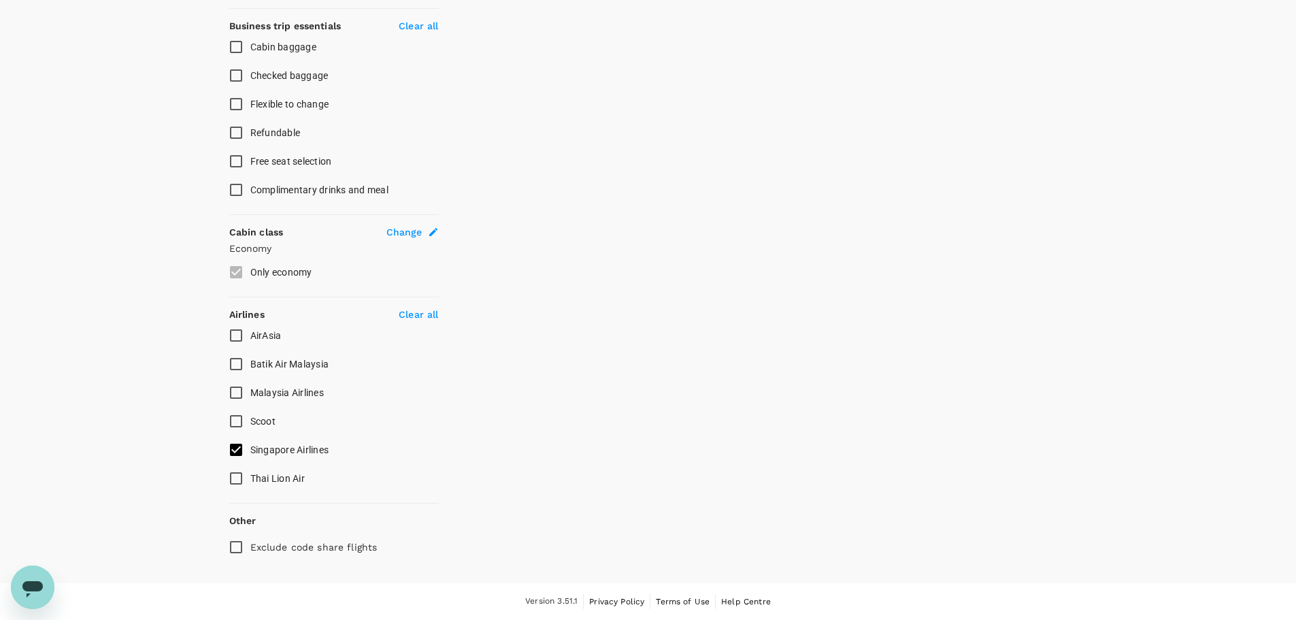
click at [264, 420] on span "Scoot" at bounding box center [262, 421] width 25 height 11
click at [250, 420] on input "Scoot" at bounding box center [236, 421] width 29 height 29
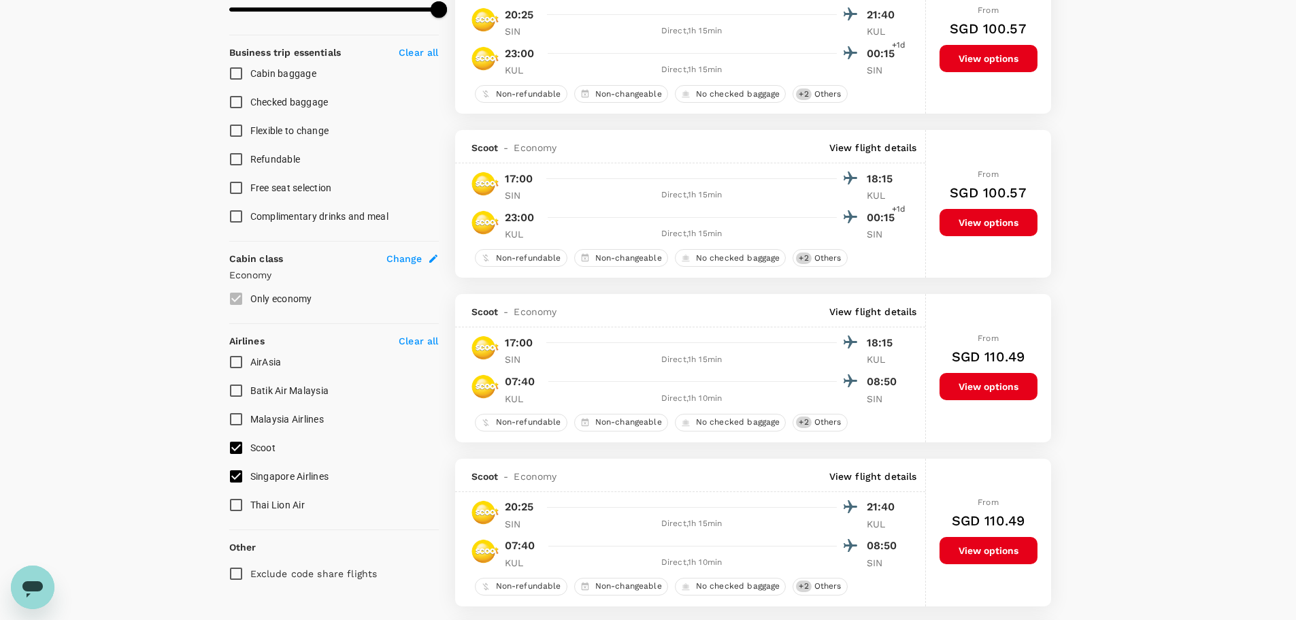
scroll to position [571, 0]
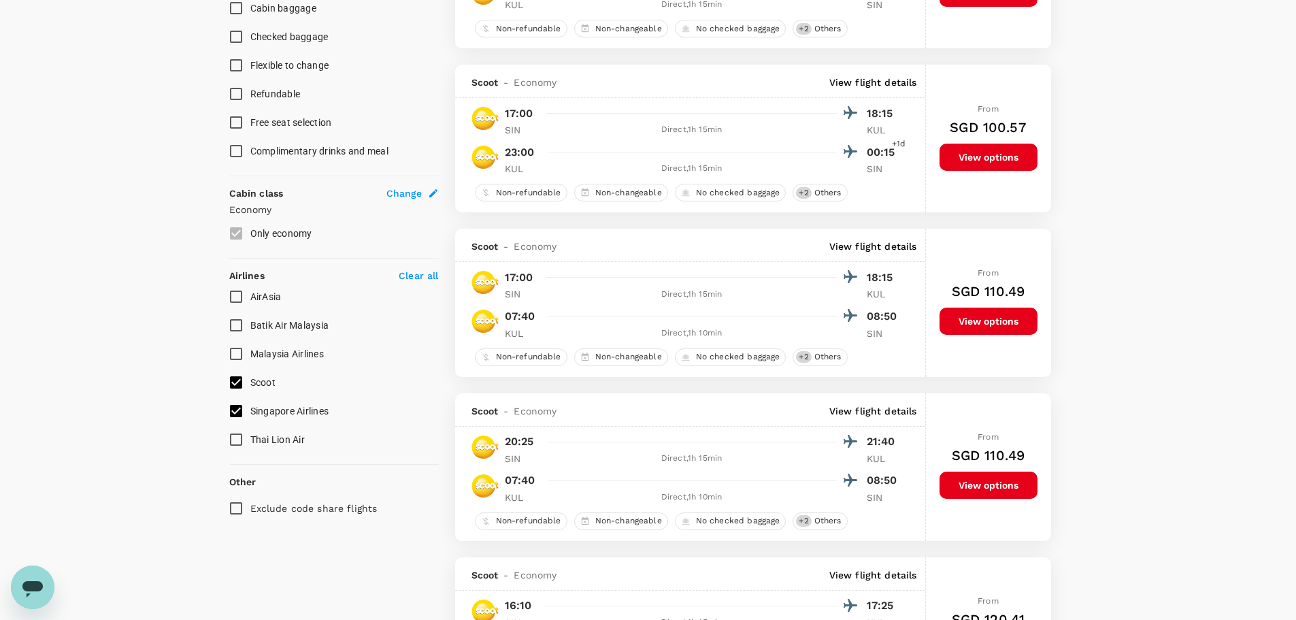
click at [269, 384] on span "Scoot" at bounding box center [262, 382] width 25 height 11
click at [250, 384] on input "Scoot" at bounding box center [236, 382] width 29 height 29
checkbox input "false"
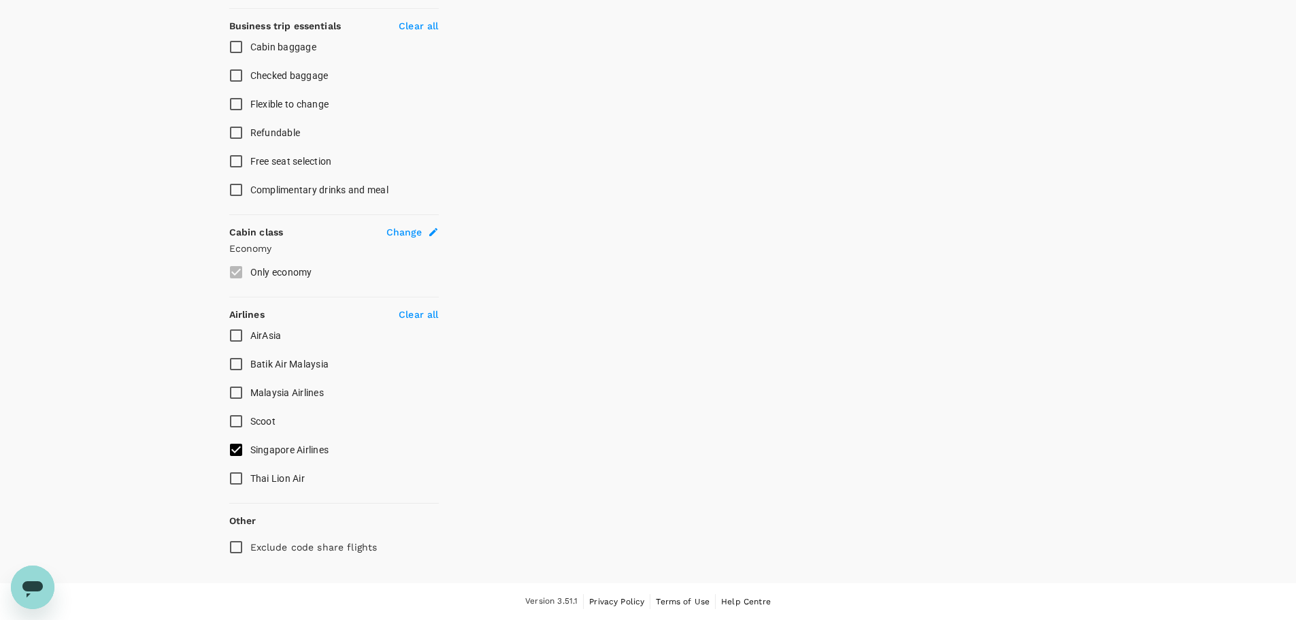
scroll to position [0, 0]
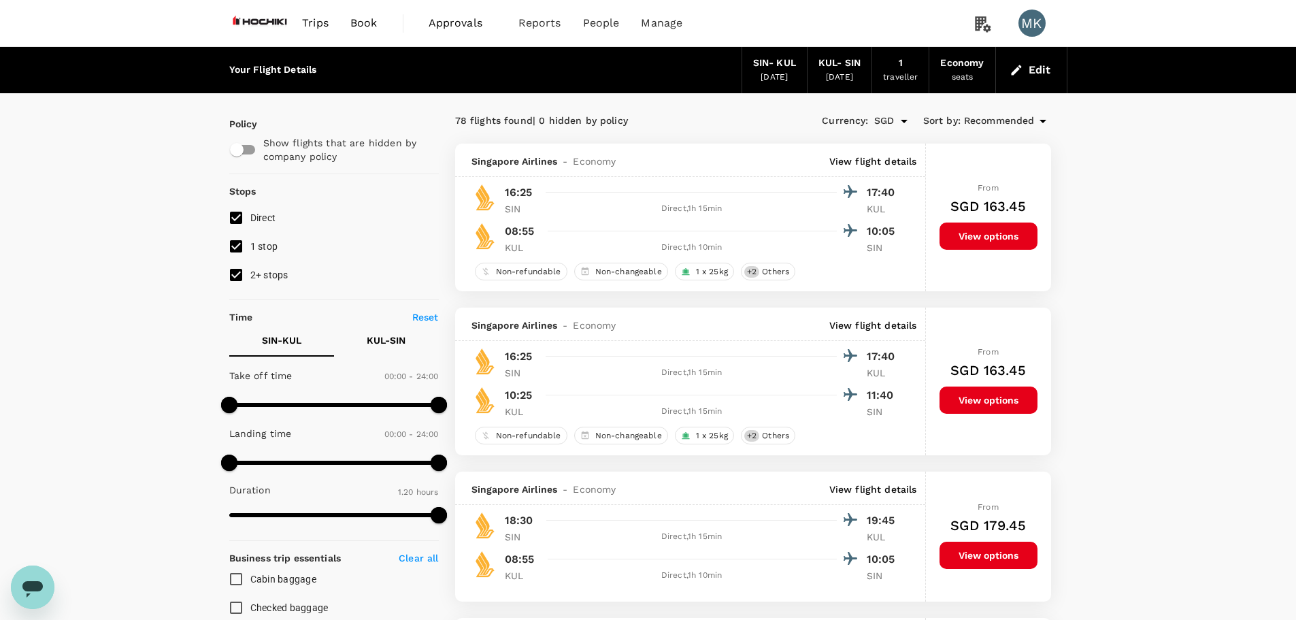
type input "SGD"
click at [995, 231] on button "View options" at bounding box center [989, 235] width 98 height 27
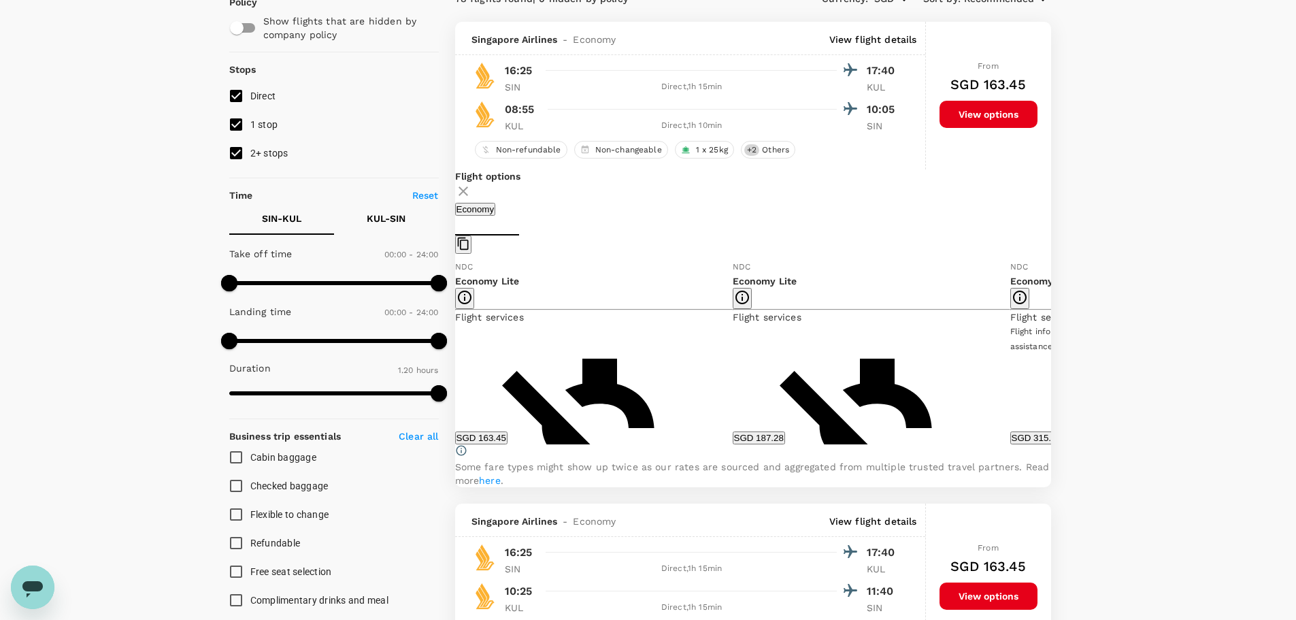
scroll to position [144, 0]
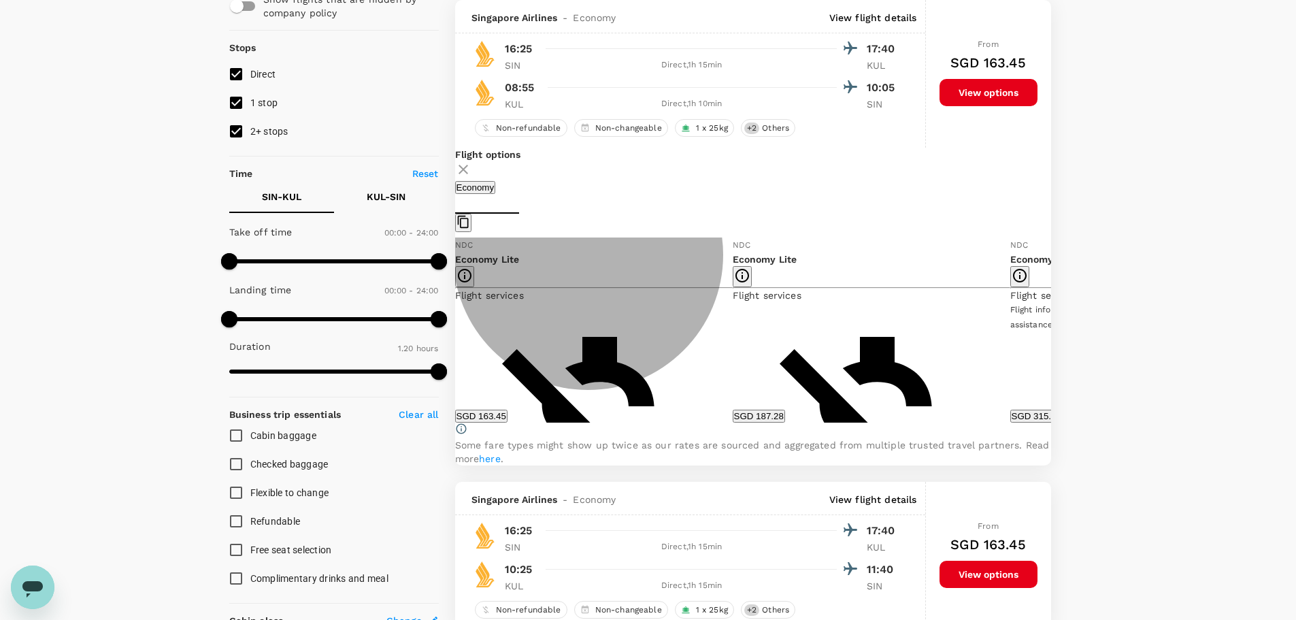
click at [508, 423] on button "SGD 163.45" at bounding box center [481, 416] width 52 height 13
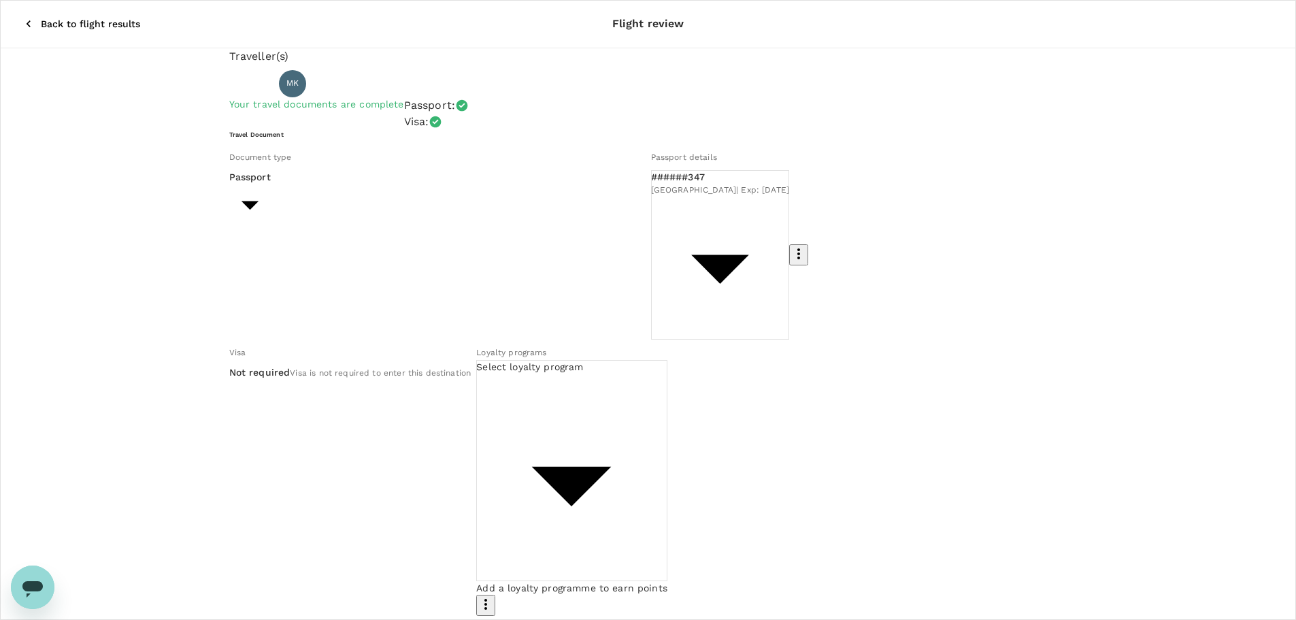
click at [22, 17] on icon "button" at bounding box center [29, 24] width 14 height 14
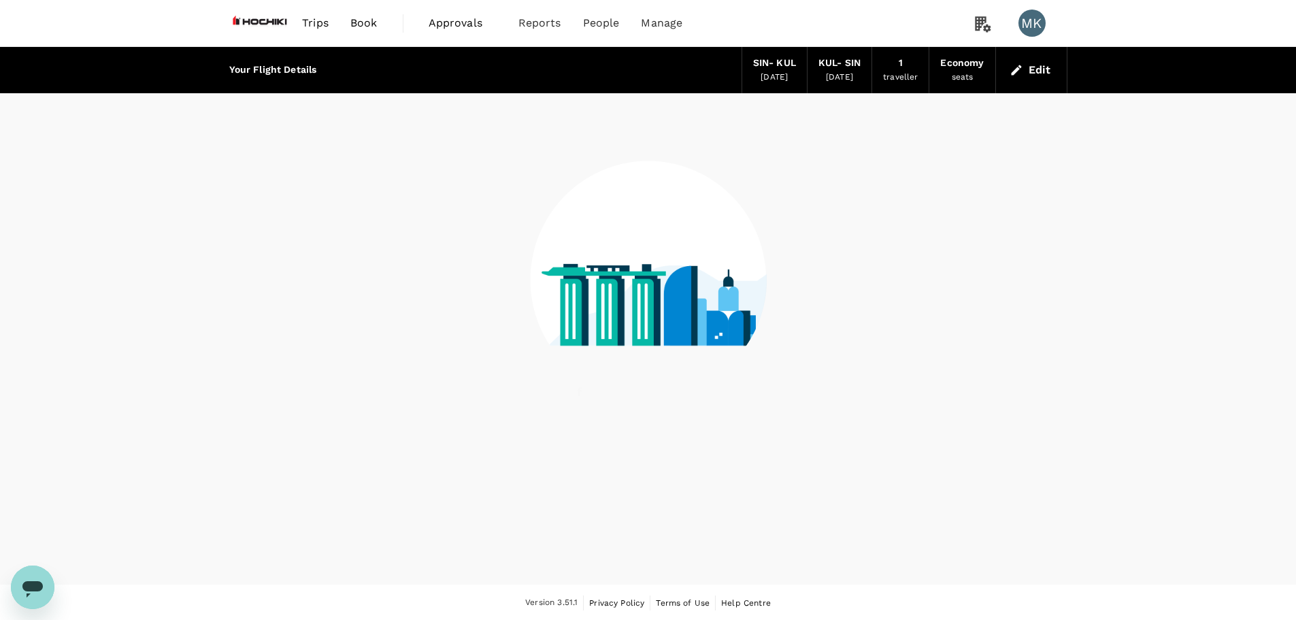
scroll to position [1, 0]
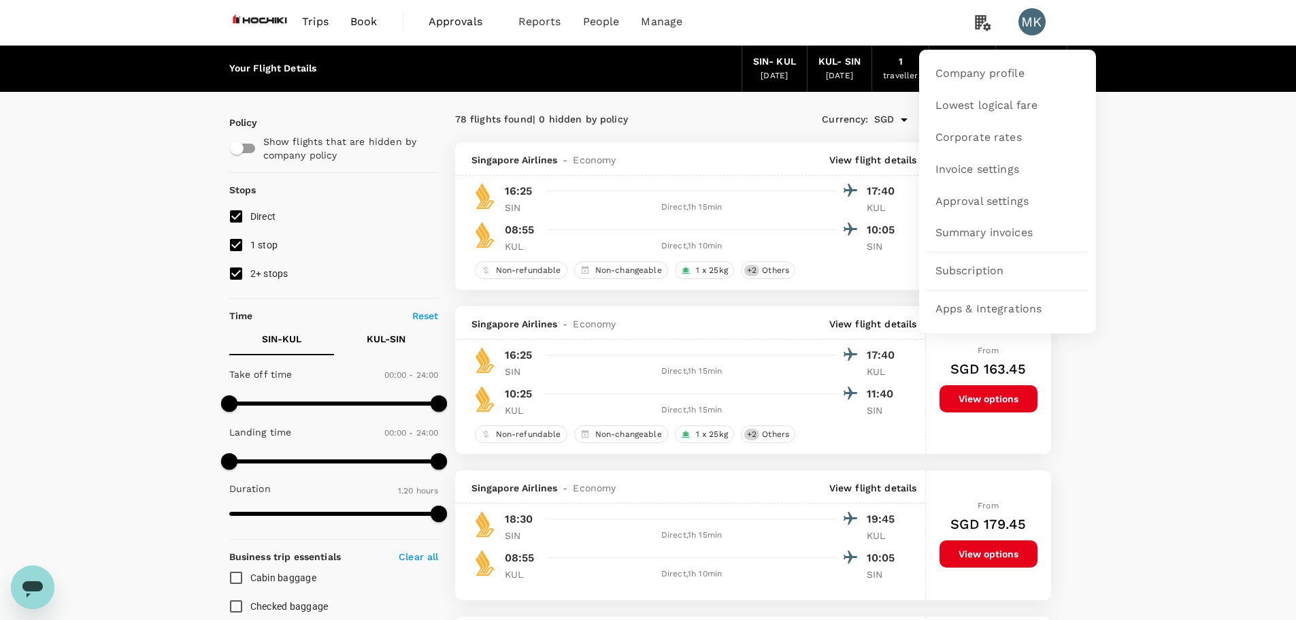
click at [984, 20] on icon at bounding box center [983, 22] width 27 height 28
click at [973, 76] on span "Company profile" at bounding box center [980, 74] width 89 height 16
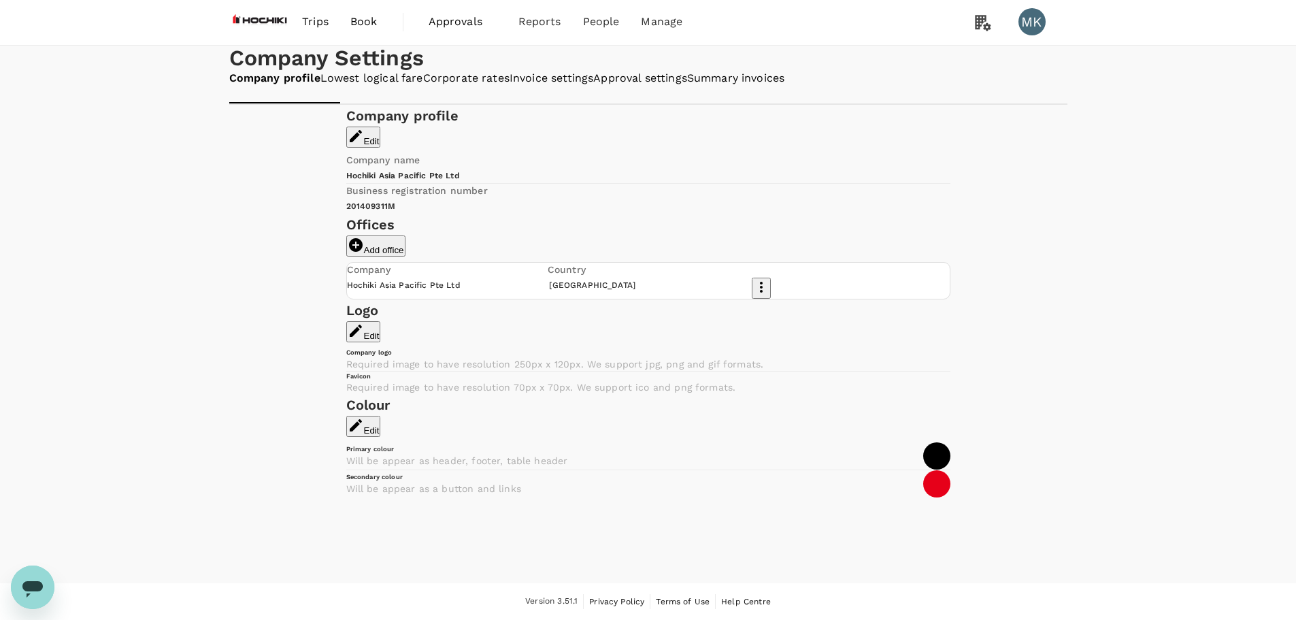
scroll to position [399, 0]
click at [381, 321] on button "Edit" at bounding box center [363, 331] width 35 height 21
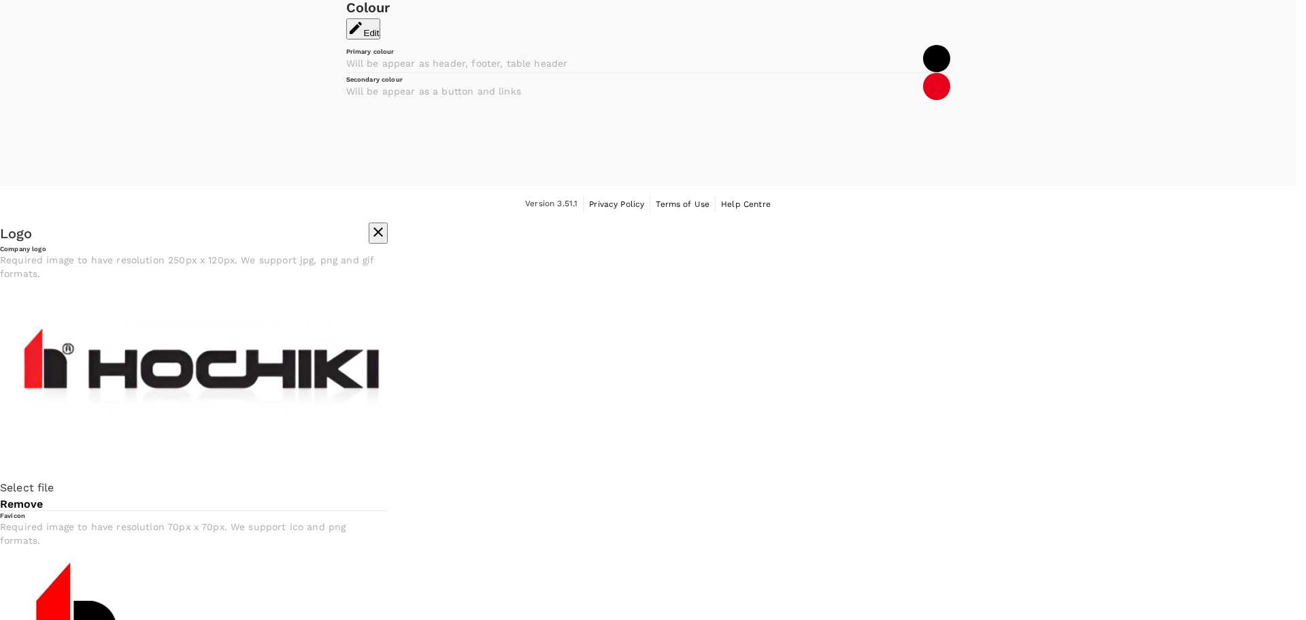
click at [388, 511] on div "Favicon" at bounding box center [194, 515] width 388 height 9
copy div "Favicon"
click at [54, 610] on button "Save logo" at bounding box center [32, 616] width 43 height 13
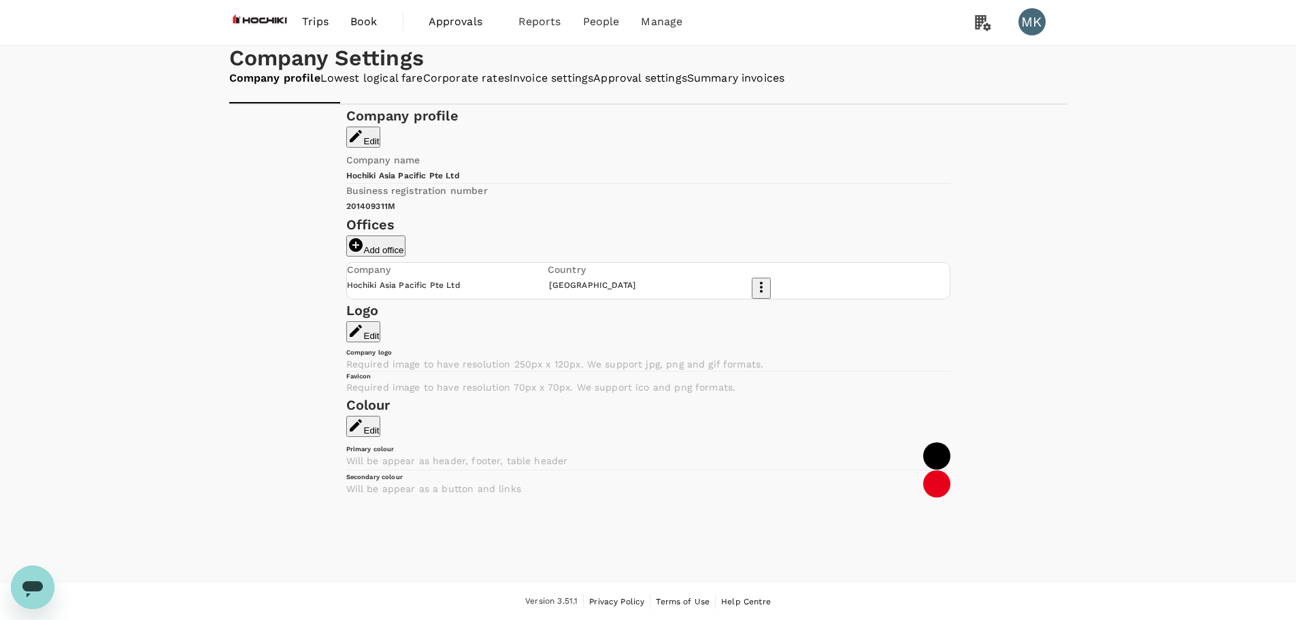
scroll to position [0, 0]
click at [687, 88] on link "Approval settings" at bounding box center [640, 80] width 94 height 16
